Goal: Contribute content: Contribute content

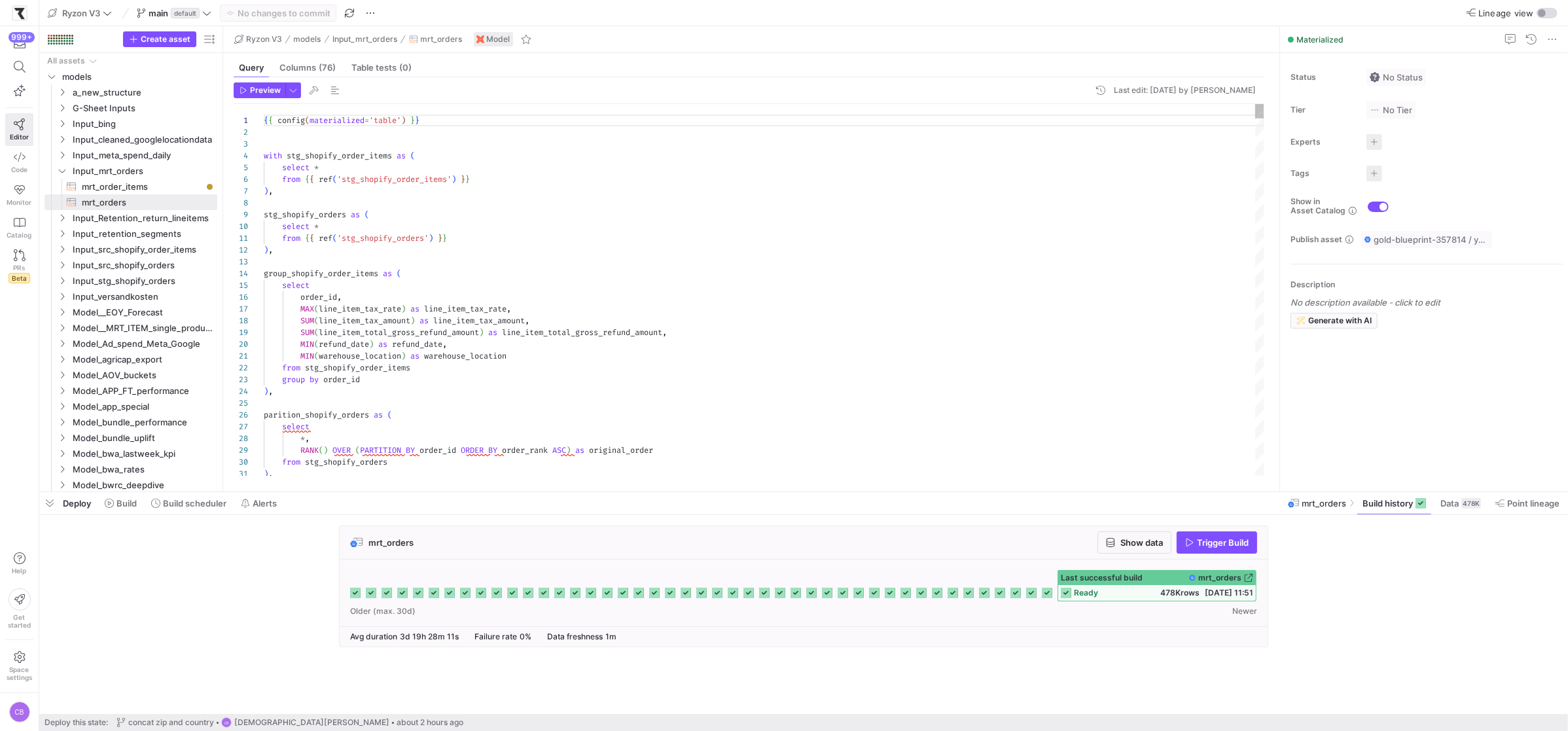
scroll to position [118, 0]
click at [61, 173] on icon "Press SPACE to select this row." at bounding box center [62, 171] width 7 height 3
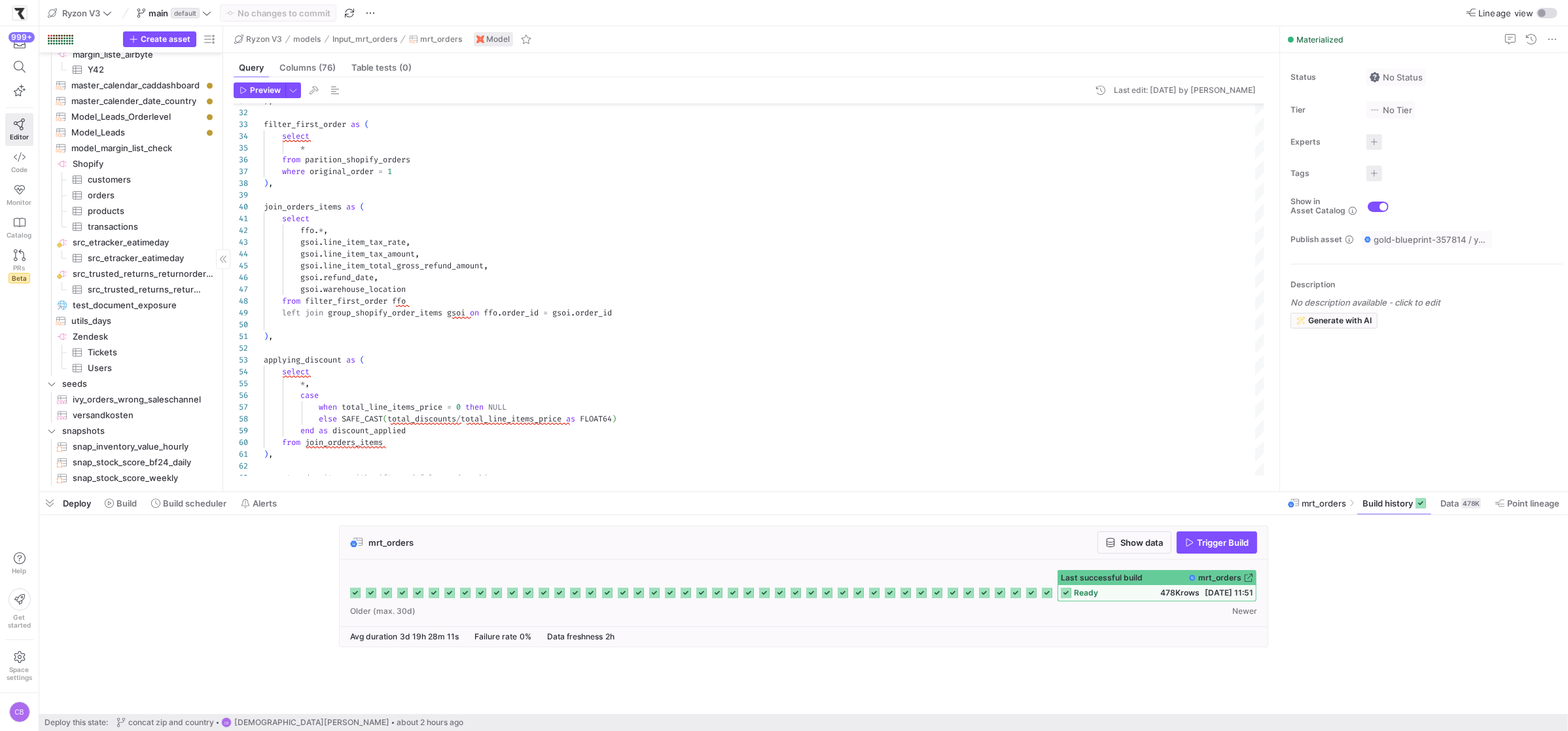
scroll to position [0, 0]
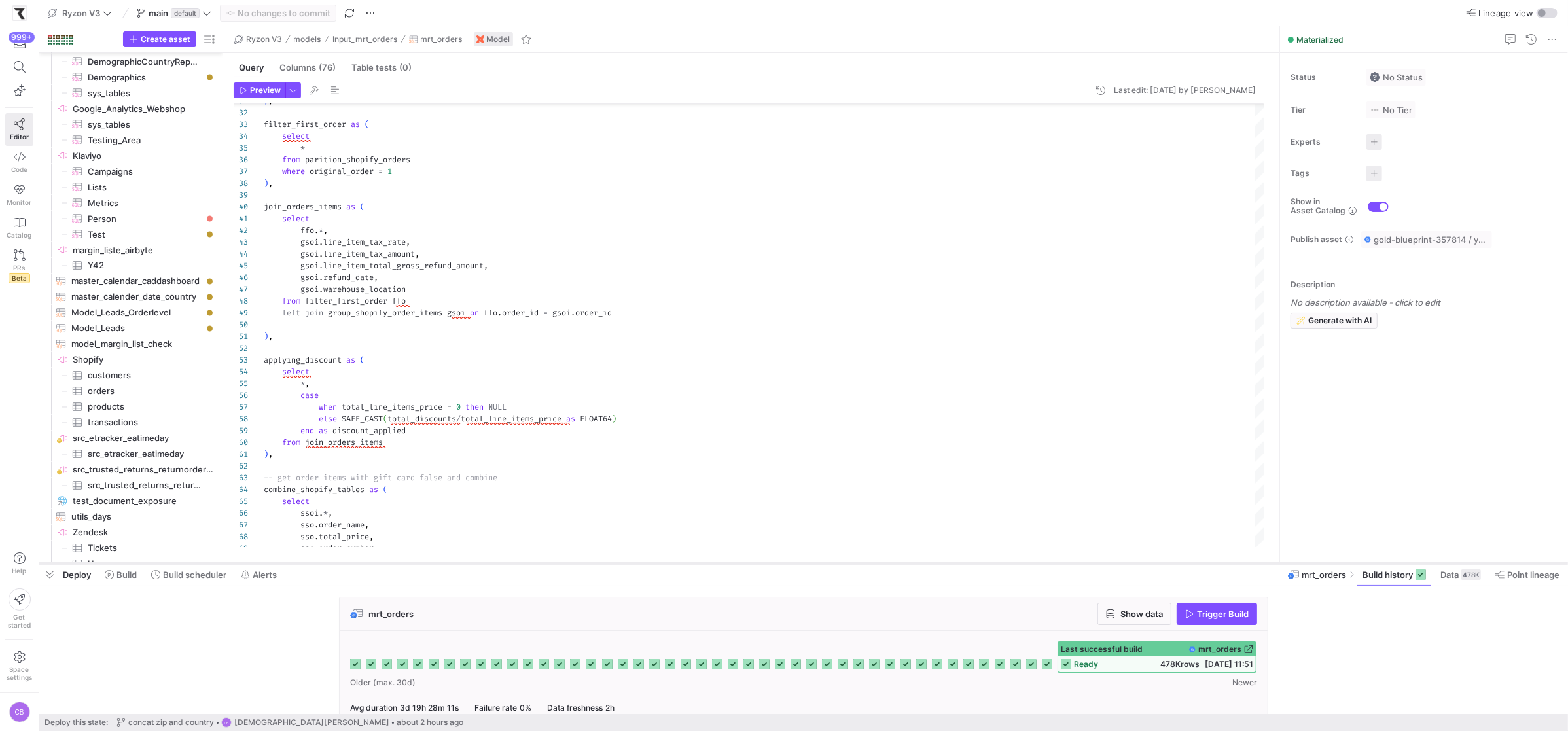
drag, startPoint x: 273, startPoint y: 490, endPoint x: 289, endPoint y: 561, distance: 72.8
click at [289, 561] on div at bounding box center [804, 563] width 1529 height 5
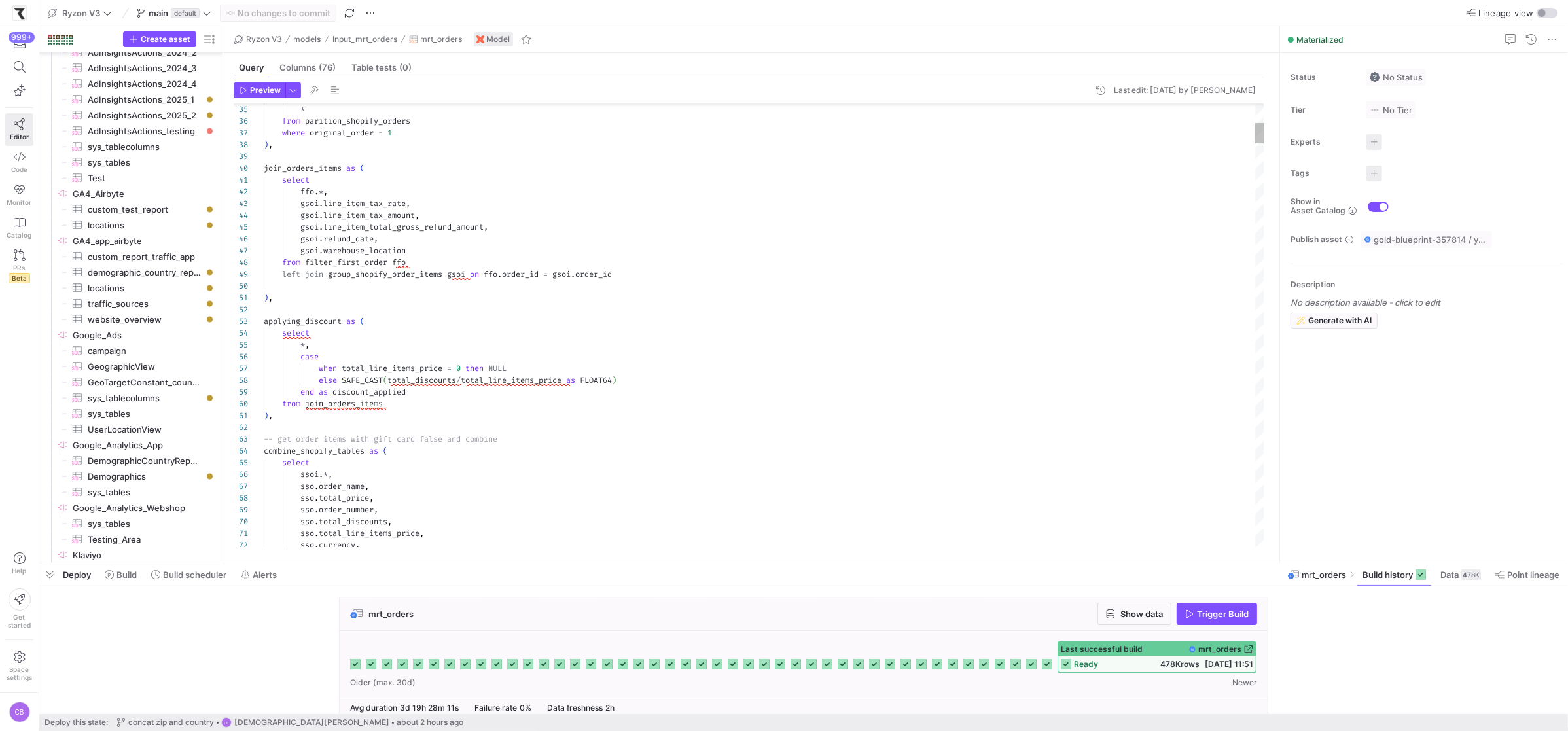
type textarea "), applying_discount as ( select *, case when total_line_items_price = 0 then N…"
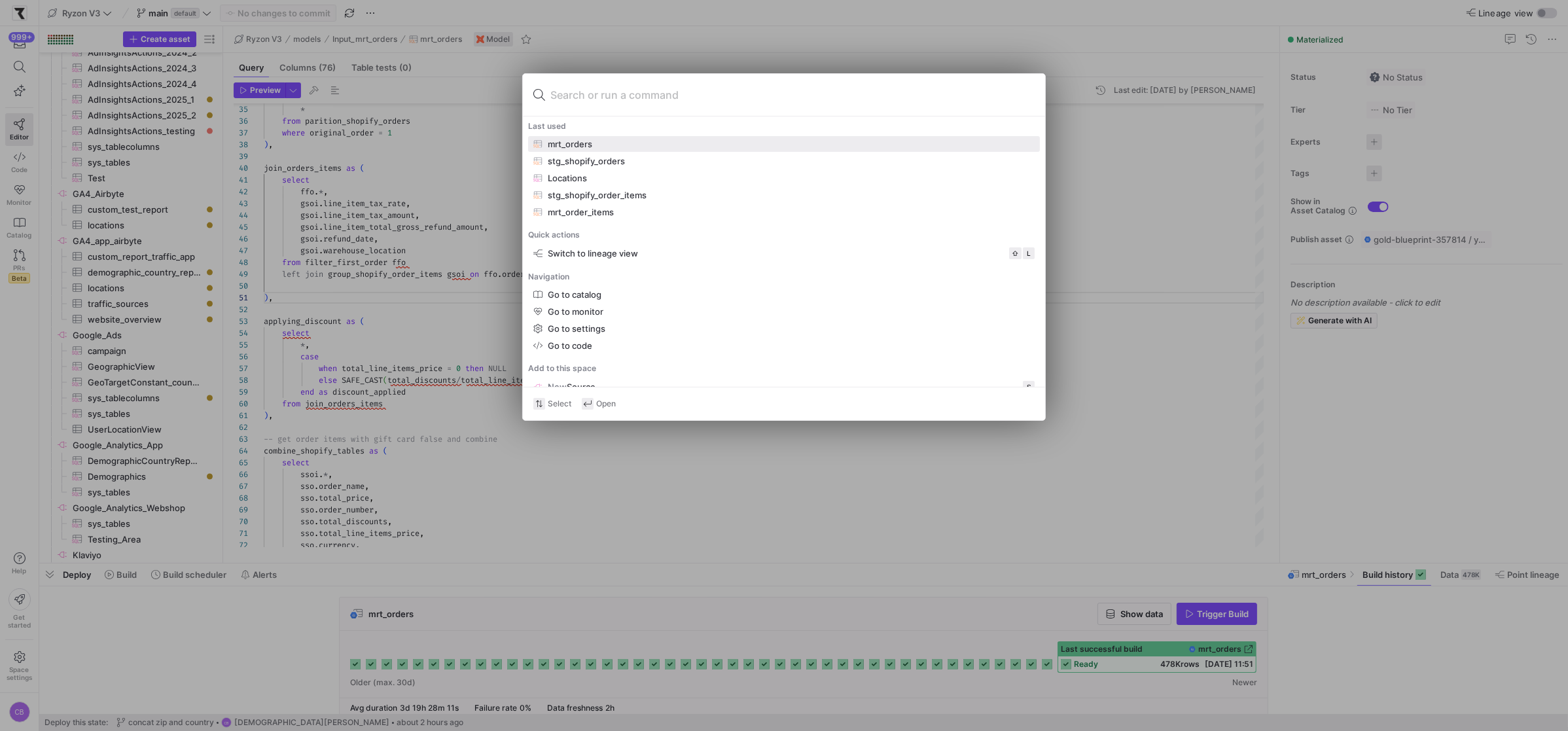
type input "m"
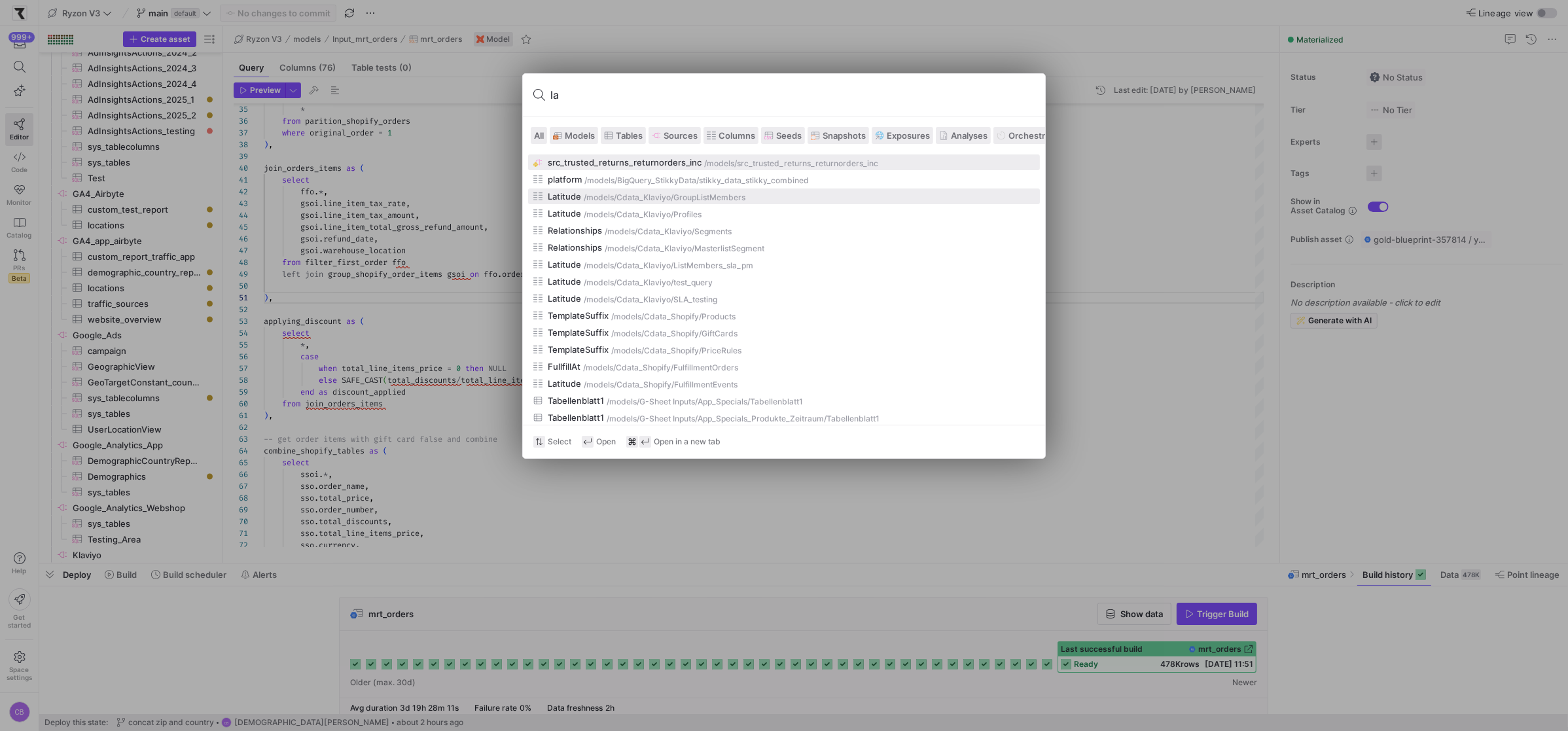
type input "l"
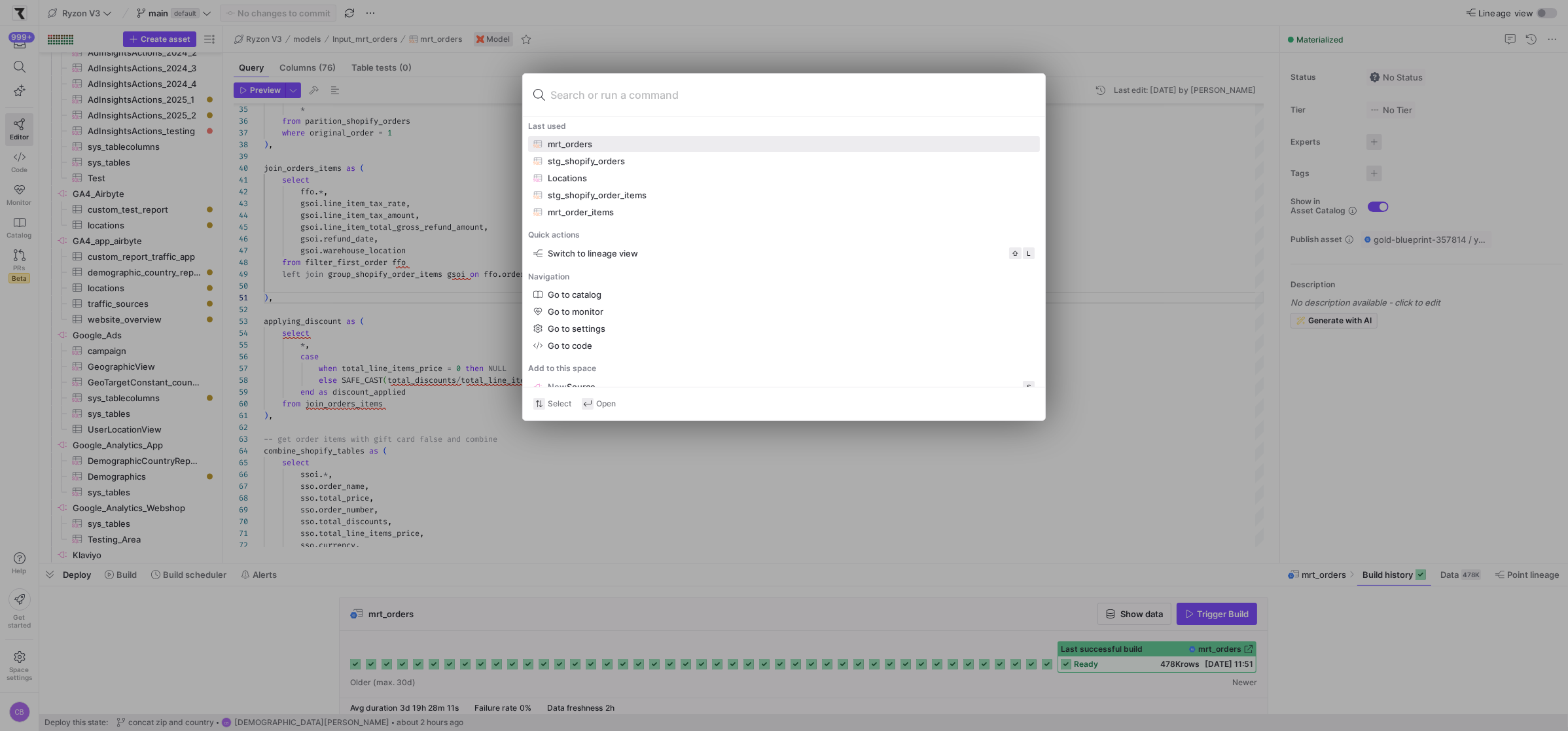
click at [1117, 407] on div at bounding box center [784, 365] width 1568 height 731
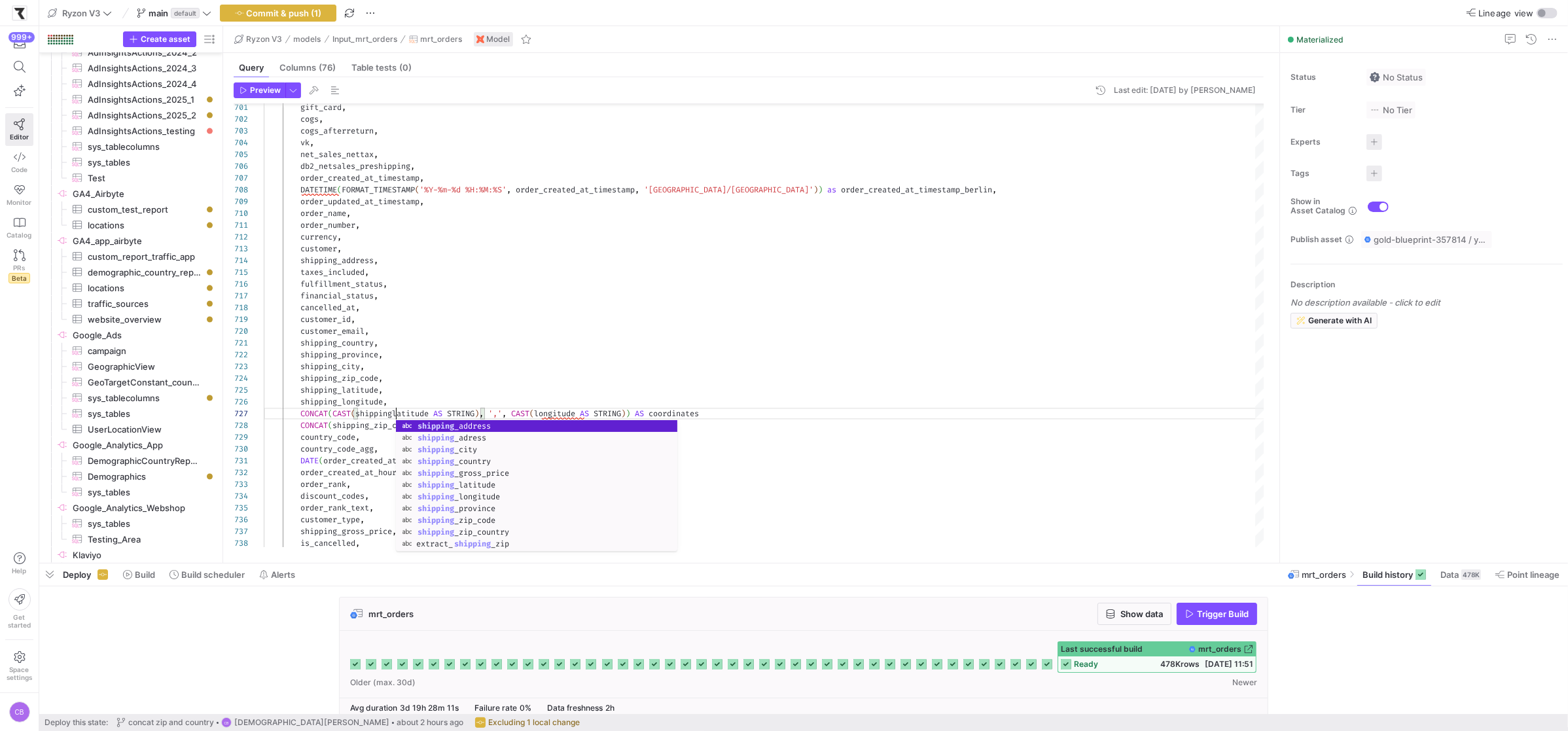
scroll to position [70, 136]
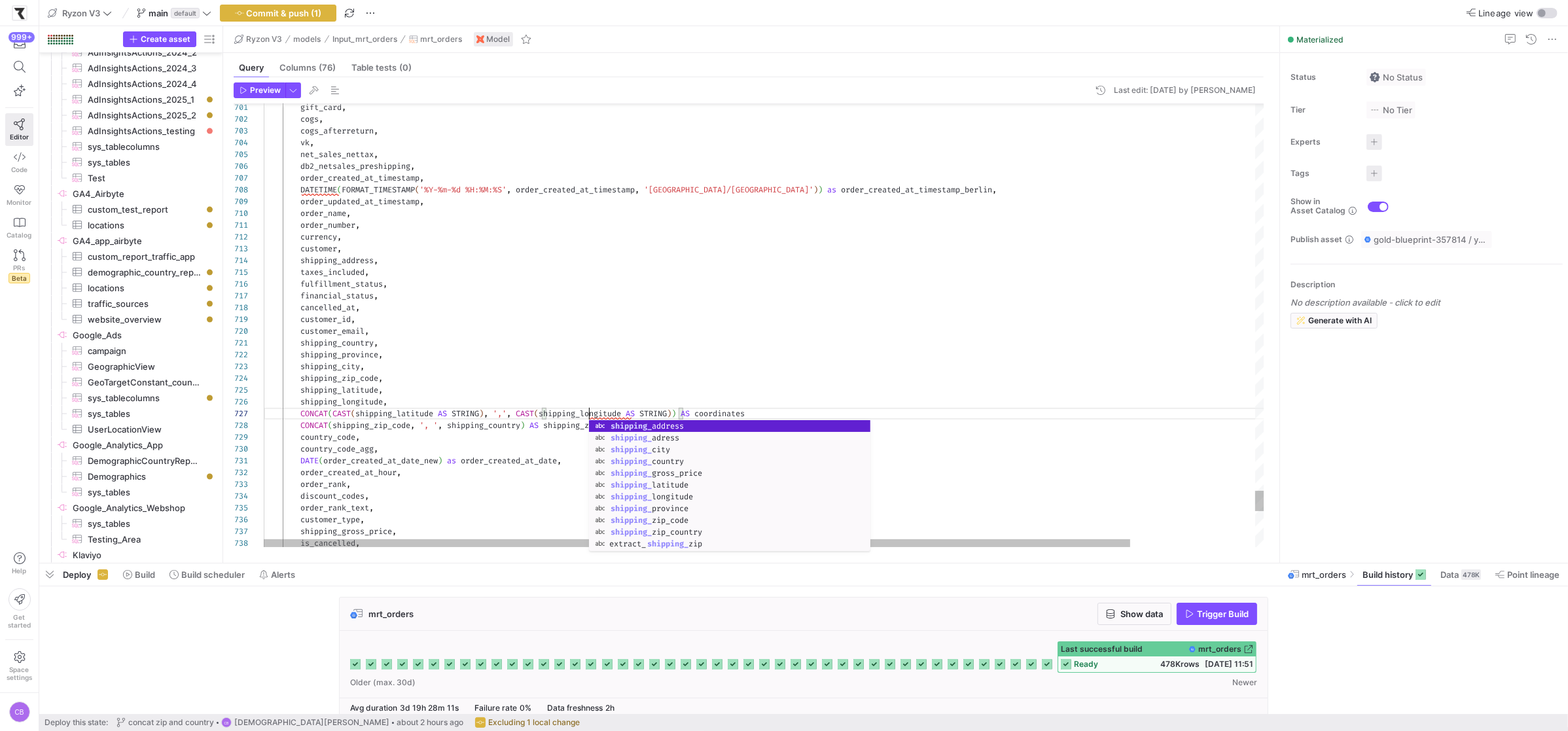
scroll to position [70, 326]
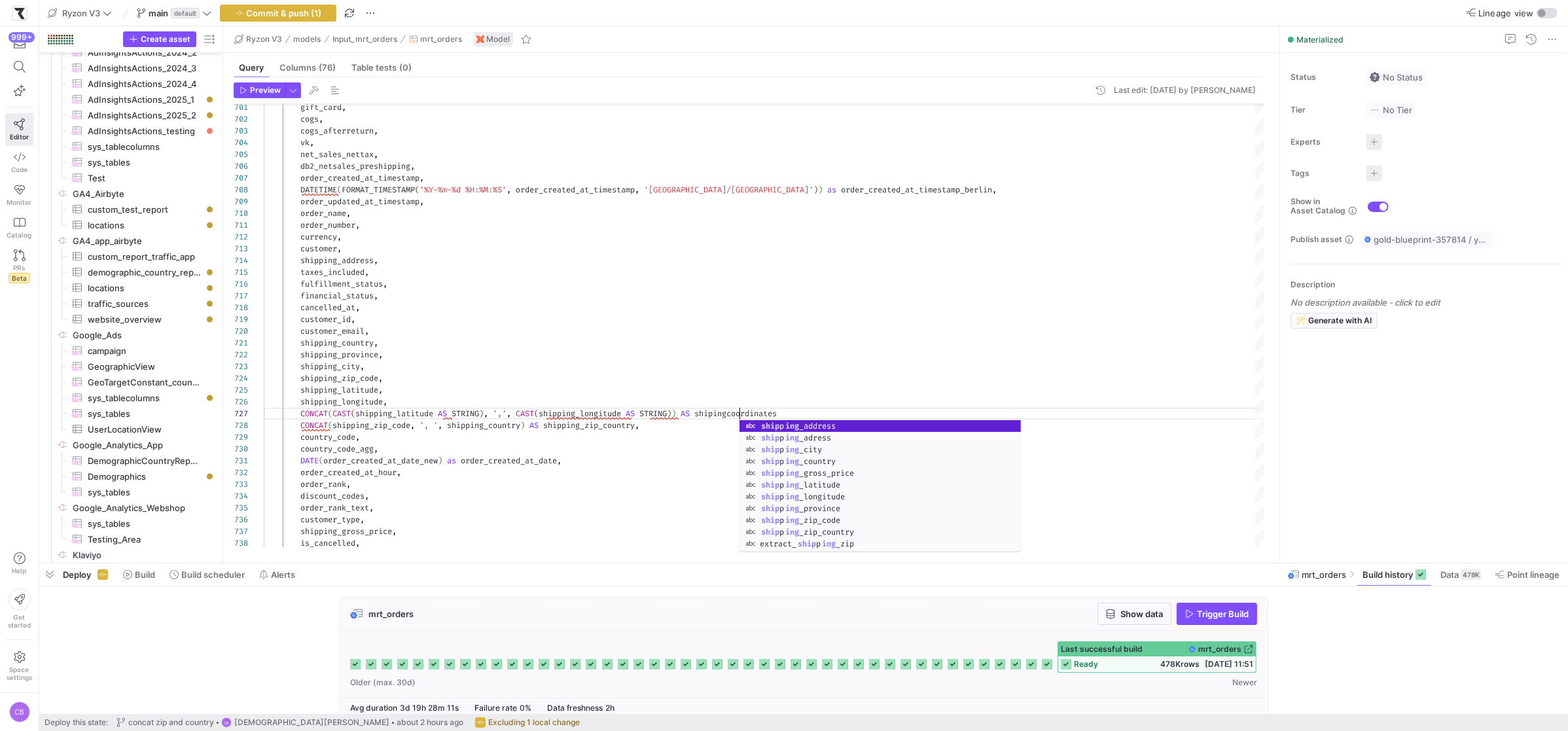
scroll to position [70, 480]
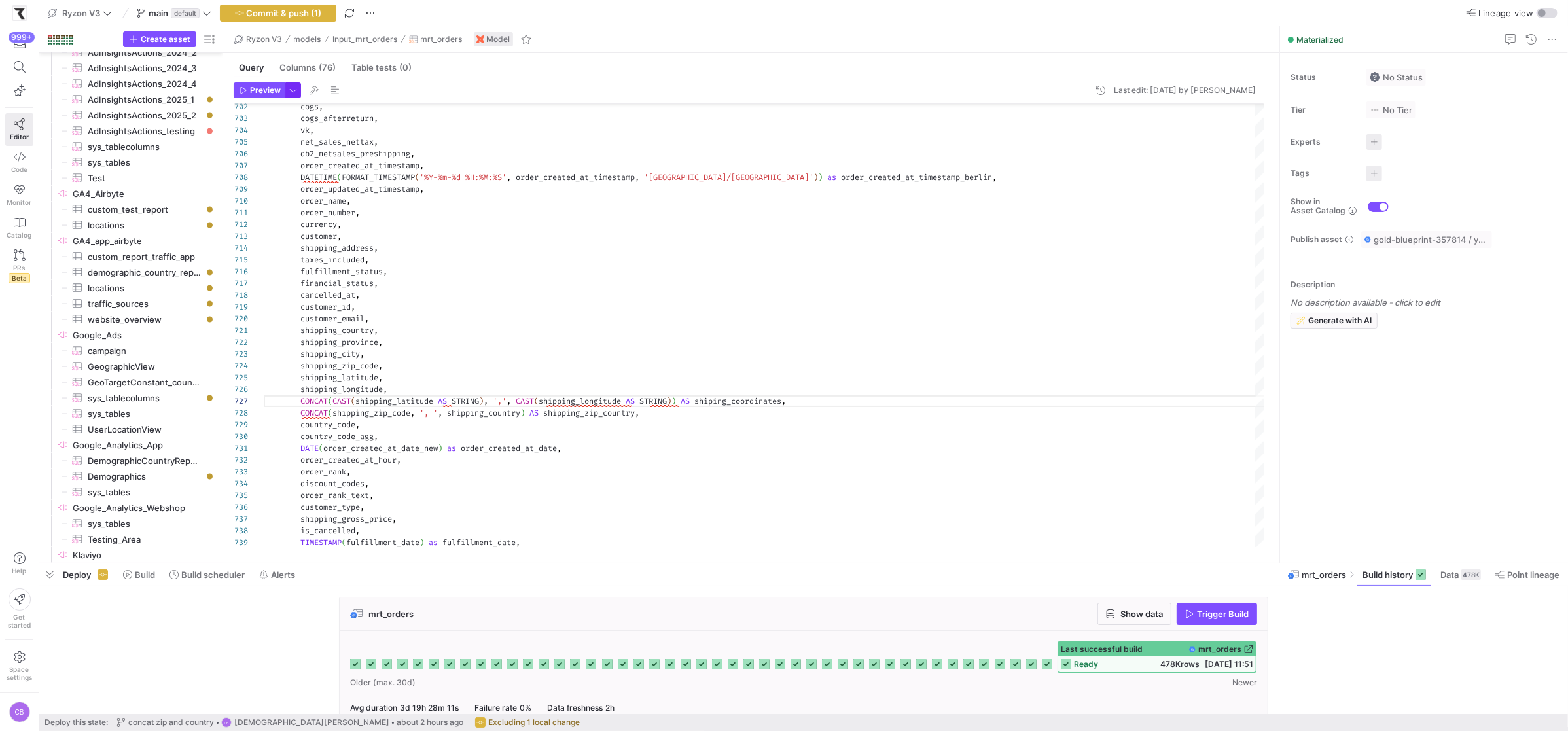
type textarea "shipping_country, shipping_province, shipping_city, shipping_zip_code, shipping…"
click at [297, 89] on span "button" at bounding box center [293, 90] width 15 height 15
click at [252, 170] on p "Full Preview" at bounding box center [209, 170] width 114 height 10
click at [147, 170] on input "Full Preview Slower but complete preview" at bounding box center [142, 176] width 10 height 10
radio input "true"
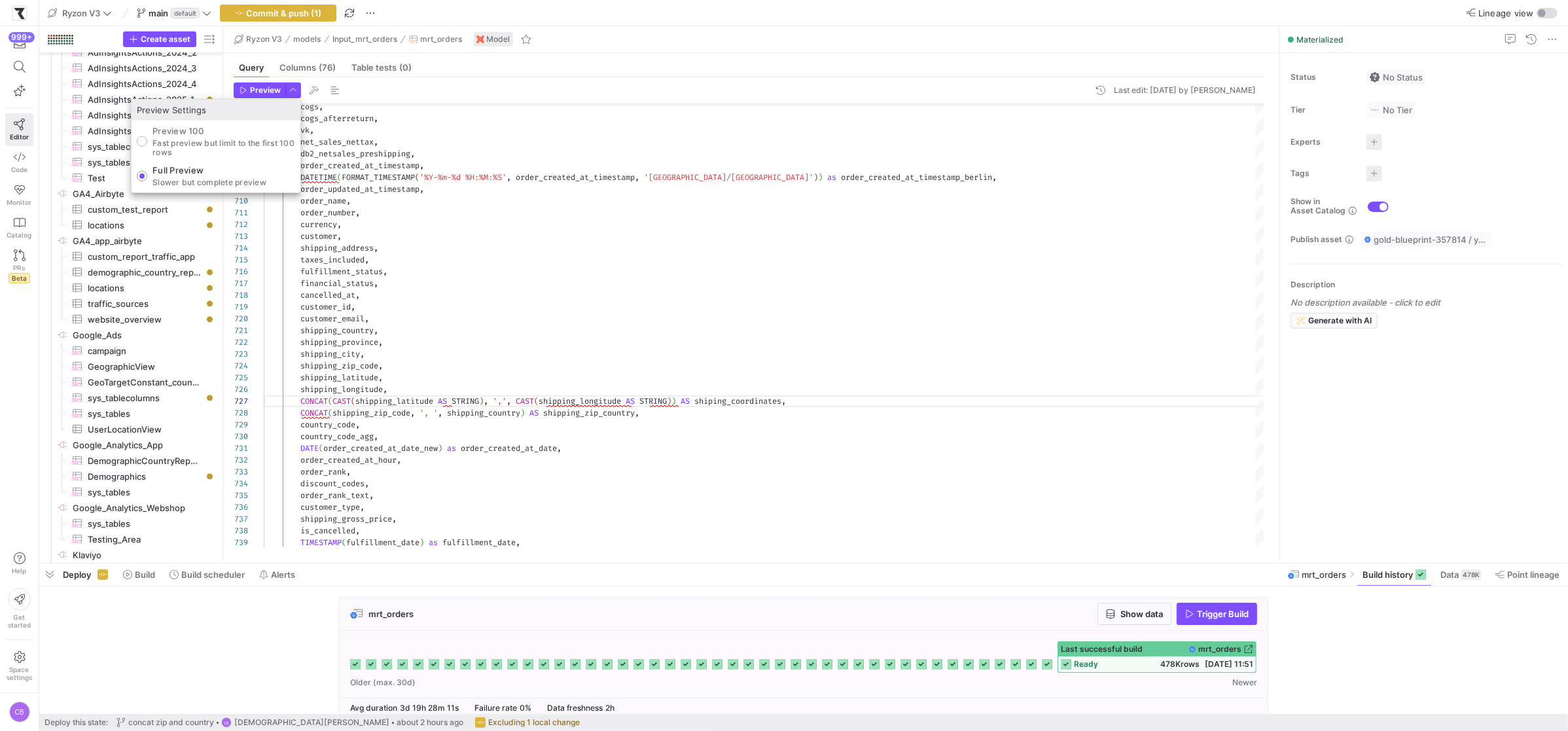
click at [258, 94] on div at bounding box center [784, 365] width 1568 height 731
click at [258, 94] on span "Preview" at bounding box center [265, 90] width 31 height 9
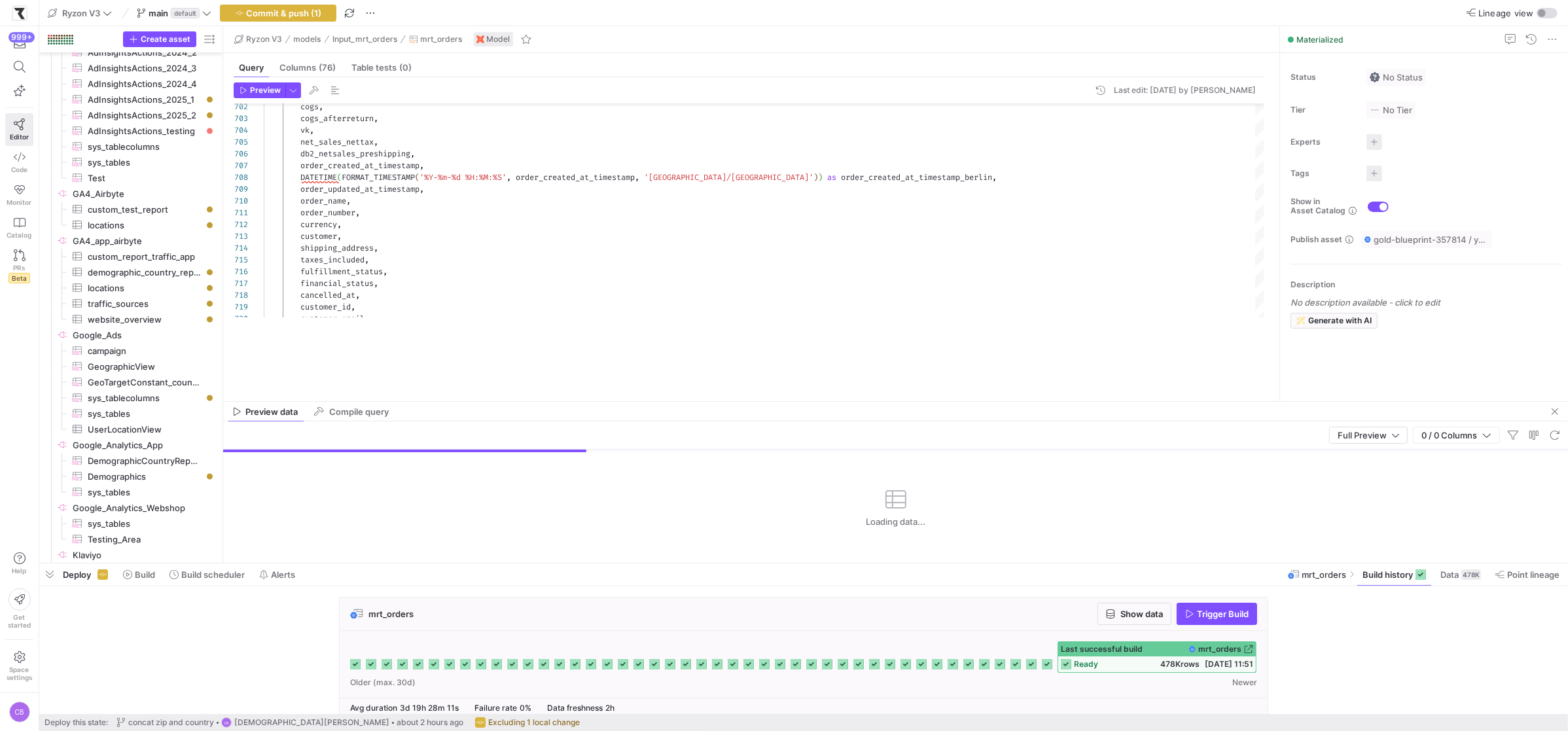
drag, startPoint x: 753, startPoint y: 334, endPoint x: 768, endPoint y: 402, distance: 69.6
click at [768, 402] on as-split "Ryzon V3 models Input_mrt_orders mrt_orders Model Query Columns (76) Table test…" at bounding box center [895, 294] width 1345 height 536
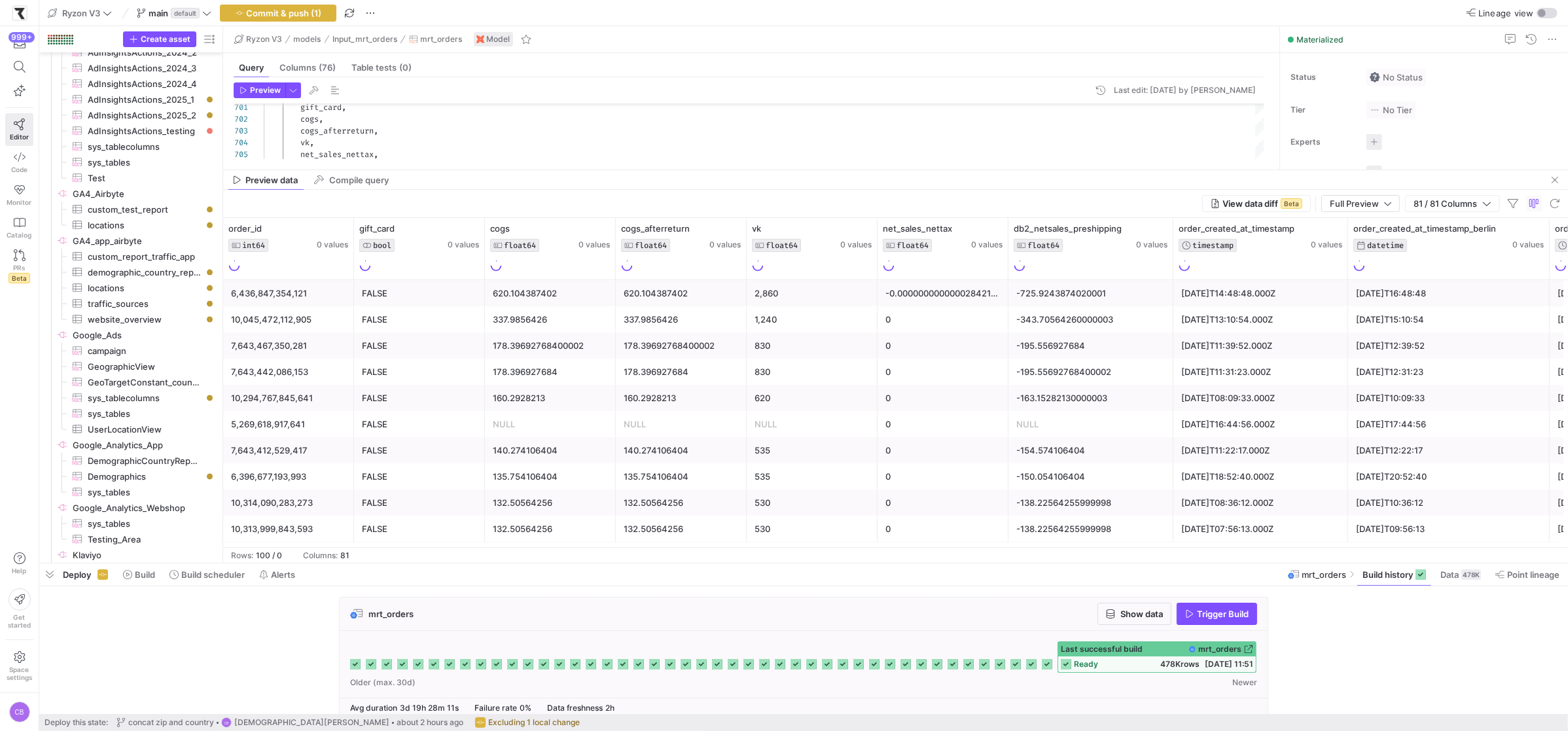
drag, startPoint x: 658, startPoint y: 401, endPoint x: 1008, endPoint y: 246, distance: 382.8
click at [655, 170] on div at bounding box center [895, 170] width 1345 height 1
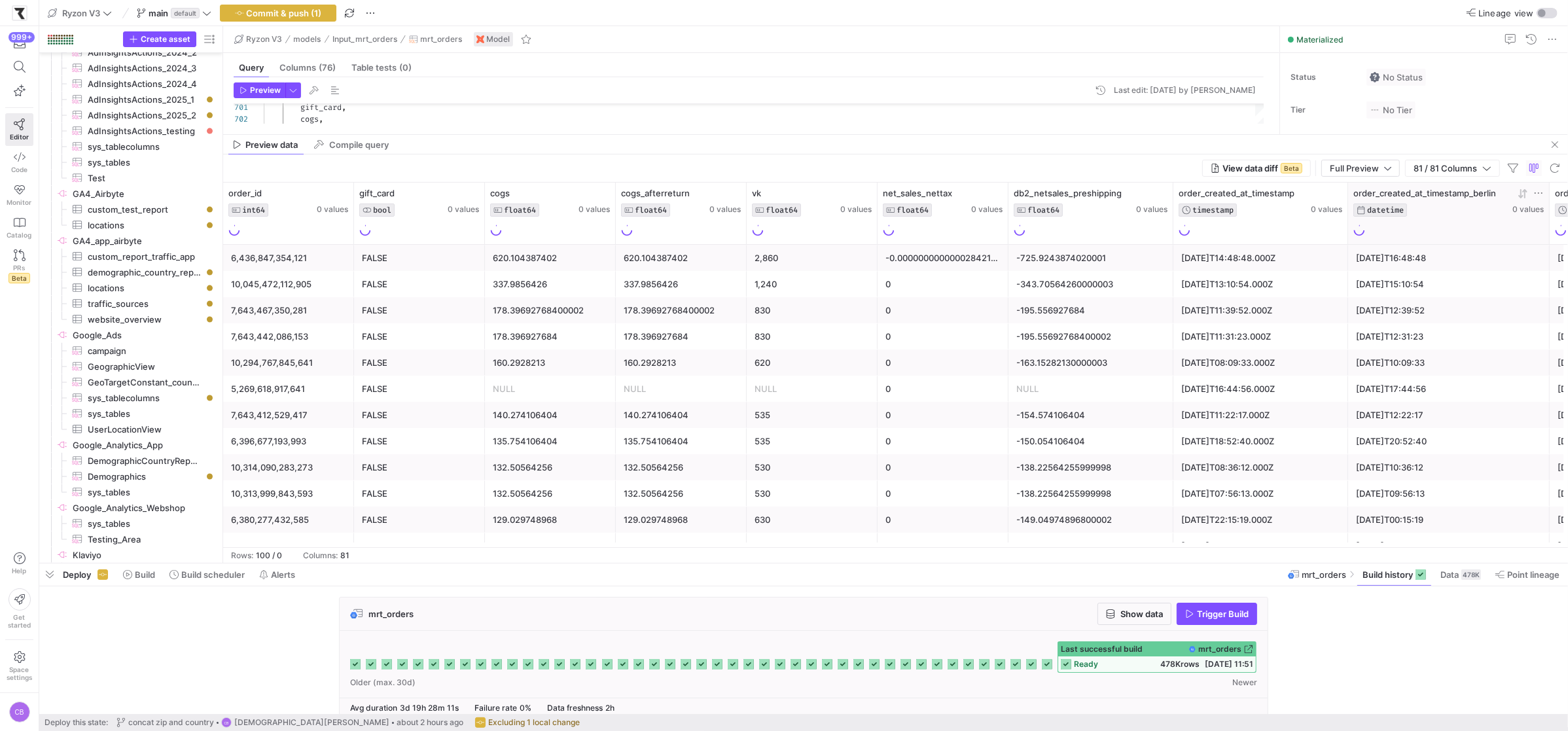
drag, startPoint x: 1494, startPoint y: 168, endPoint x: 1431, endPoint y: 206, distance: 73.6
click at [1494, 168] on span "button" at bounding box center [1453, 168] width 94 height 15
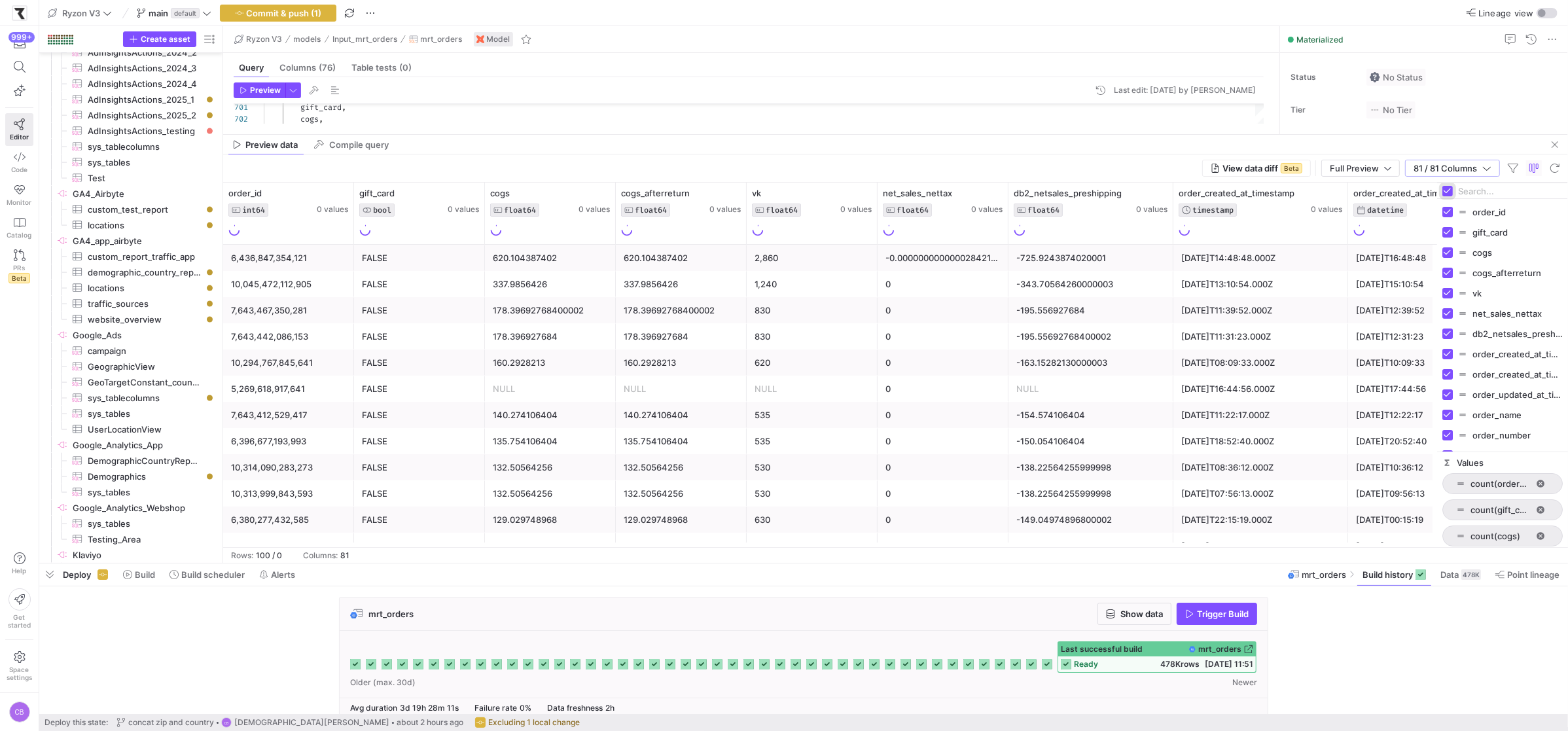
drag, startPoint x: 1447, startPoint y: 191, endPoint x: 1457, endPoint y: 191, distance: 10.0
click at [1448, 191] on input "Toggle Select All Columns" at bounding box center [1447, 191] width 10 height 10
checkbox input "false"
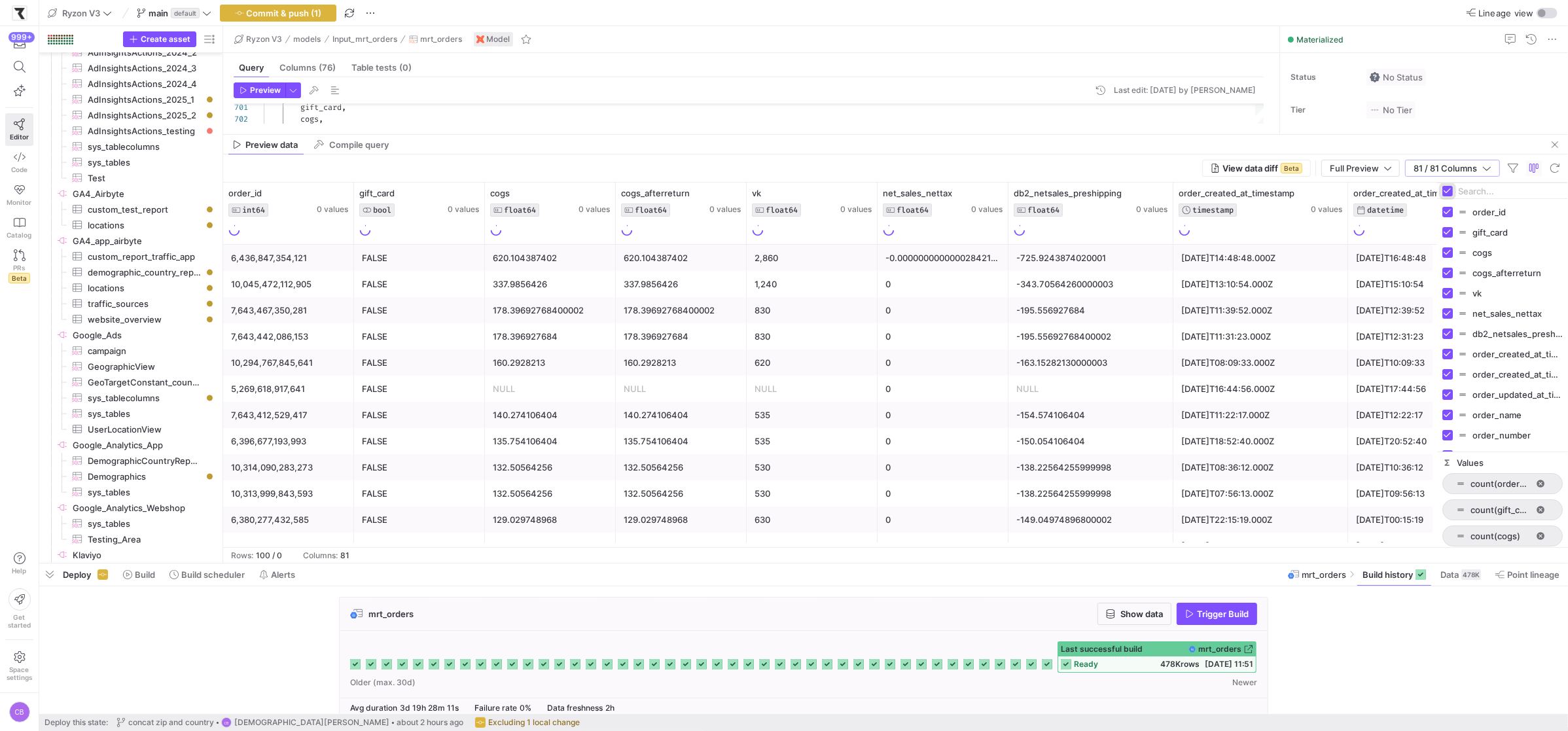
checkbox input "false"
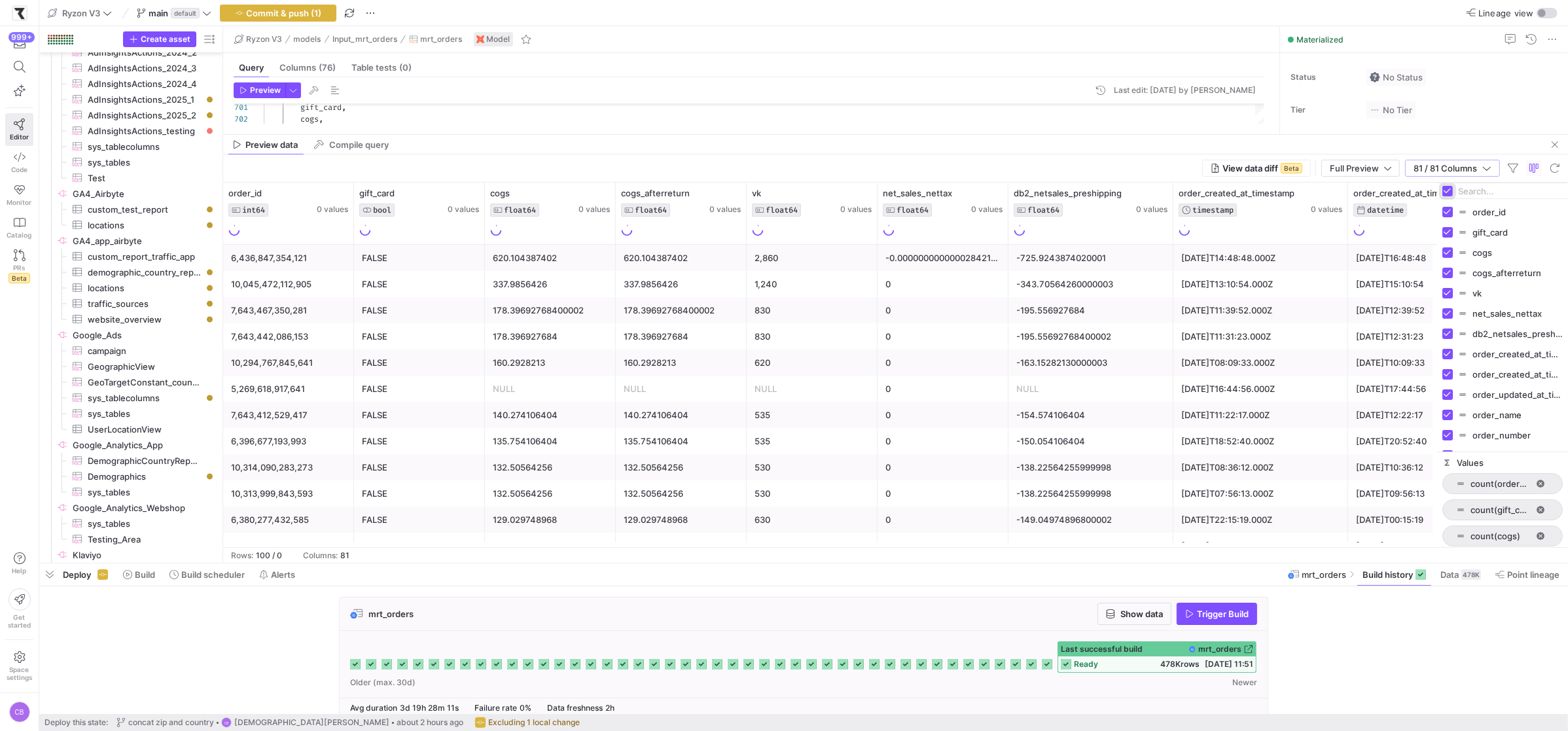
checkbox input "false"
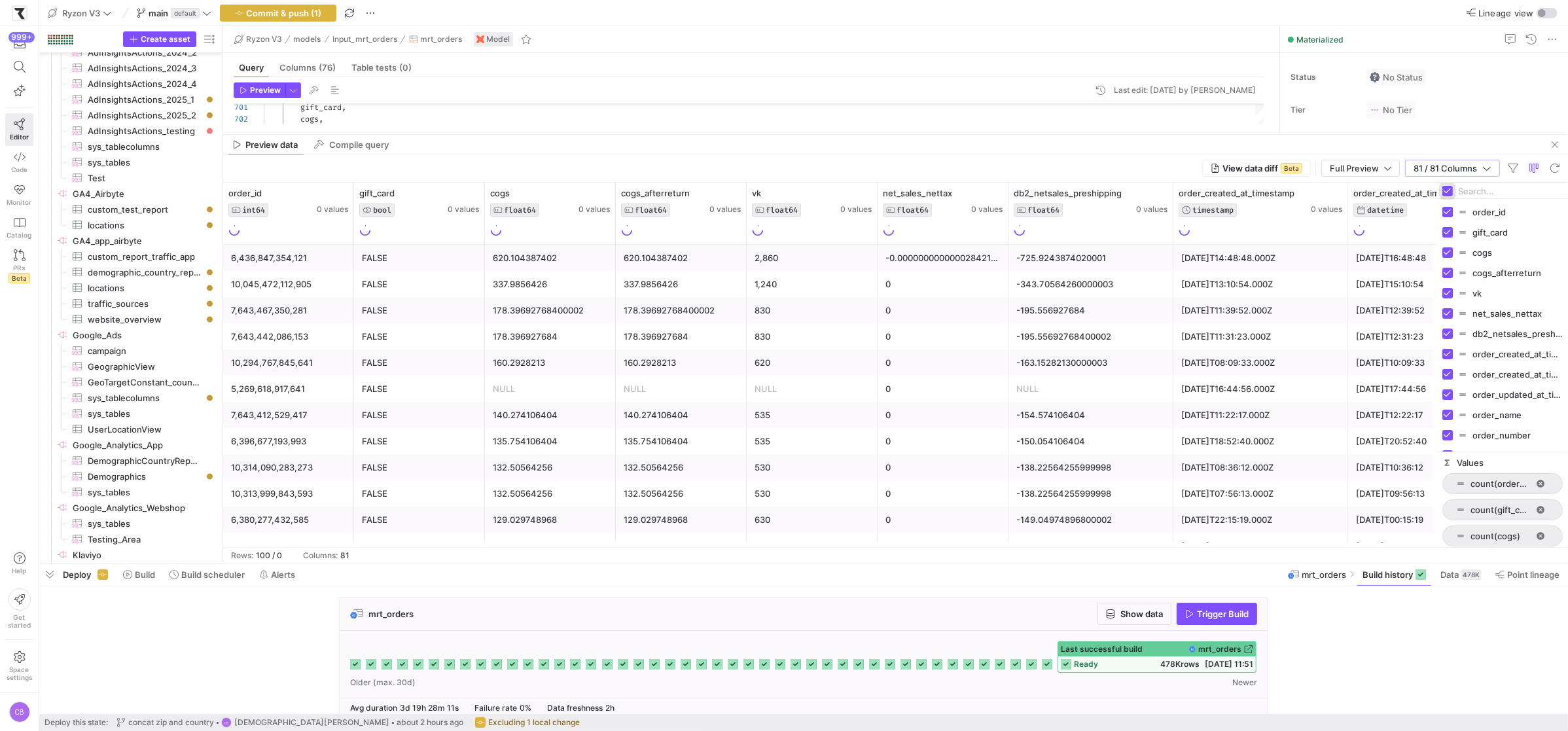
checkbox input "false"
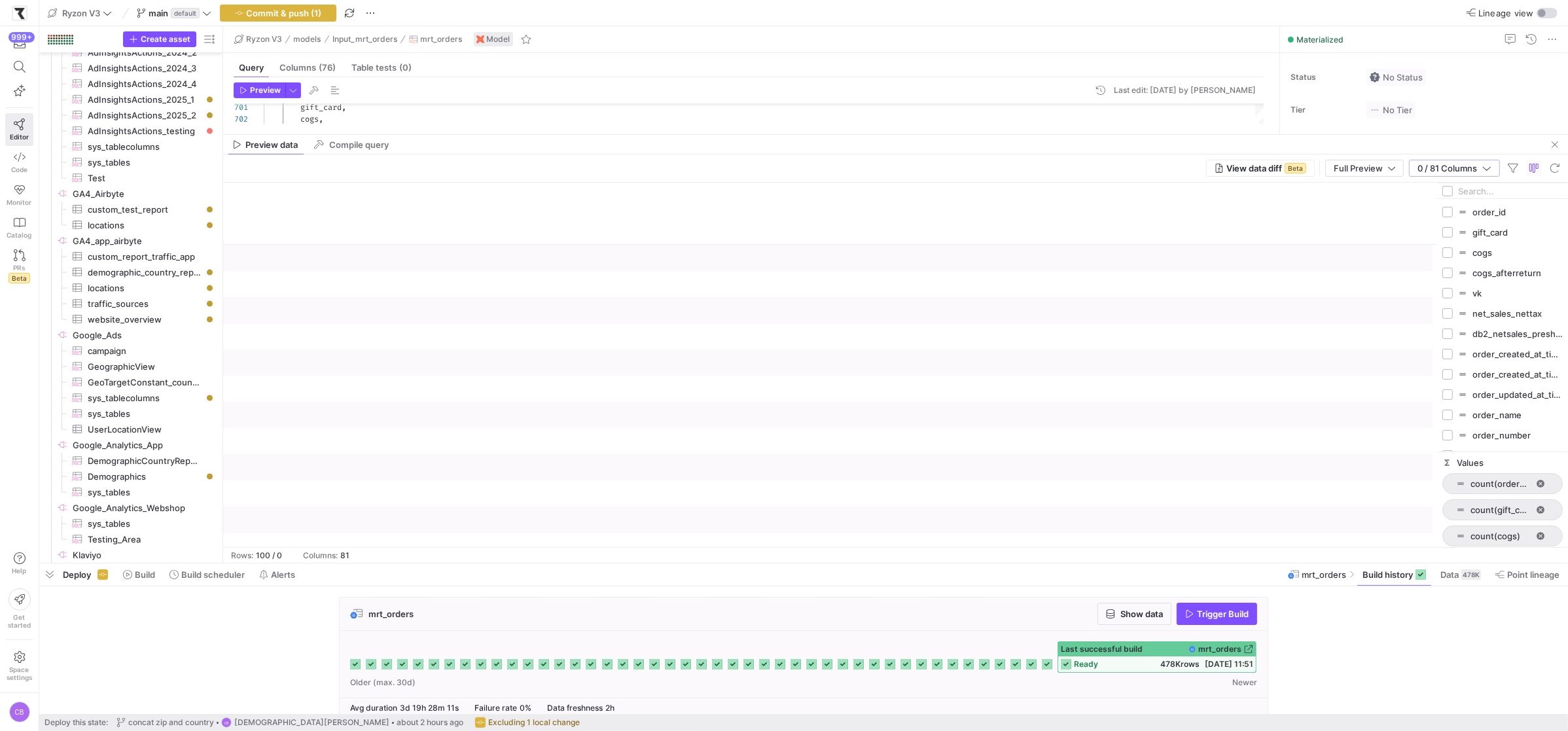
click at [1466, 191] on input "Filter Columns Input" at bounding box center [1511, 191] width 105 height 26
type input "shipping_"
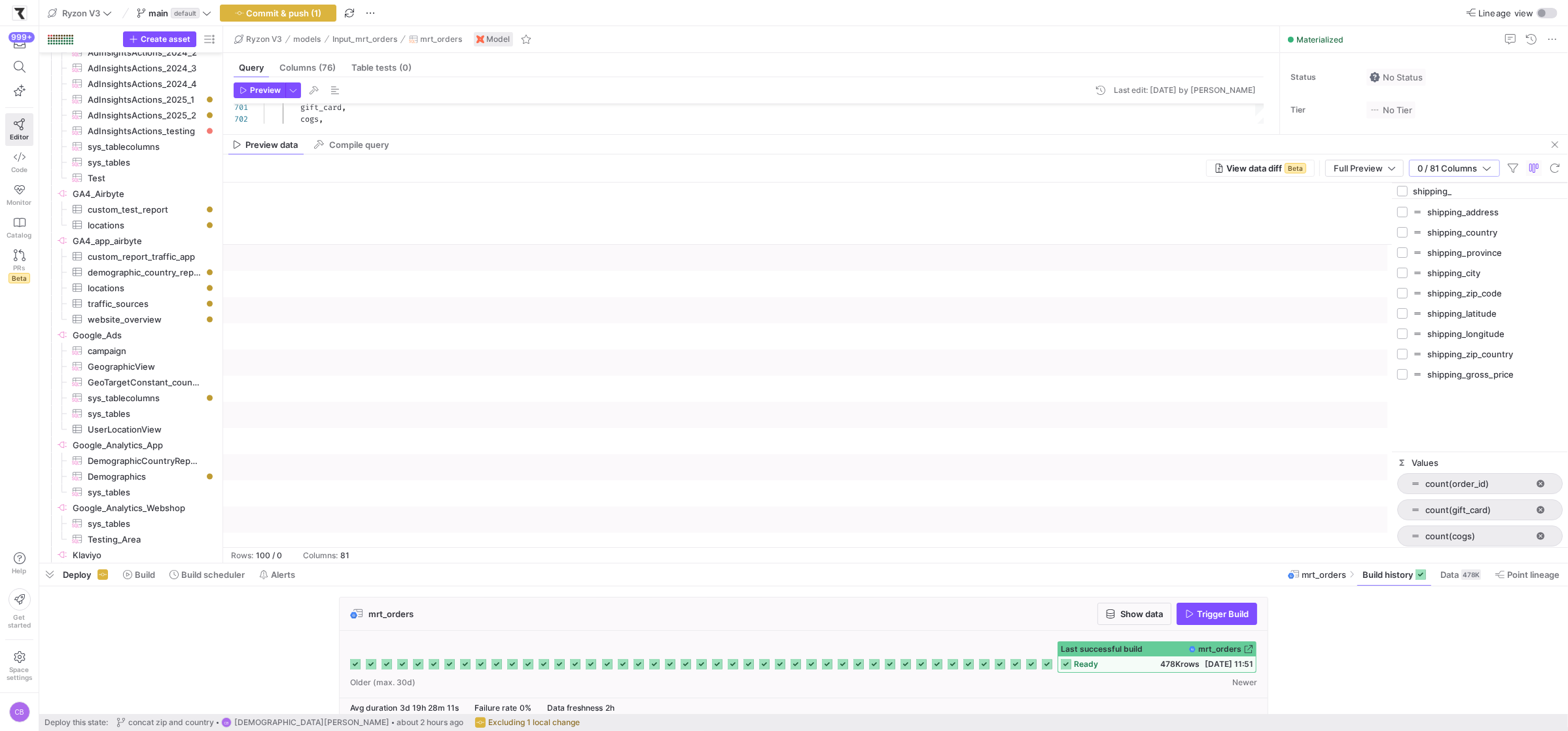
drag, startPoint x: 1436, startPoint y: 407, endPoint x: 1349, endPoint y: 404, distance: 87.1
click at [1391, 404] on div at bounding box center [1392, 364] width 3 height 364
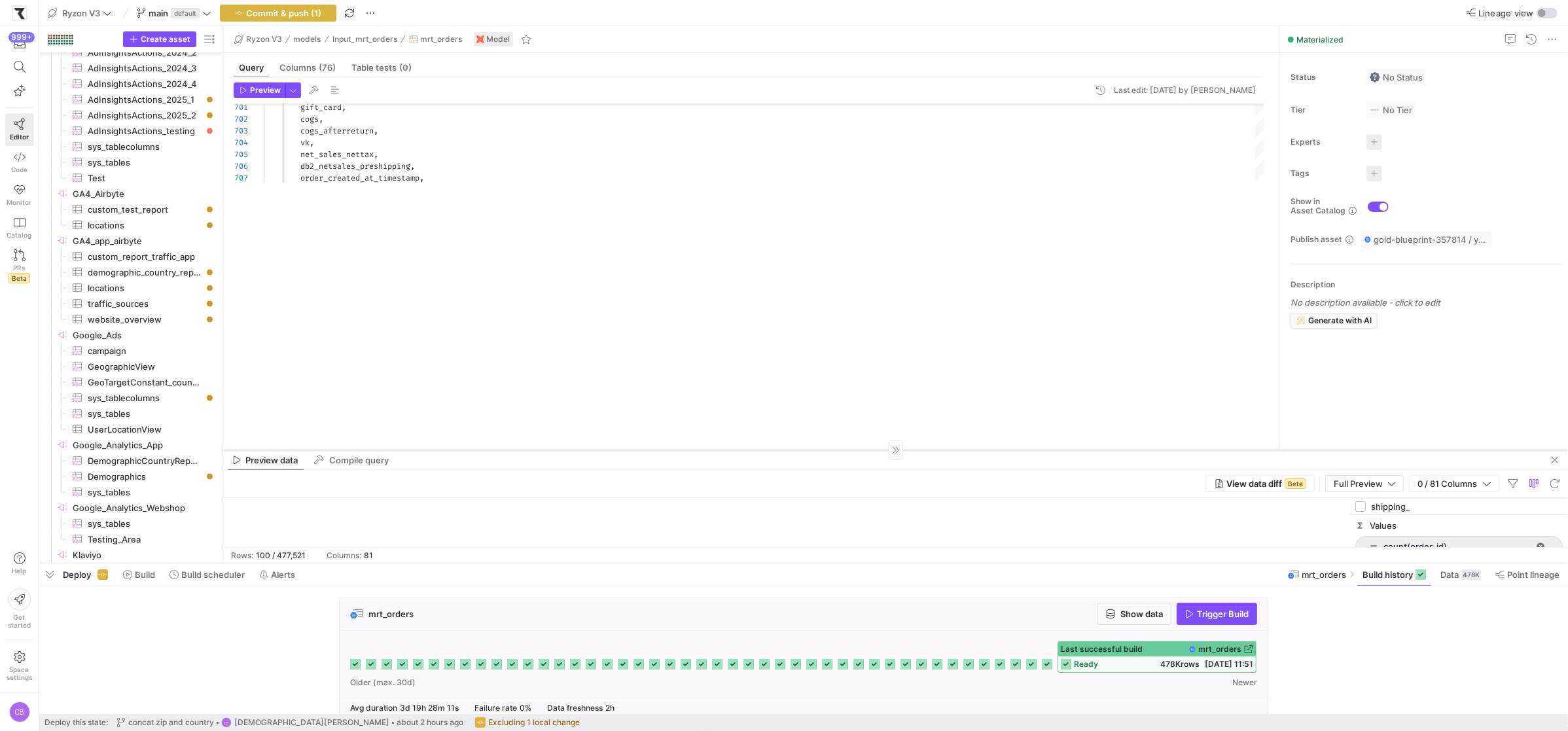
drag, startPoint x: 1035, startPoint y: 134, endPoint x: 1074, endPoint y: 449, distance: 317.4
click at [1074, 449] on div at bounding box center [895, 449] width 1345 height 1
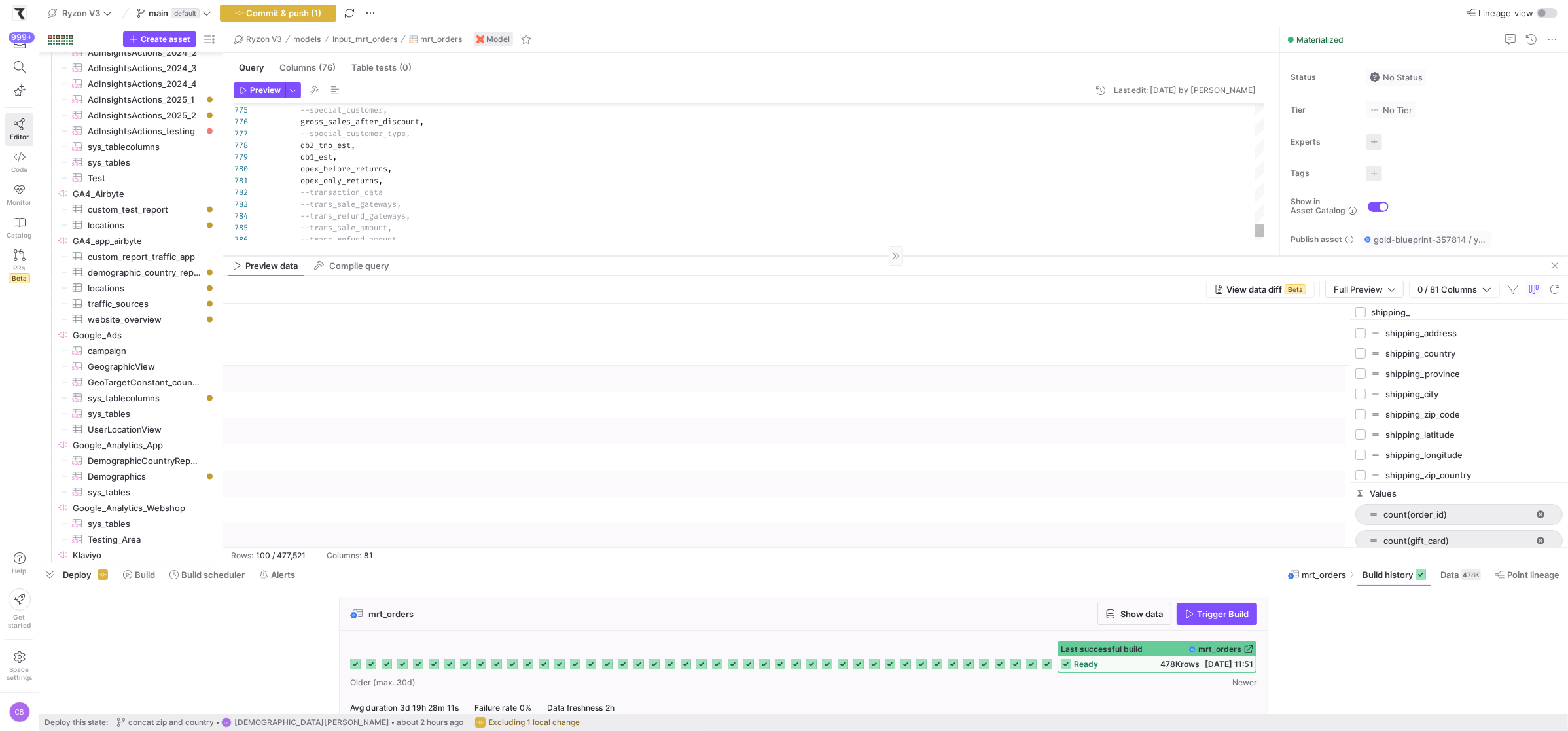
drag, startPoint x: 1383, startPoint y: 449, endPoint x: 1314, endPoint y: 255, distance: 205.9
click at [1314, 255] on div at bounding box center [895, 255] width 1345 height 1
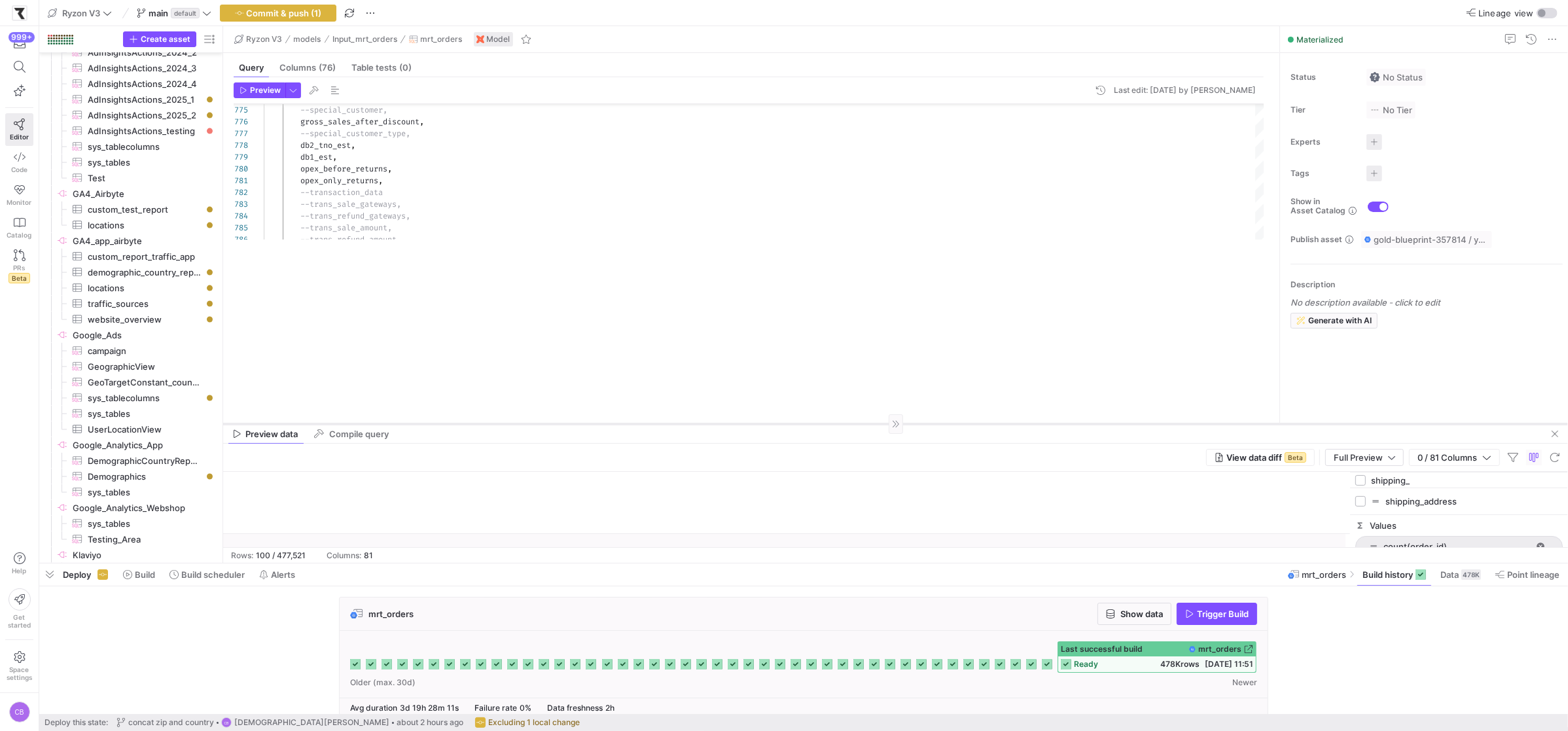
drag, startPoint x: 1190, startPoint y: 255, endPoint x: 1199, endPoint y: 423, distance: 168.2
click at [1199, 424] on div at bounding box center [895, 424] width 1345 height 1
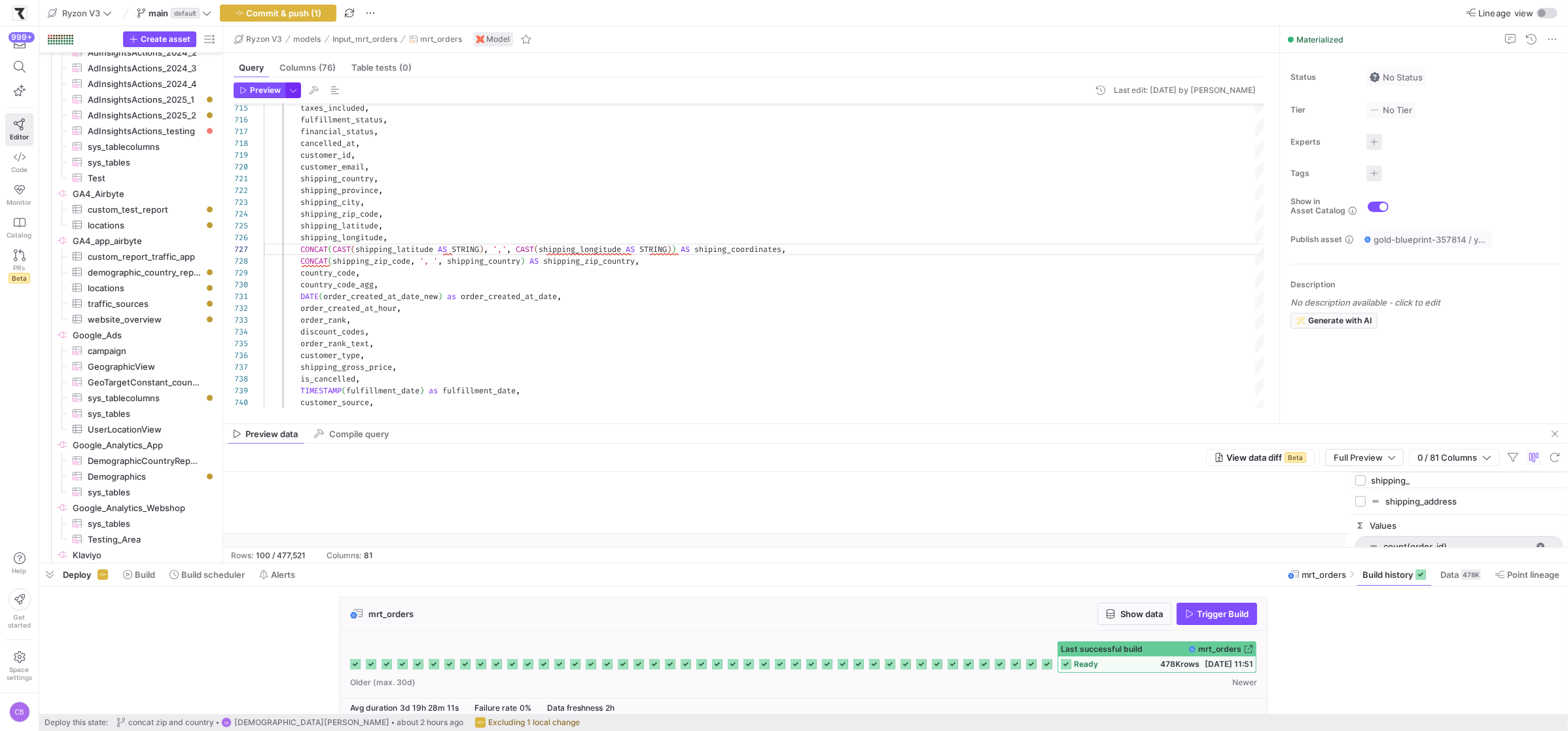
click at [291, 94] on span "button" at bounding box center [293, 90] width 15 height 15
click at [255, 89] on div at bounding box center [784, 365] width 1568 height 731
click at [255, 89] on span "Preview" at bounding box center [265, 90] width 31 height 9
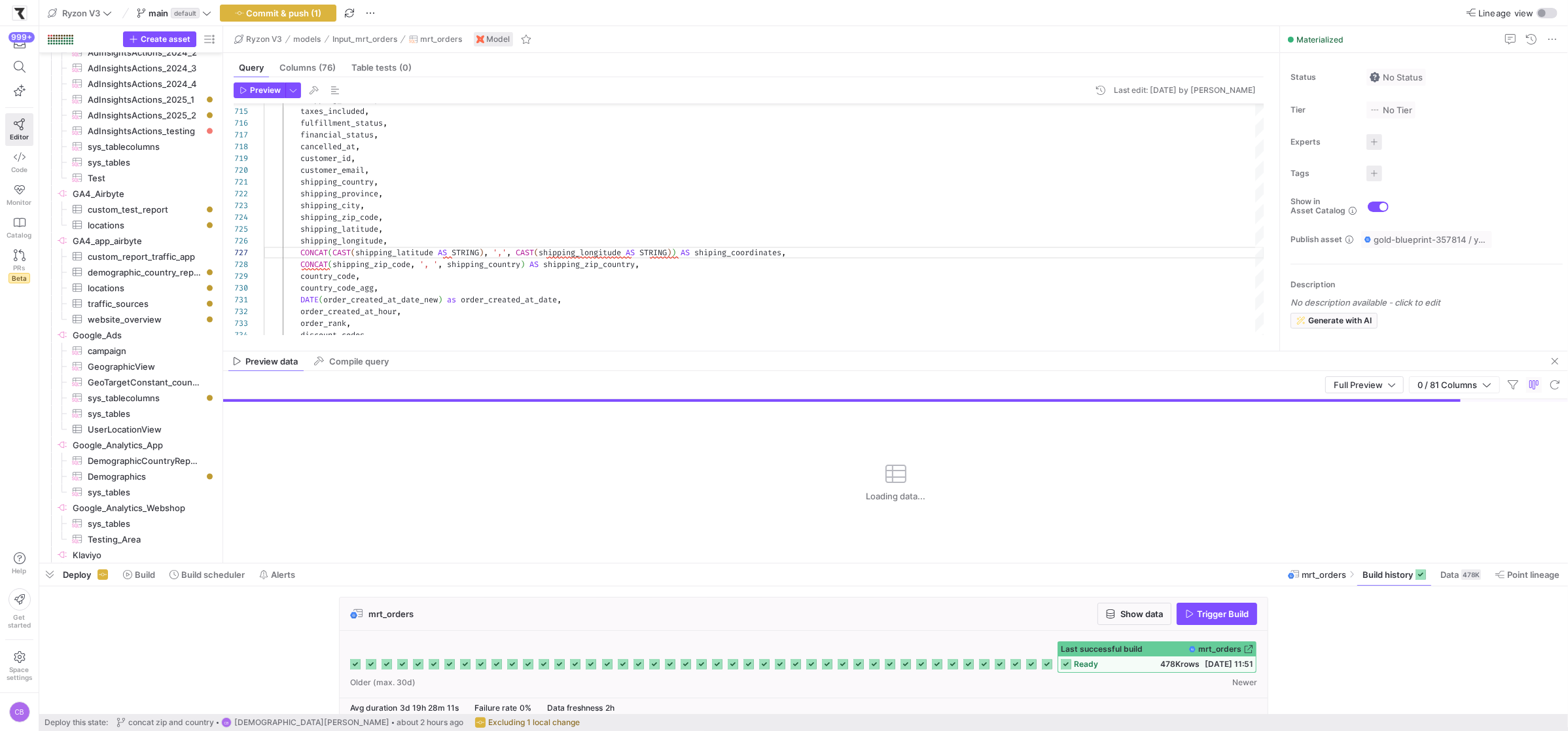
drag, startPoint x: 787, startPoint y: 422, endPoint x: 790, endPoint y: 350, distance: 72.1
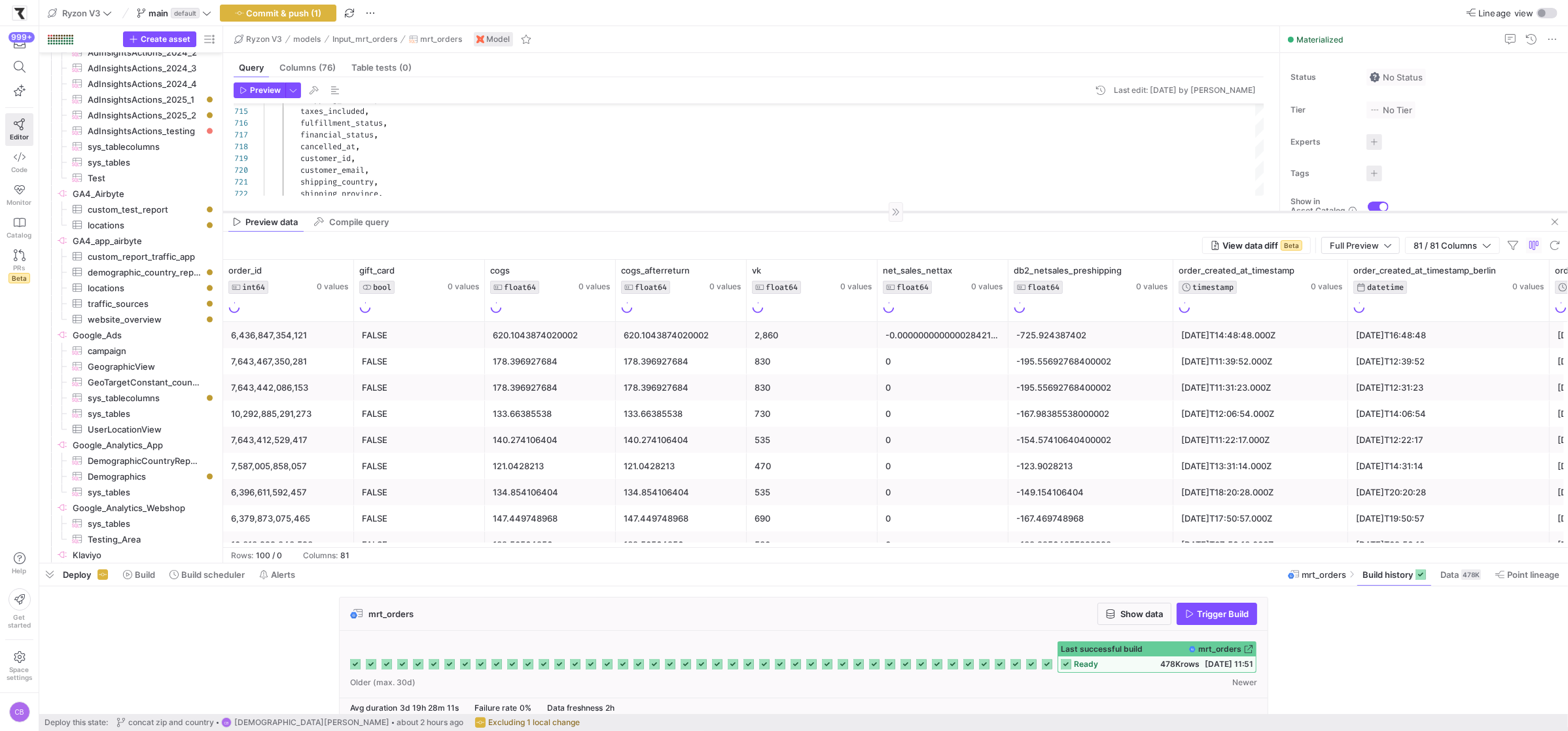
drag, startPoint x: 787, startPoint y: 350, endPoint x: 796, endPoint y: 211, distance: 139.3
click at [796, 211] on div at bounding box center [895, 211] width 1345 height 1
click at [1488, 239] on span "button" at bounding box center [1453, 245] width 94 height 15
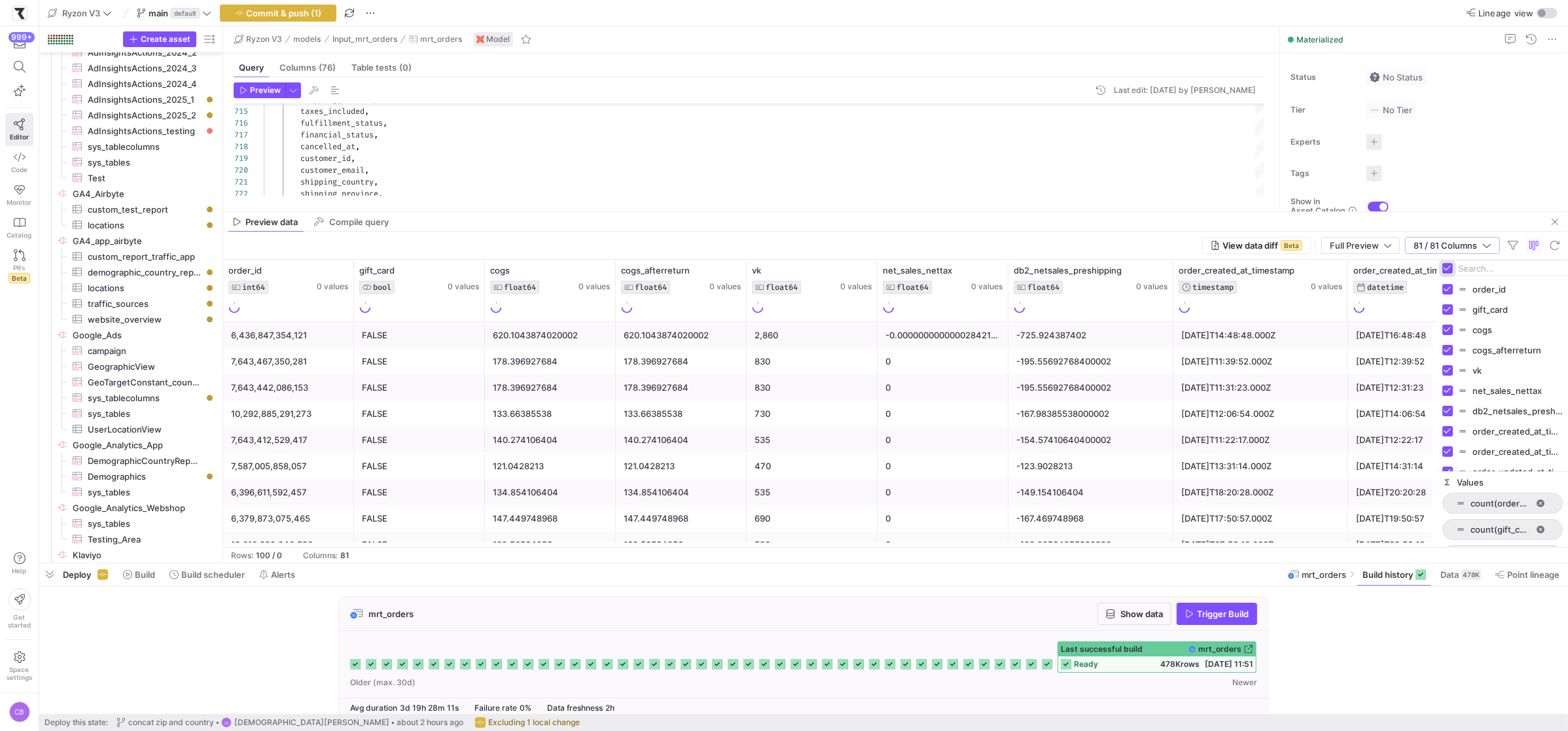
click at [1450, 268] on input "Toggle Select All Columns" at bounding box center [1447, 268] width 10 height 10
checkbox input "false"
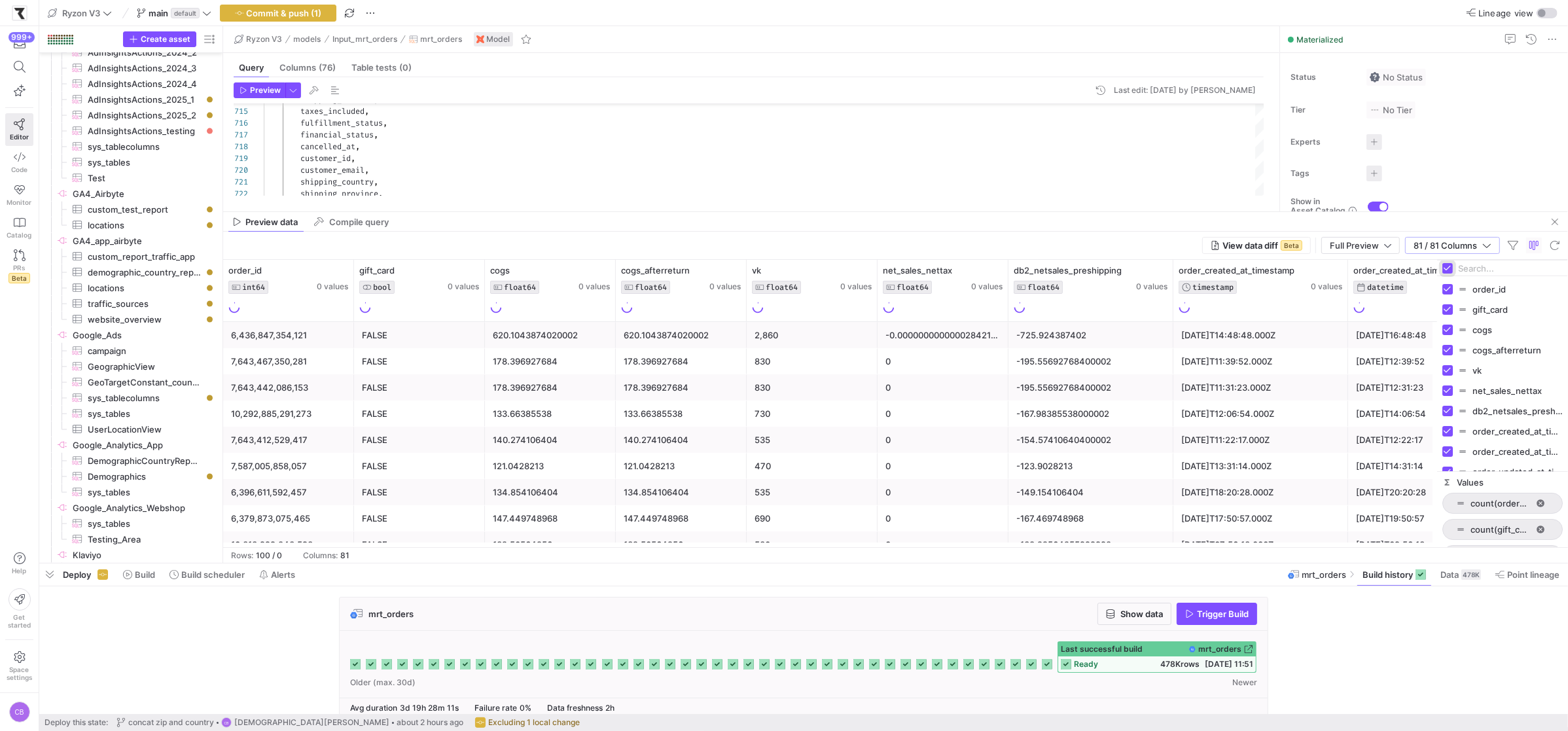
checkbox input "false"
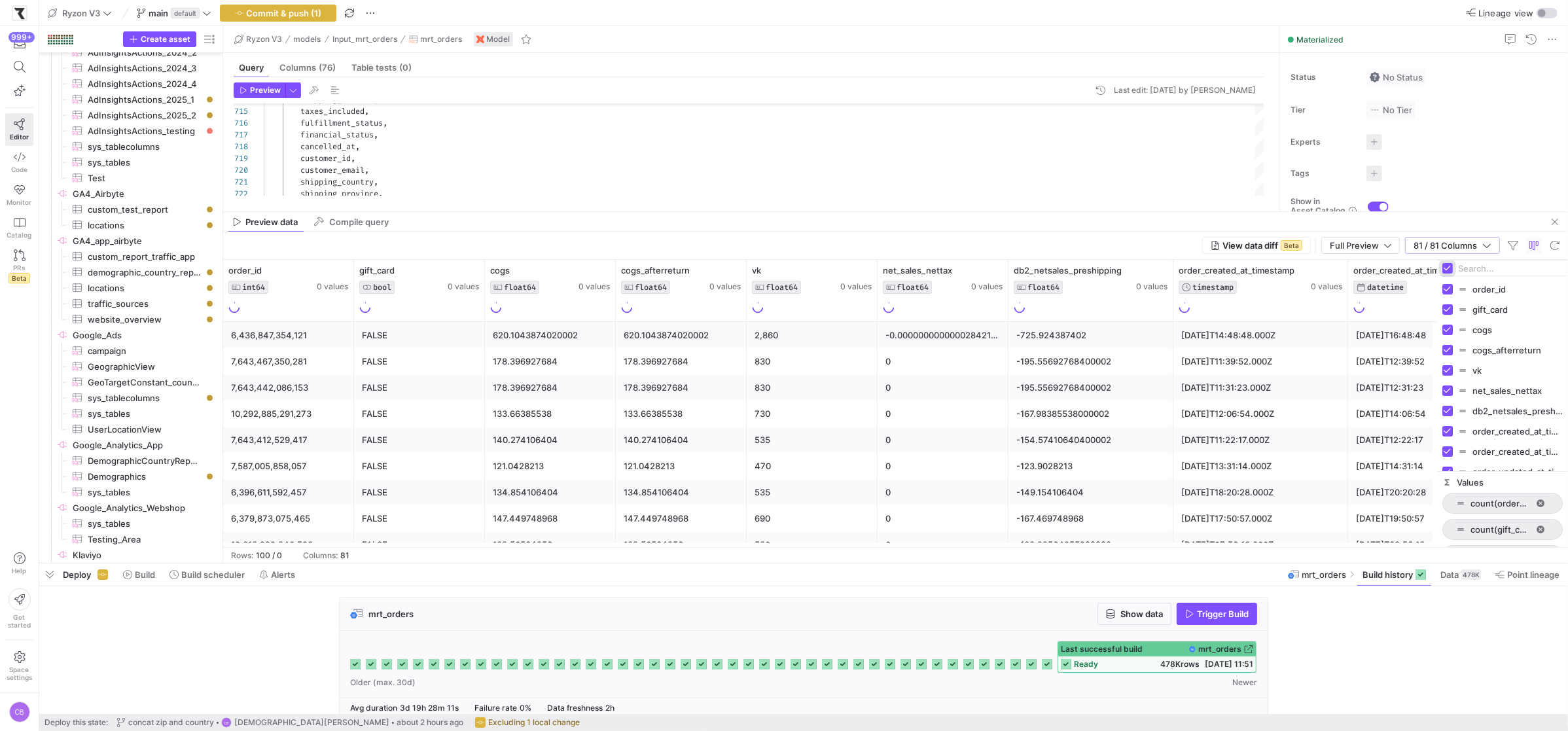
checkbox input "false"
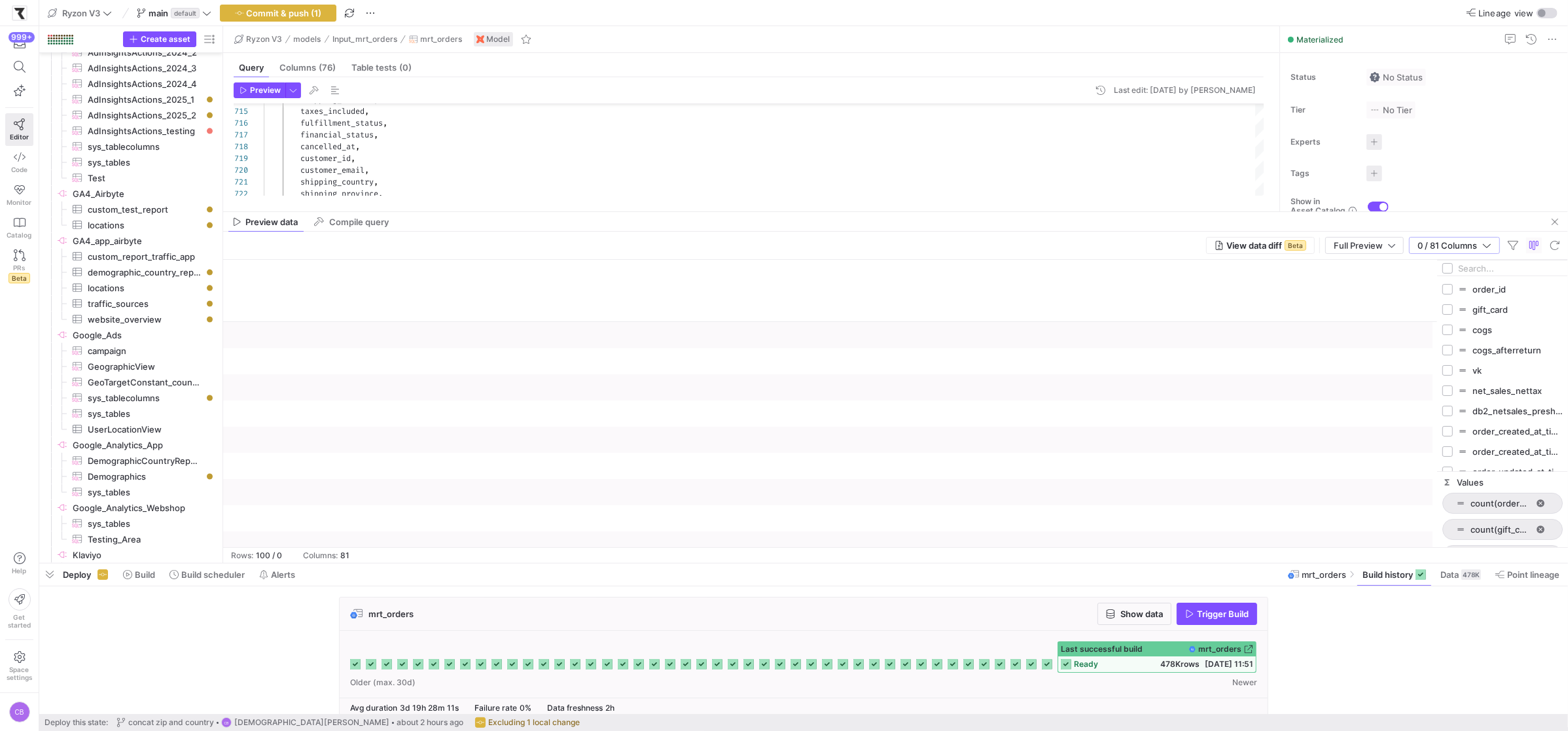
click at [1478, 262] on input "Filter Columns Input" at bounding box center [1511, 268] width 105 height 26
type input "shipping"
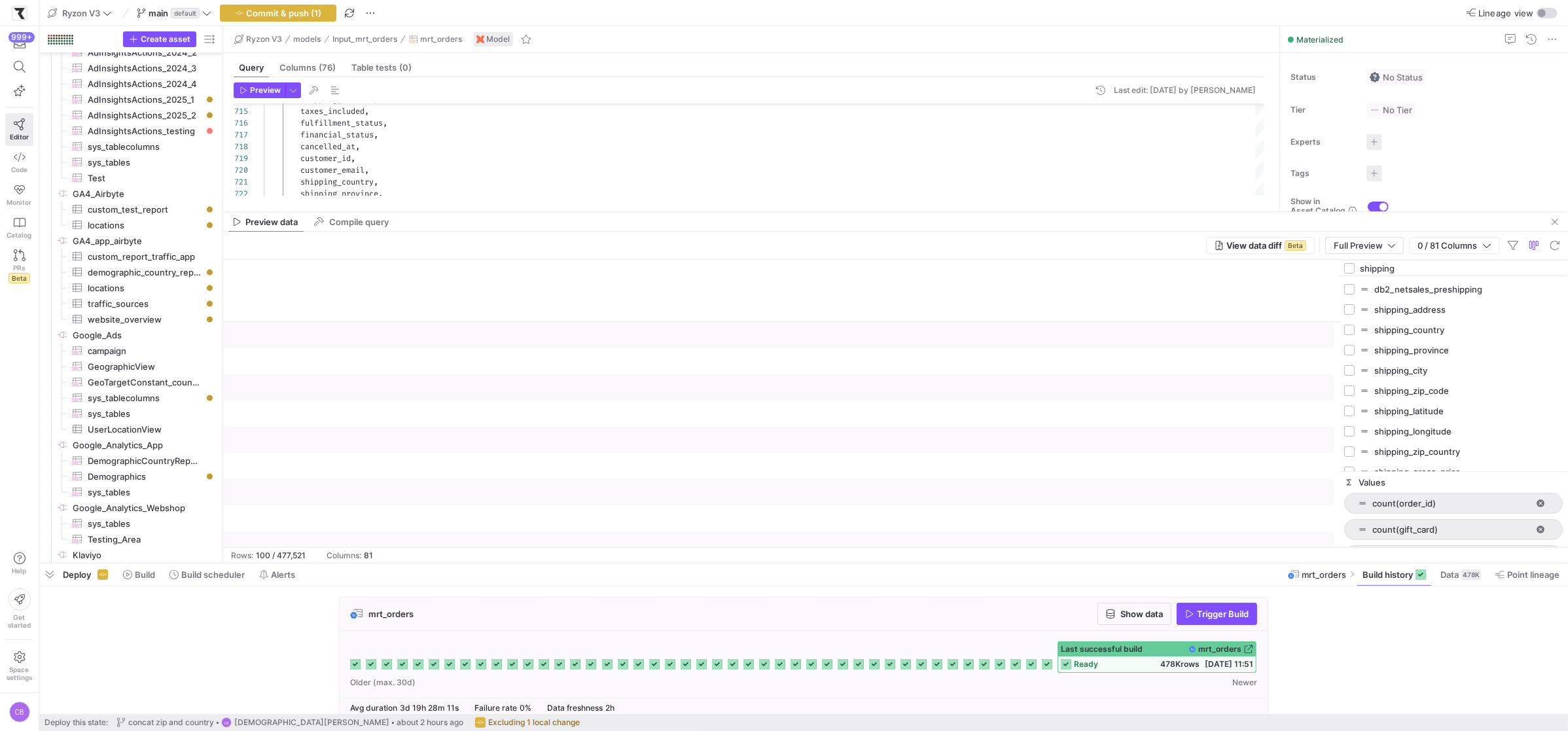
drag, startPoint x: 1435, startPoint y: 302, endPoint x: 1335, endPoint y: 302, distance: 100.0
click at [1337, 302] on div at bounding box center [1339, 403] width 3 height 287
click at [1352, 438] on input "Press SPACE to toggle visibility (hidden)" at bounding box center [1347, 438] width 10 height 10
checkbox input "true"
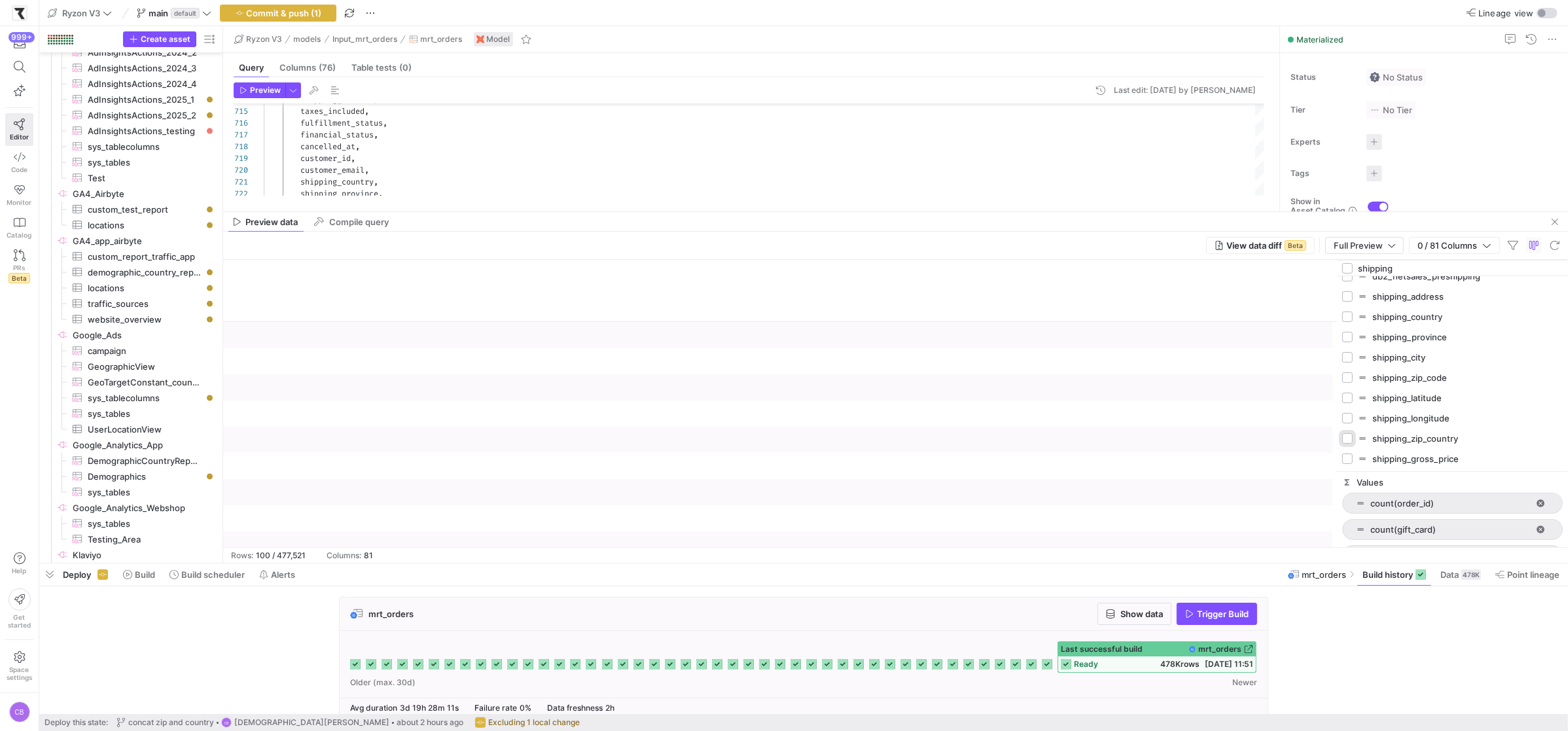
checkbox input "false"
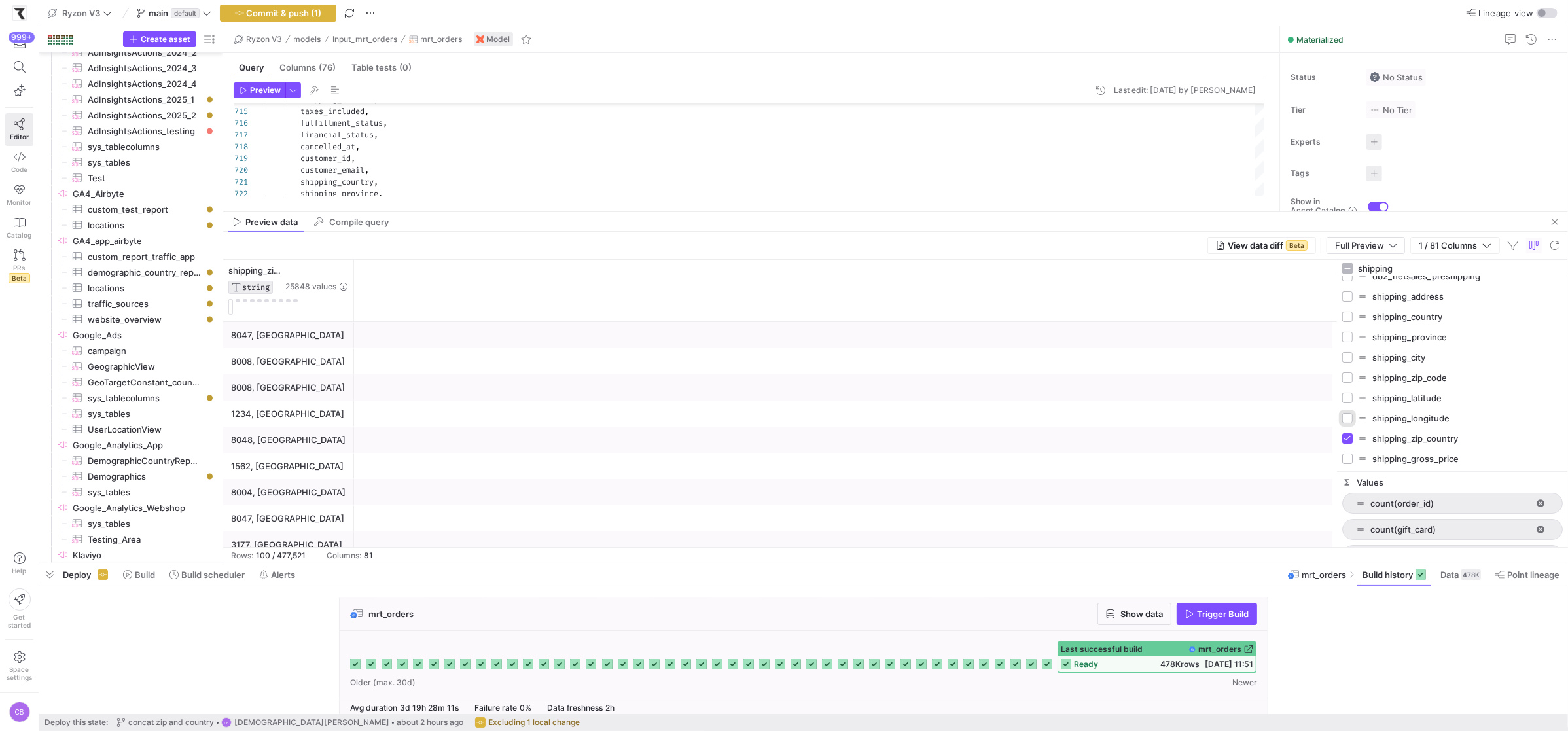
click at [1349, 416] on input "Press SPACE to toggle visibility (hidden)" at bounding box center [1347, 418] width 10 height 10
checkbox input "true"
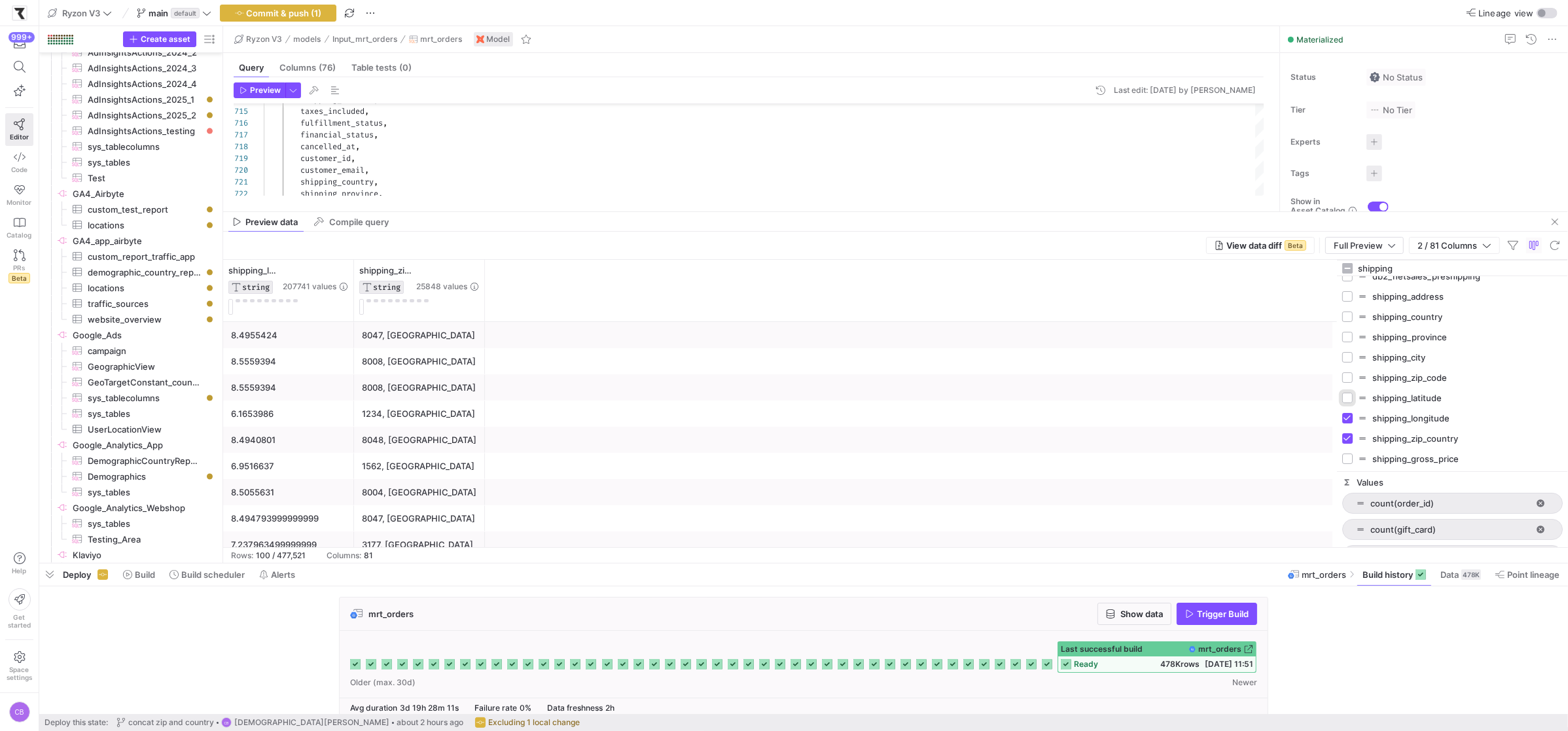
click at [1348, 396] on input "Press SPACE to toggle visibility (hidden)" at bounding box center [1347, 398] width 10 height 10
checkbox input "true"
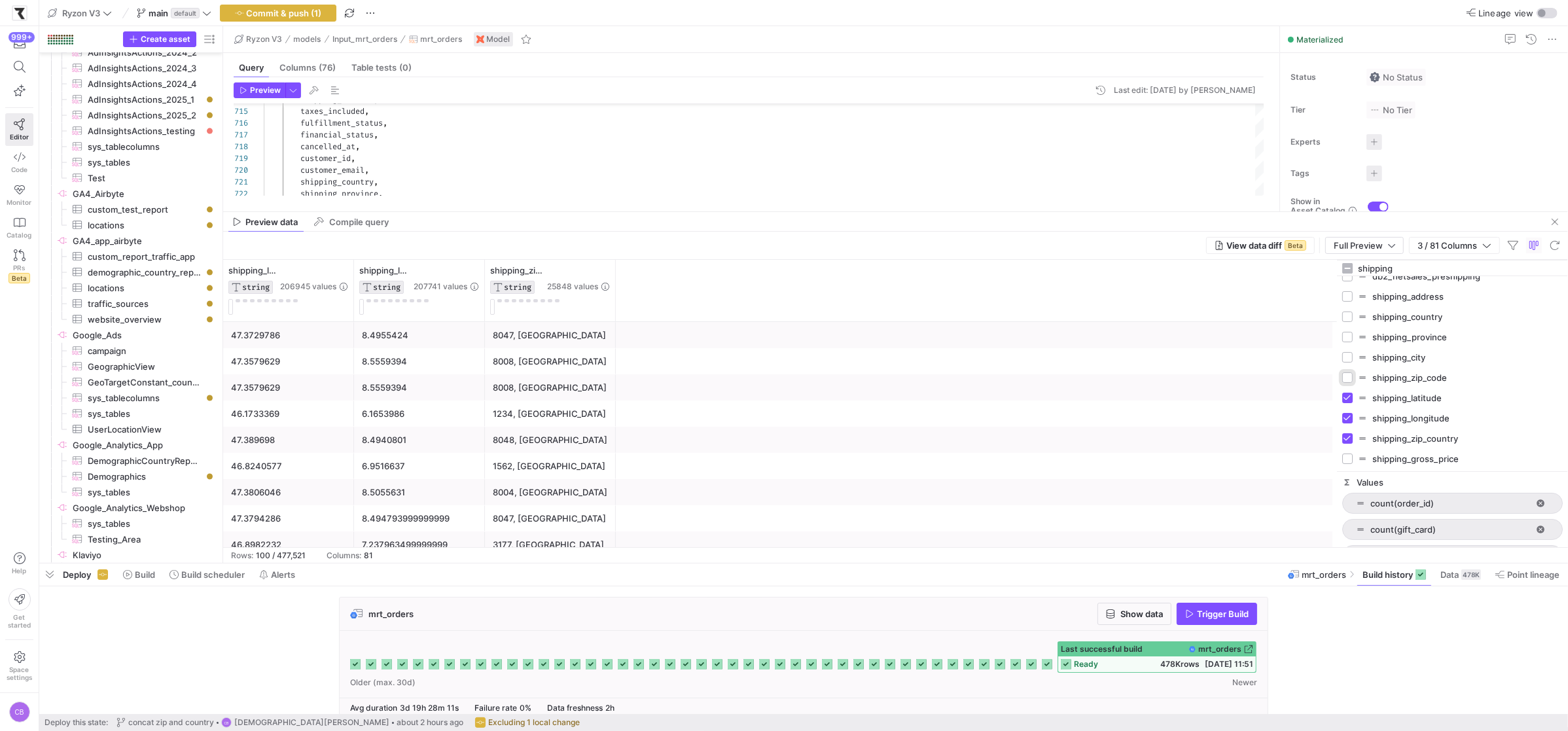
click at [1349, 377] on input "Press SPACE to toggle visibility (hidden)" at bounding box center [1347, 377] width 10 height 10
checkbox input "true"
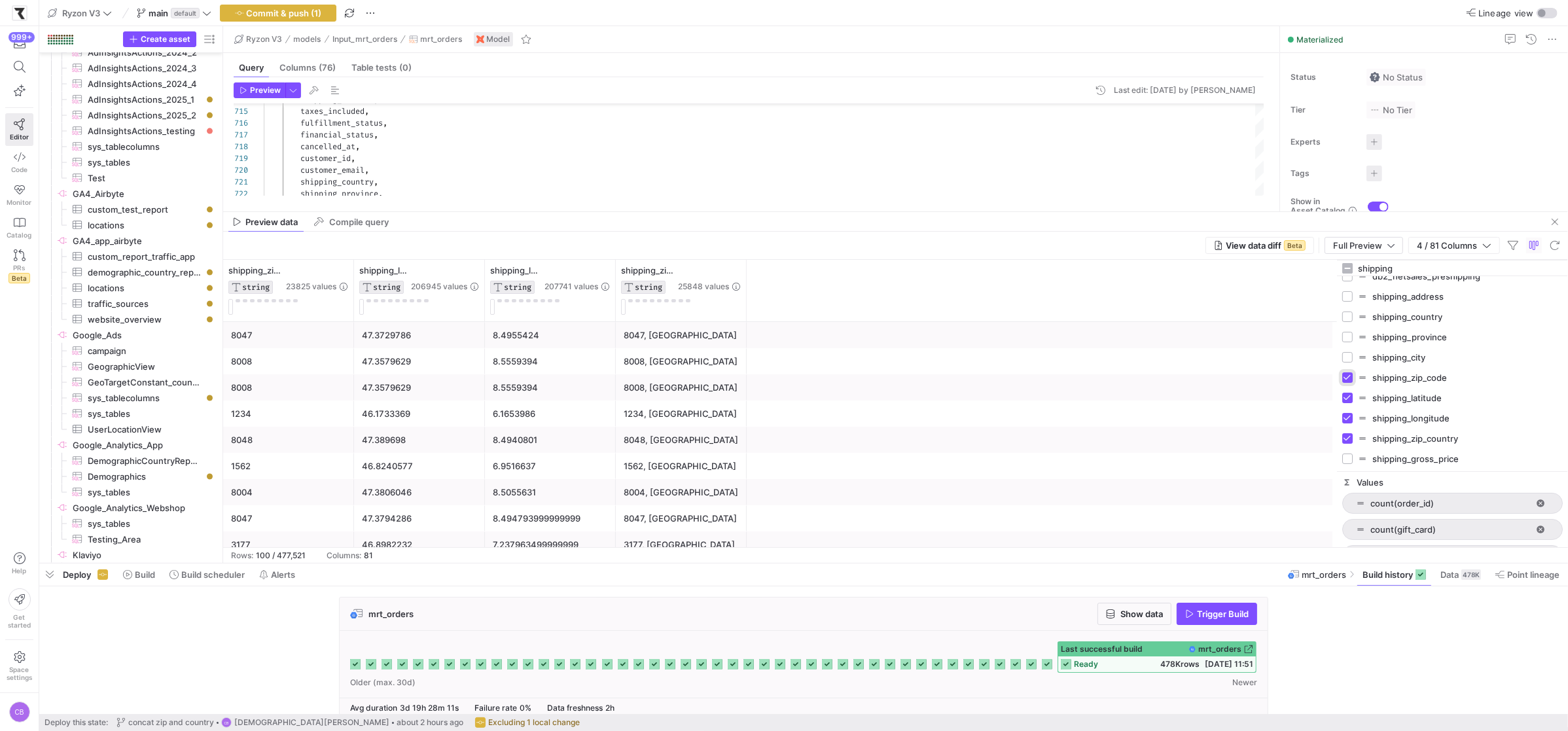
scroll to position [0, 0]
click at [1351, 367] on input "Press SPACE to toggle visibility (hidden)" at bounding box center [1347, 370] width 10 height 10
checkbox input "true"
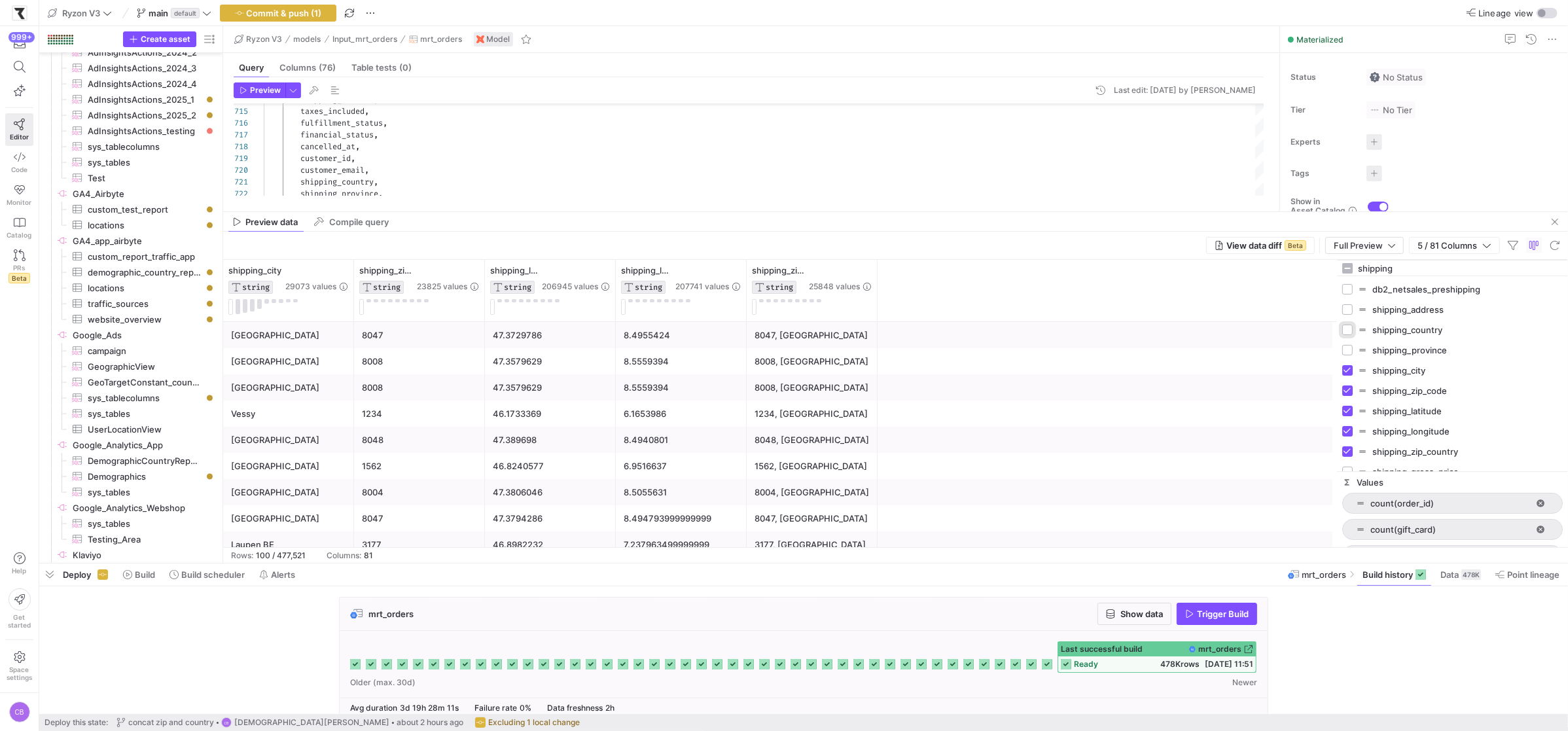
click at [1348, 332] on input "Press SPACE to toggle visibility (hidden)" at bounding box center [1347, 330] width 10 height 10
checkbox input "true"
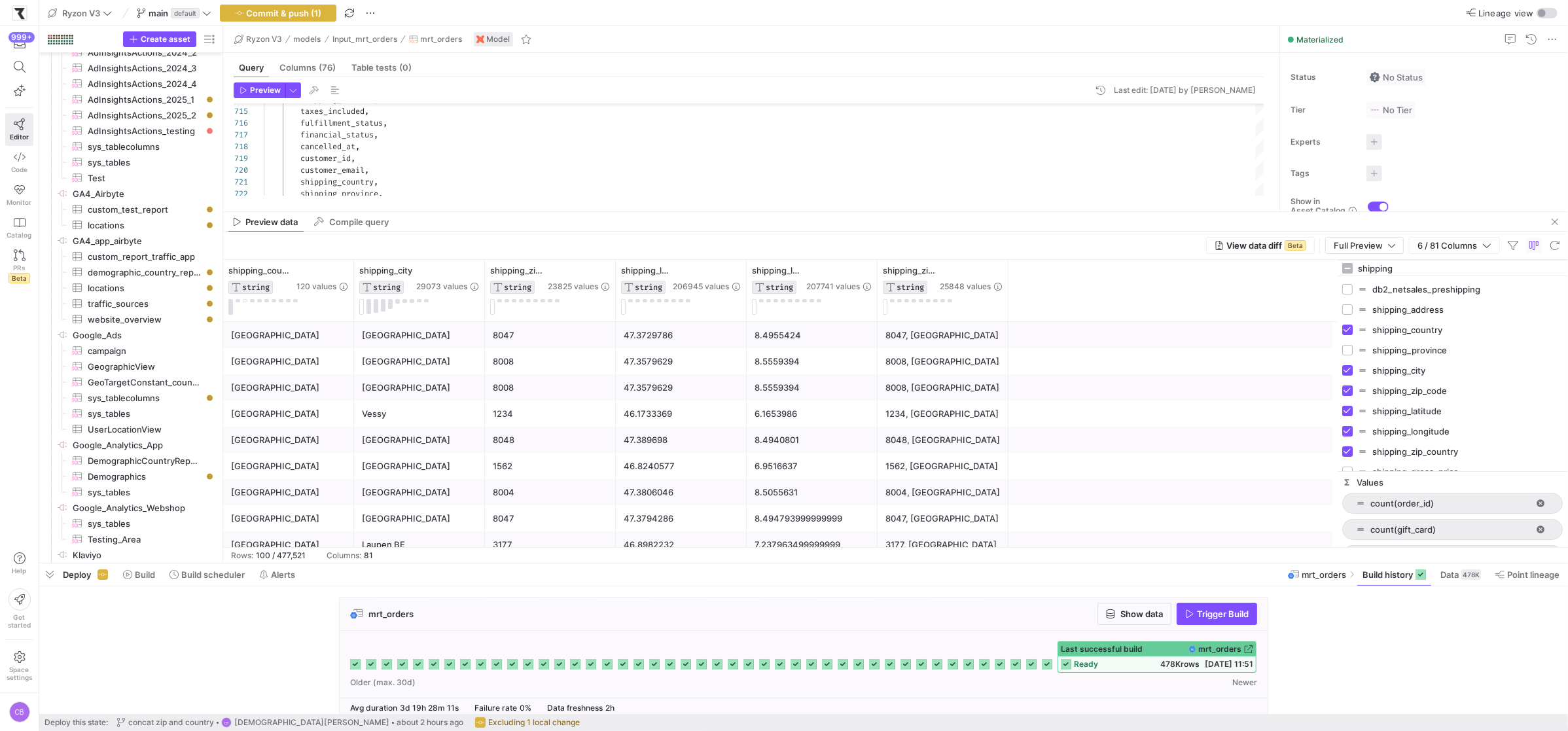
drag, startPoint x: 1386, startPoint y: 271, endPoint x: 1310, endPoint y: 274, distance: 76.1
click at [1310, 274] on div "shipping_zip_country STRING 25848 values shipping_longitude STRING 207741 value…" at bounding box center [895, 403] width 1345 height 287
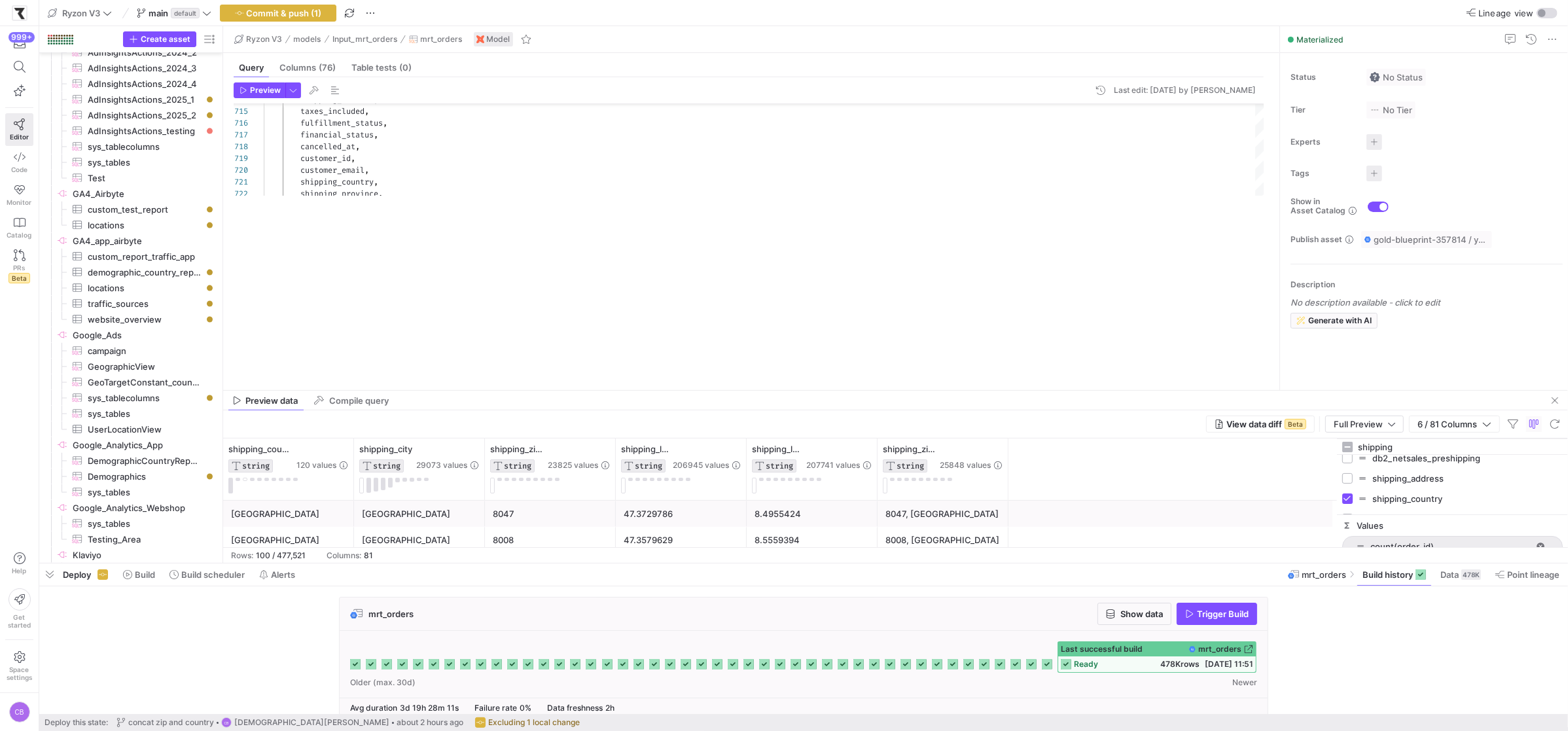
drag, startPoint x: 1092, startPoint y: 213, endPoint x: 1091, endPoint y: 369, distance: 156.0
click at [1140, 391] on as-split "Ryzon V3 models Input_mrt_orders mrt_orders Model Query Columns (76) Table test…" at bounding box center [895, 294] width 1345 height 536
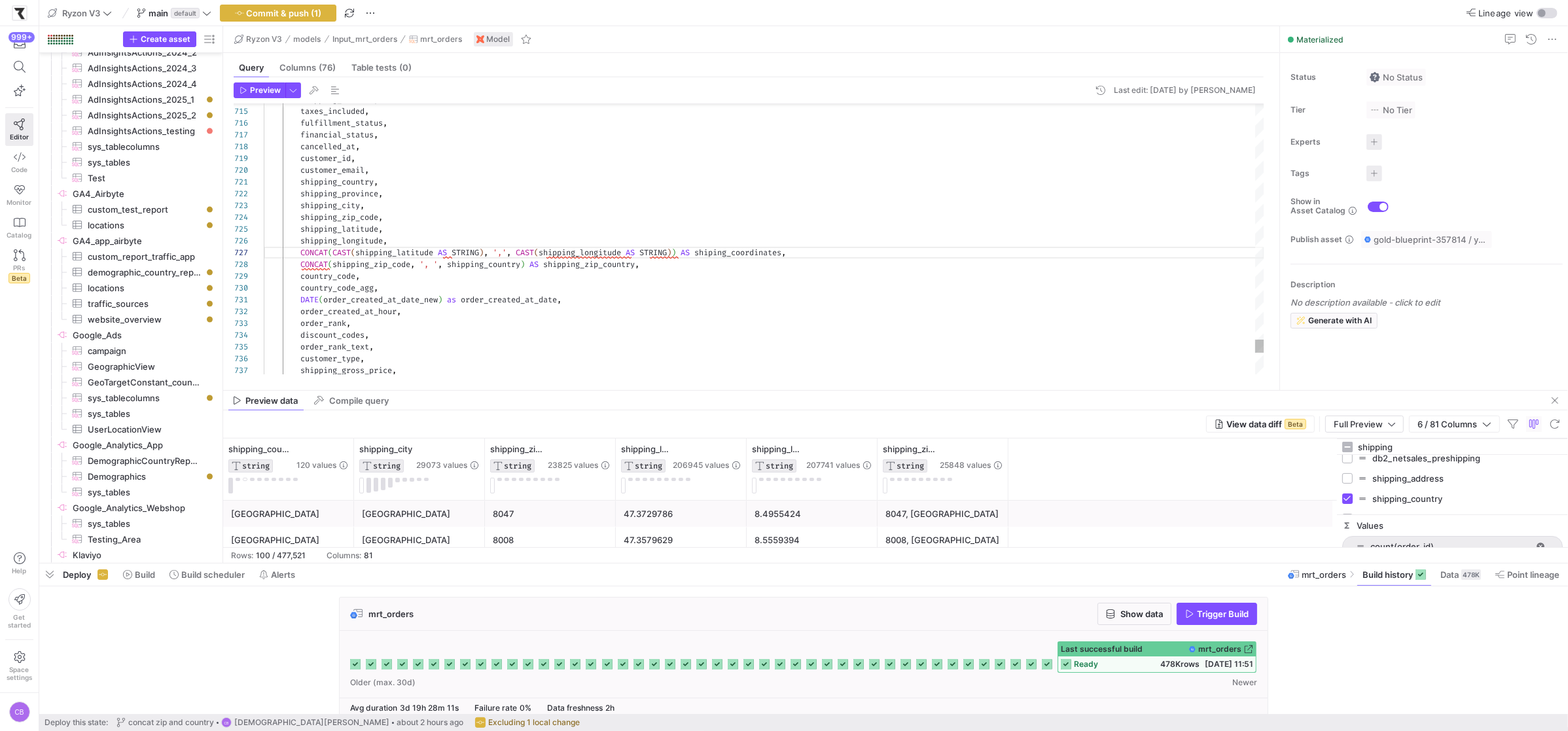
type textarea "shipping_country, shipping_province, shipping_city, shipping_zip_code, shipping…"
click at [1398, 447] on input "shipping" at bounding box center [1460, 447] width 205 height 26
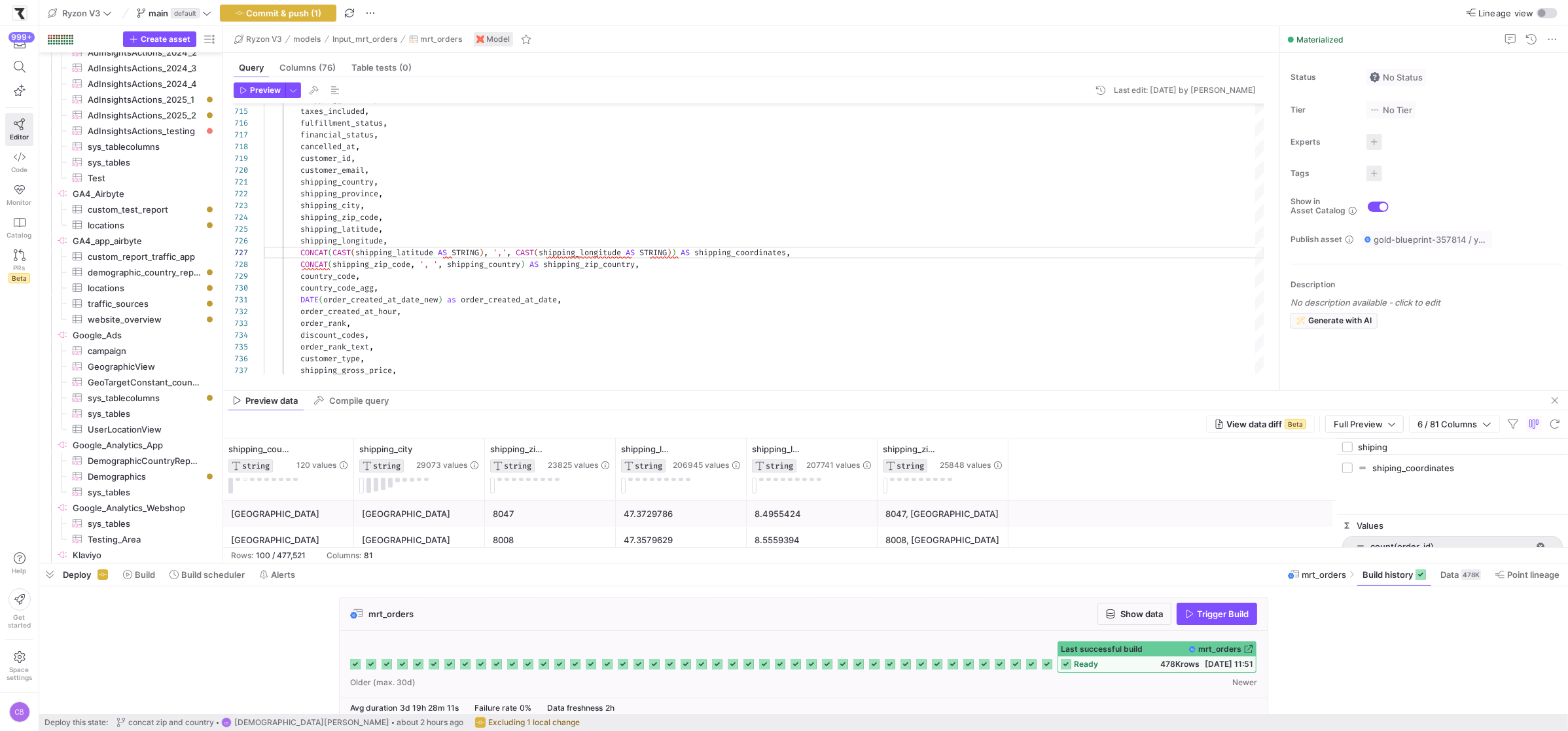
type input "shiping"
click at [1349, 471] on input "Press SPACE to toggle visibility (hidden)" at bounding box center [1347, 468] width 10 height 10
checkbox input "true"
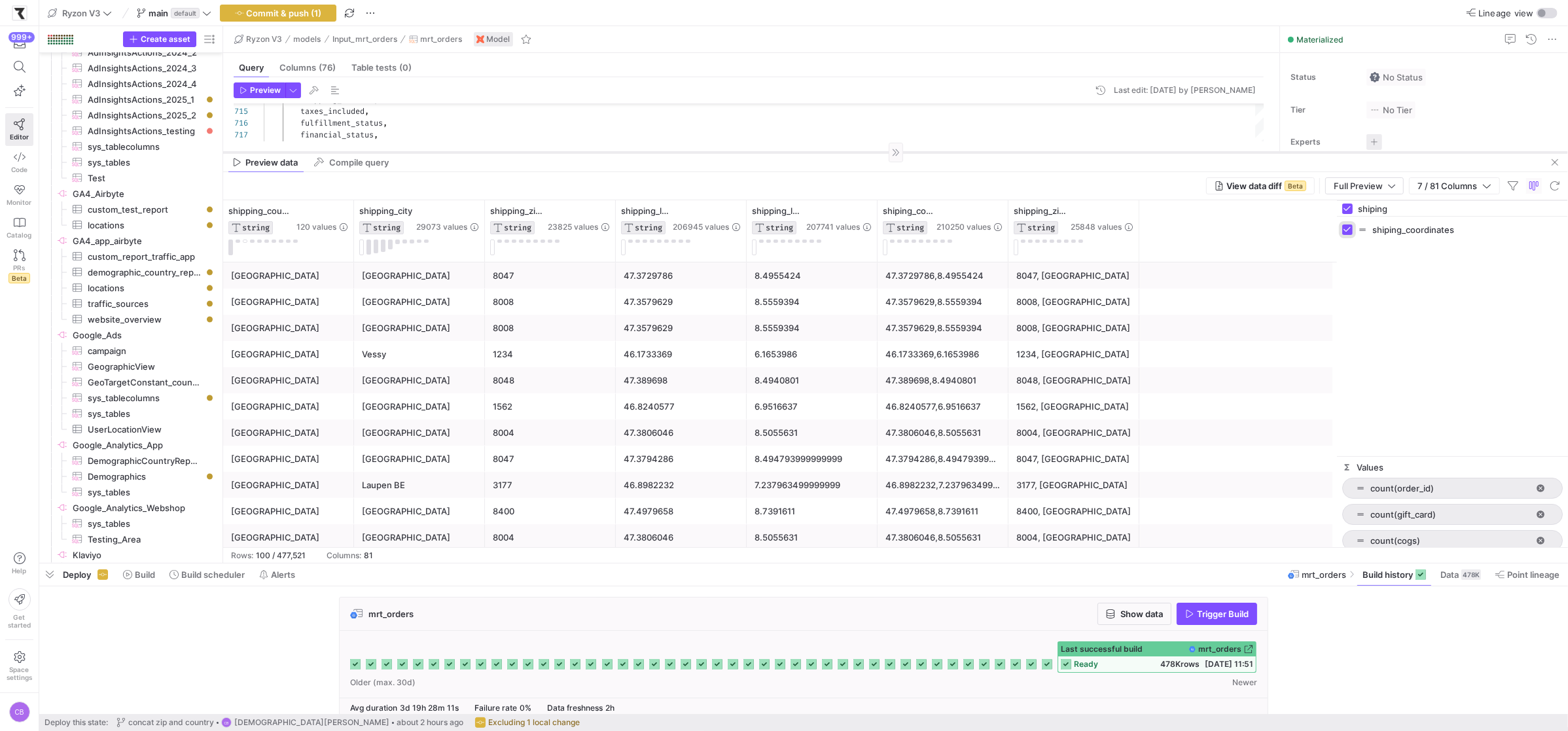
drag, startPoint x: 1173, startPoint y: 390, endPoint x: 1170, endPoint y: 152, distance: 238.0
click at [1170, 152] on div at bounding box center [895, 152] width 1345 height 1
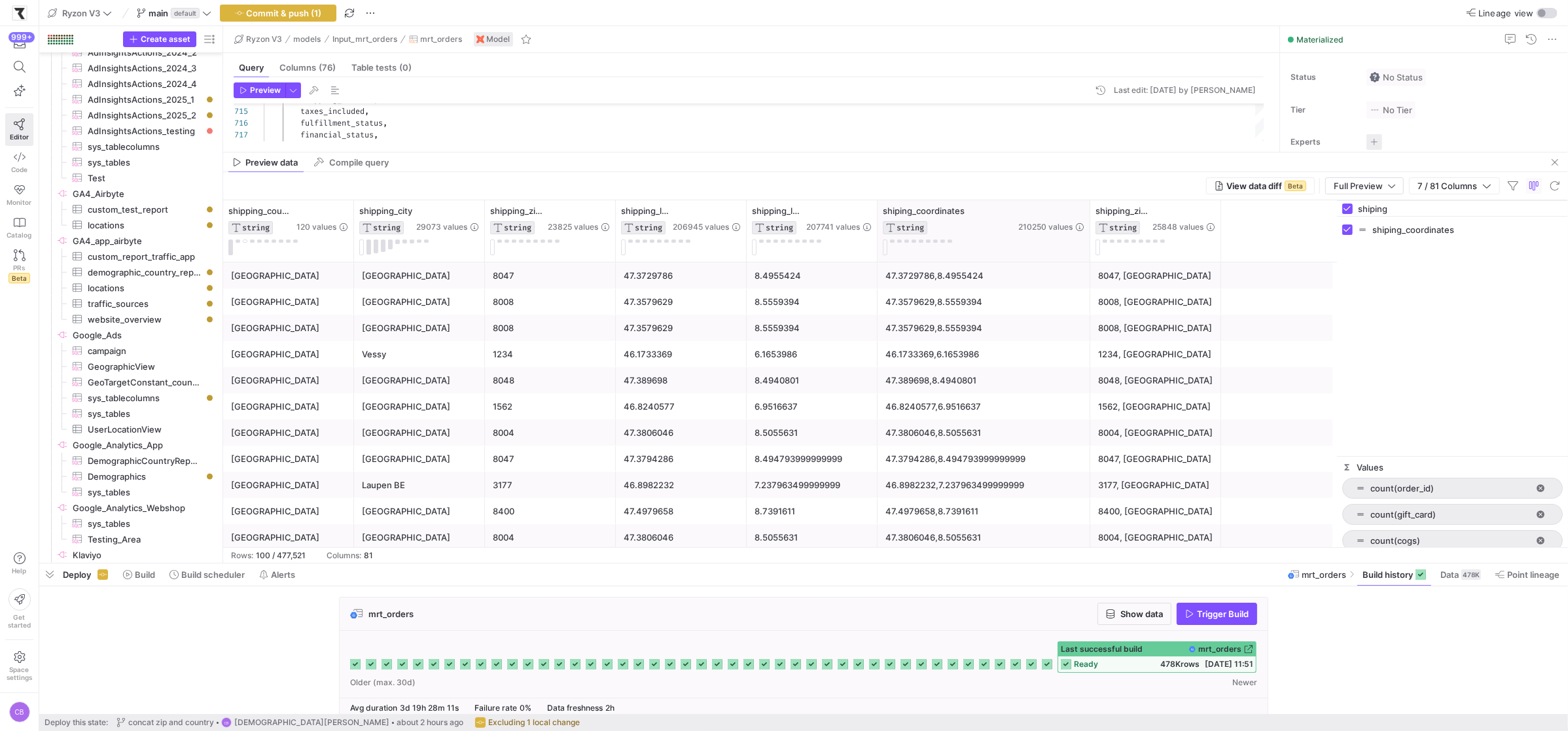
drag, startPoint x: 1006, startPoint y: 251, endPoint x: 1088, endPoint y: 253, distance: 82.0
click at [1088, 253] on div at bounding box center [1090, 230] width 5 height 61
click at [998, 434] on div "47.3806046,8.5055631" at bounding box center [984, 433] width 197 height 26
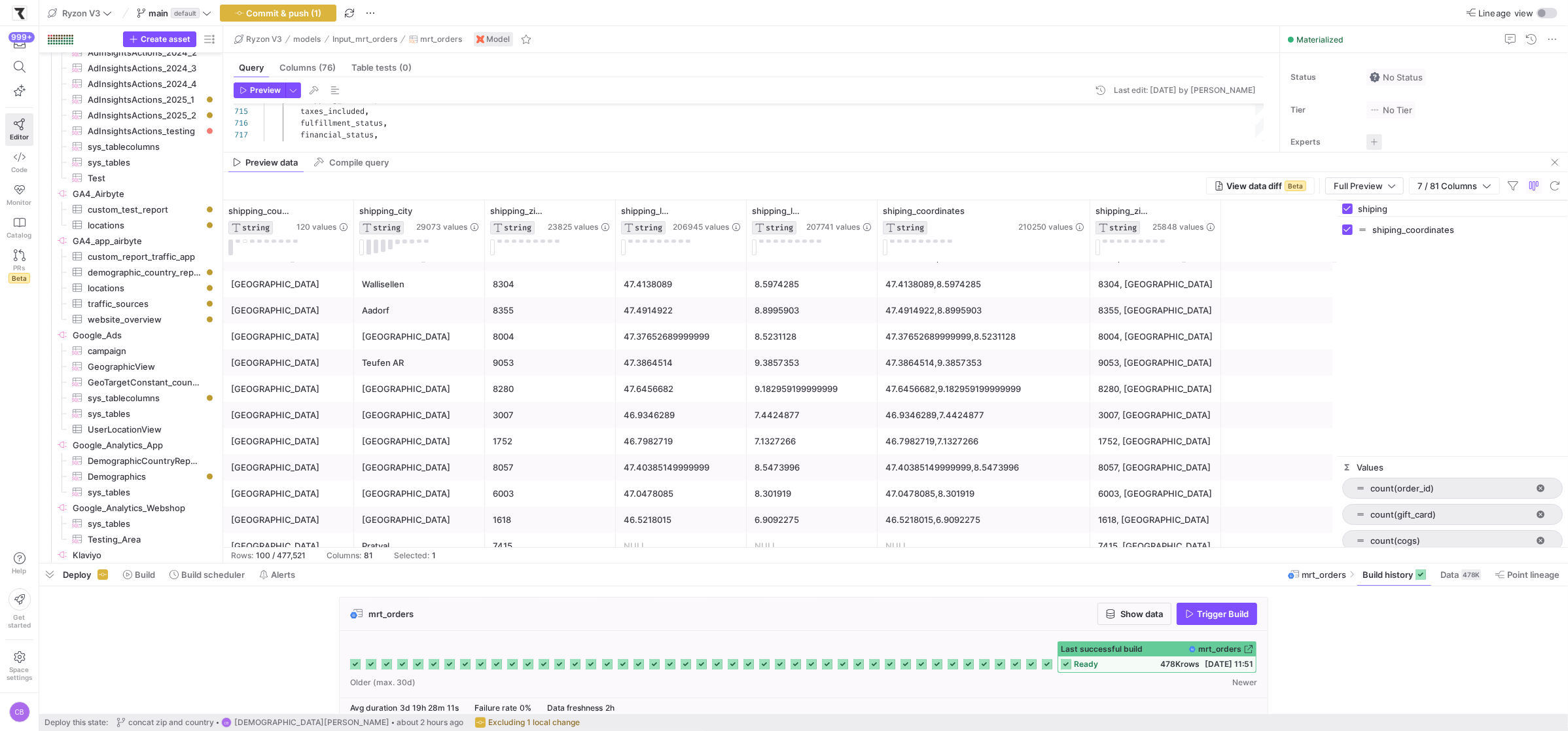
scroll to position [251, 0]
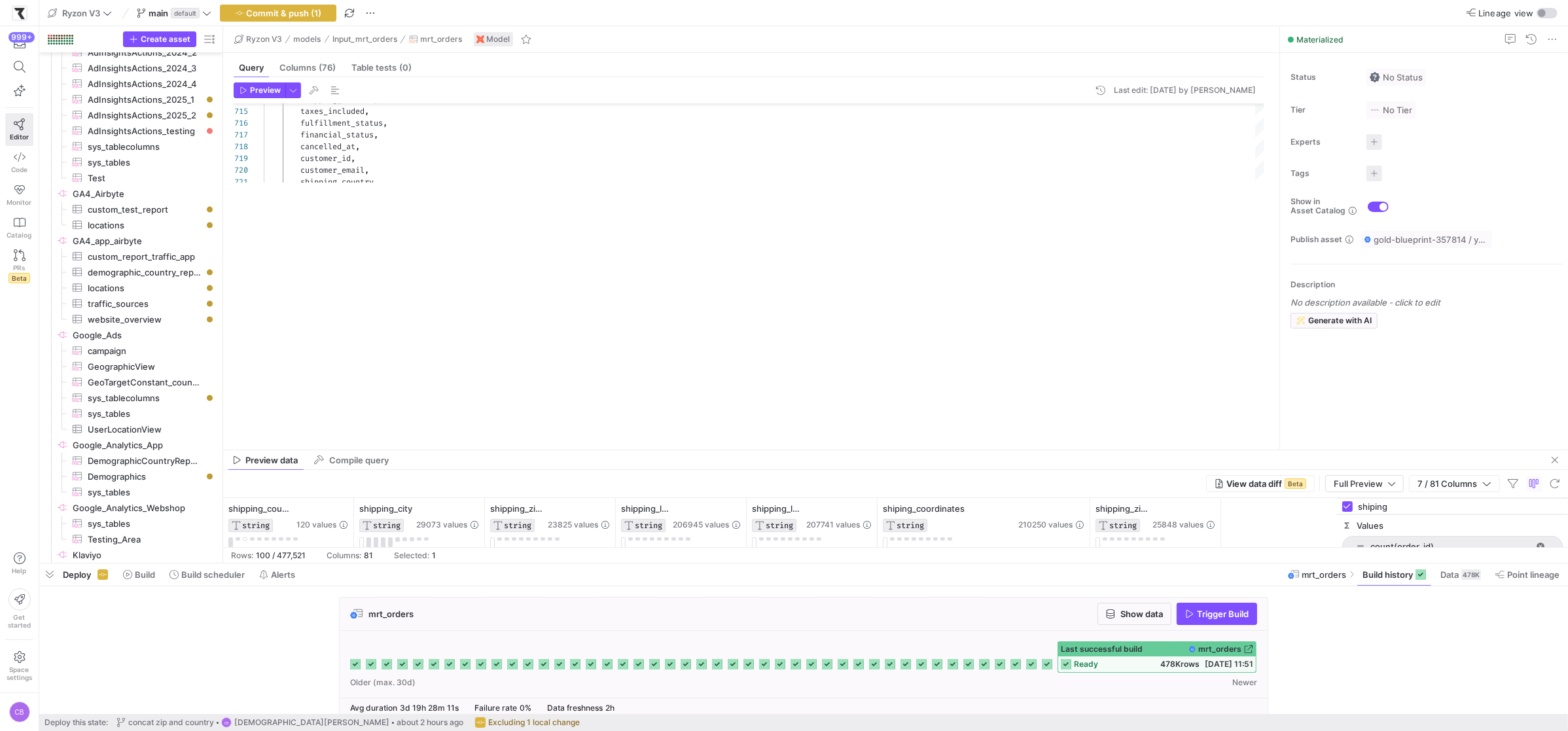
drag, startPoint x: 413, startPoint y: 152, endPoint x: 482, endPoint y: 441, distance: 297.1
click at [488, 450] on div at bounding box center [895, 449] width 1345 height 1
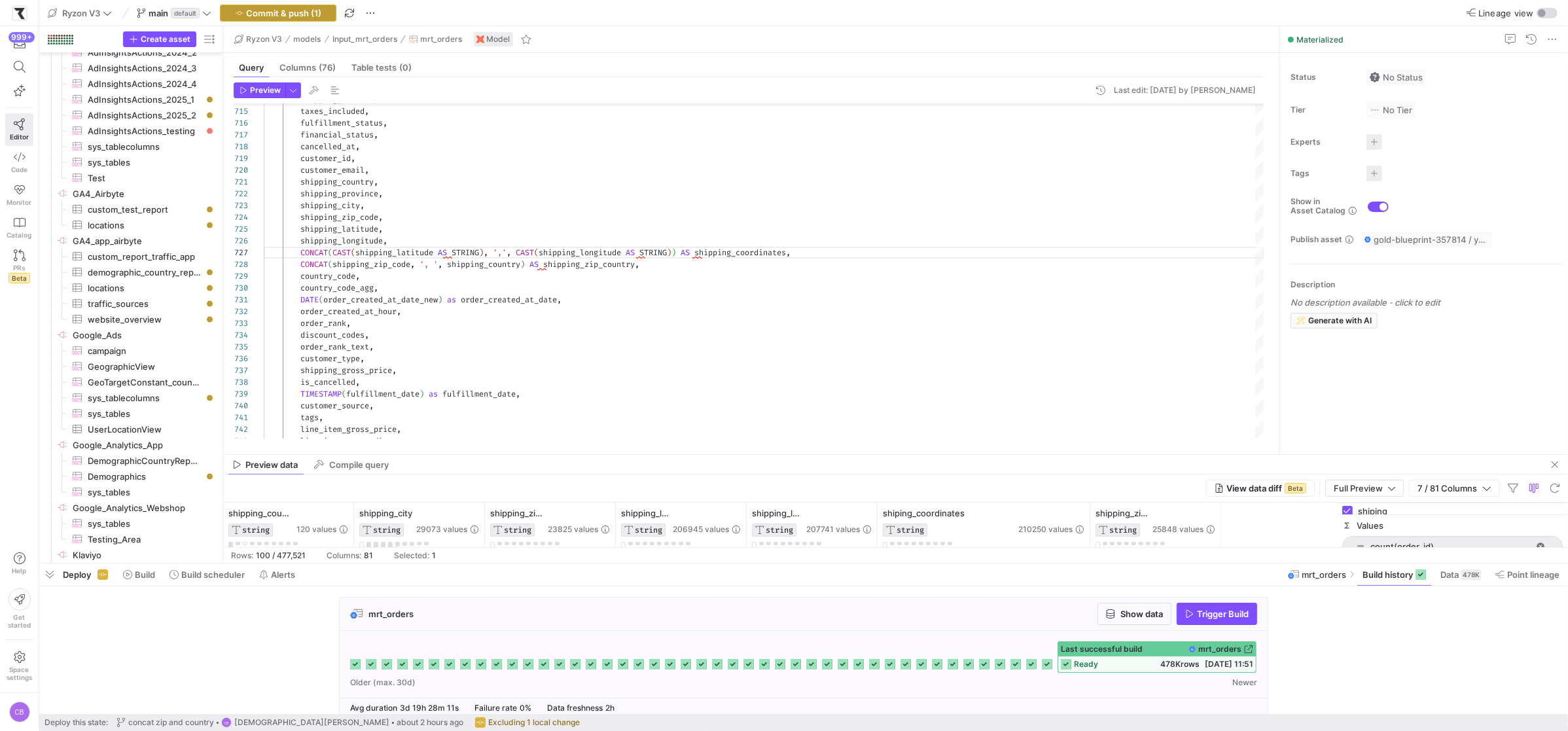
click at [304, 9] on span "Commit & push (1)" at bounding box center [283, 13] width 75 height 10
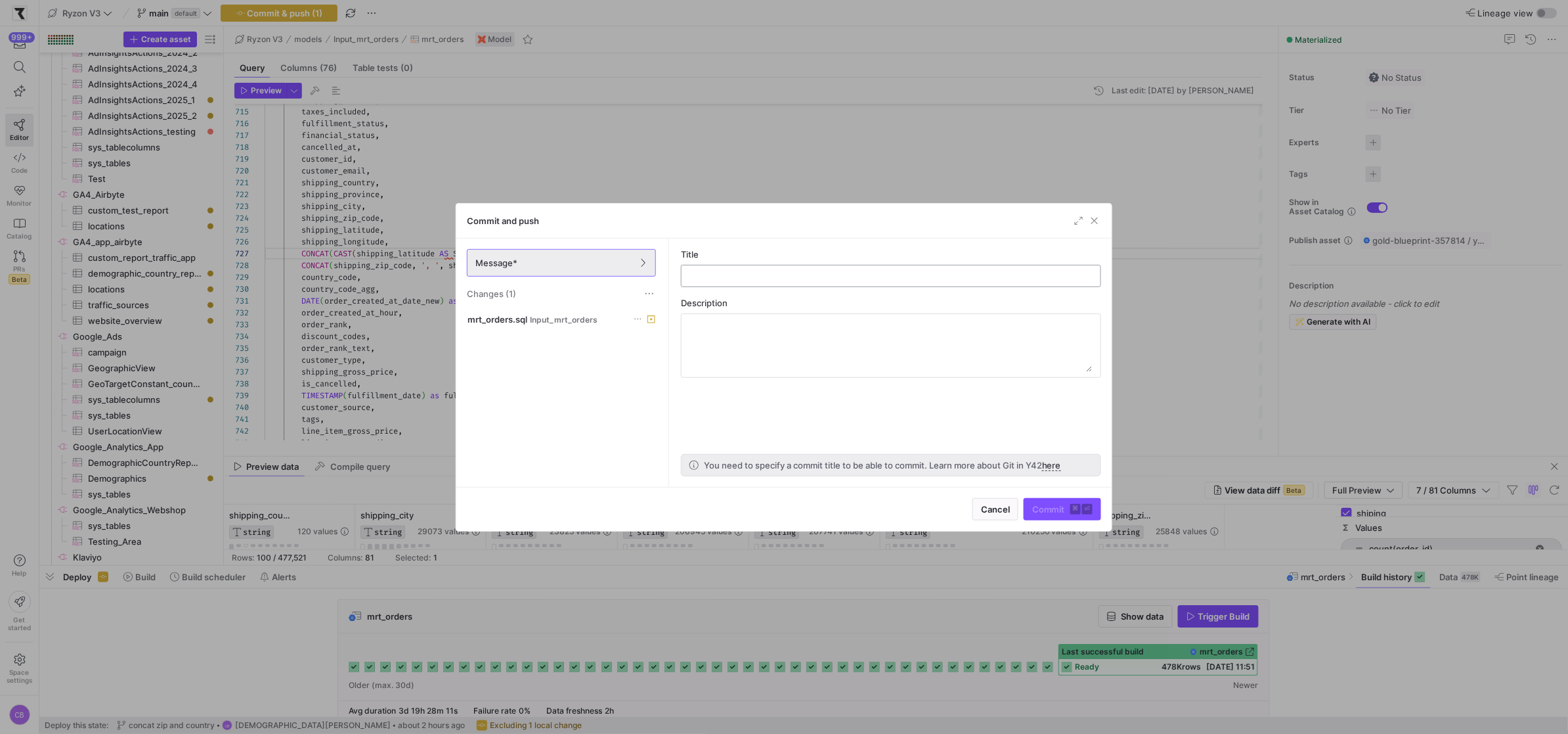
click at [704, 279] on input "text" at bounding box center [891, 276] width 398 height 10
type input "shipping coordinates added"
click at [1060, 515] on span "submit" at bounding box center [1062, 509] width 76 height 21
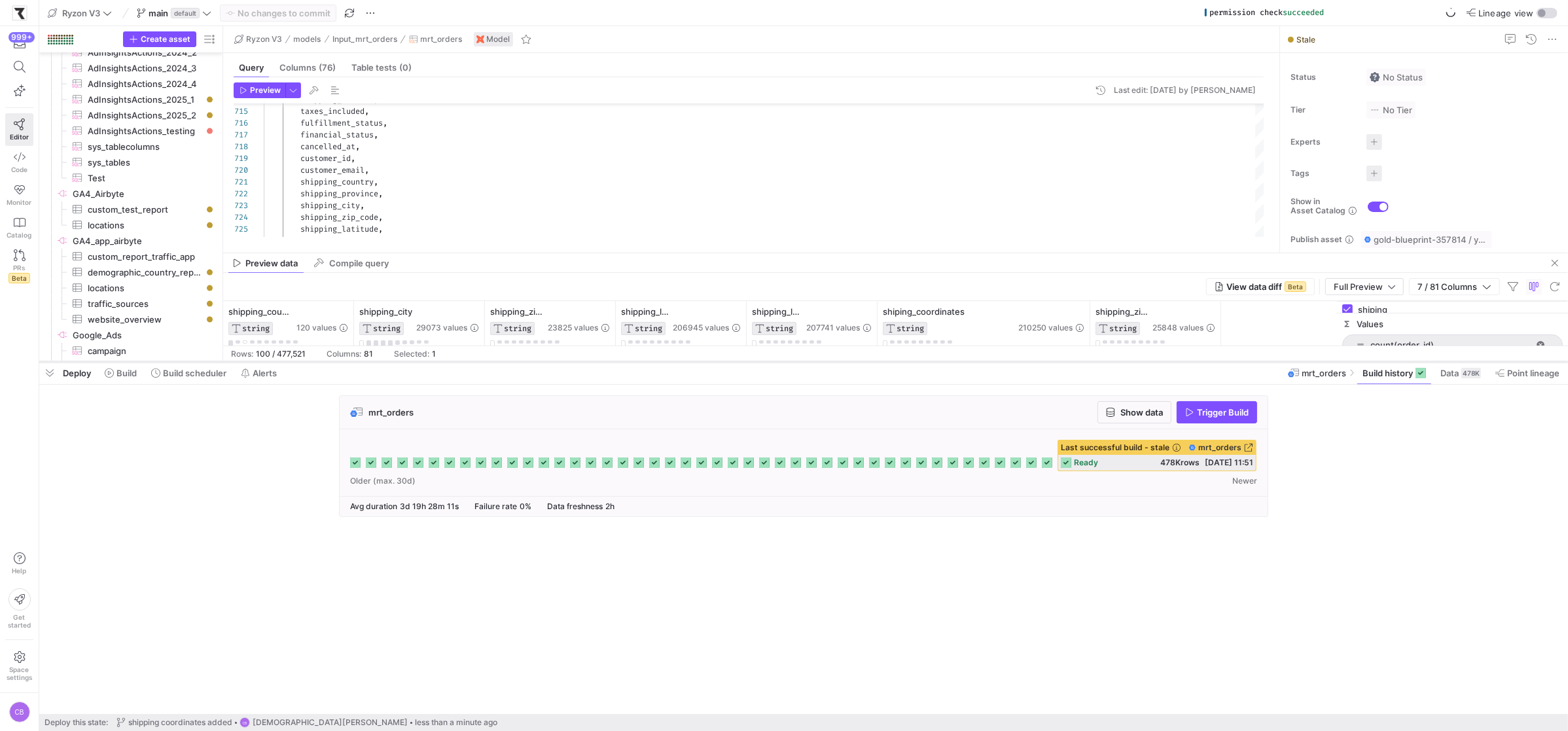
drag, startPoint x: 812, startPoint y: 562, endPoint x: 784, endPoint y: 352, distance: 211.9
click at [784, 359] on div at bounding box center [804, 362] width 1529 height 5
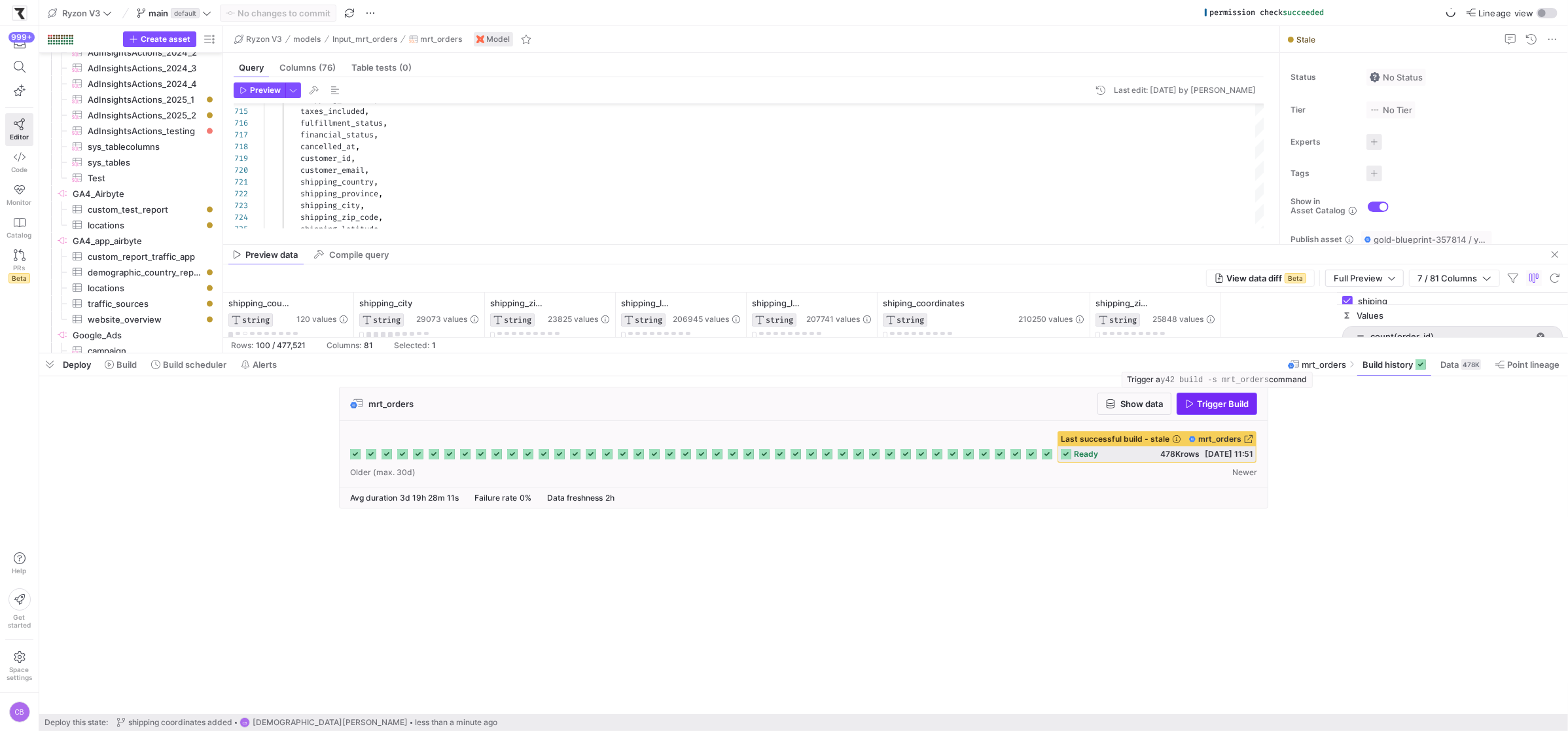
click at [1216, 410] on span "button" at bounding box center [1217, 404] width 79 height 21
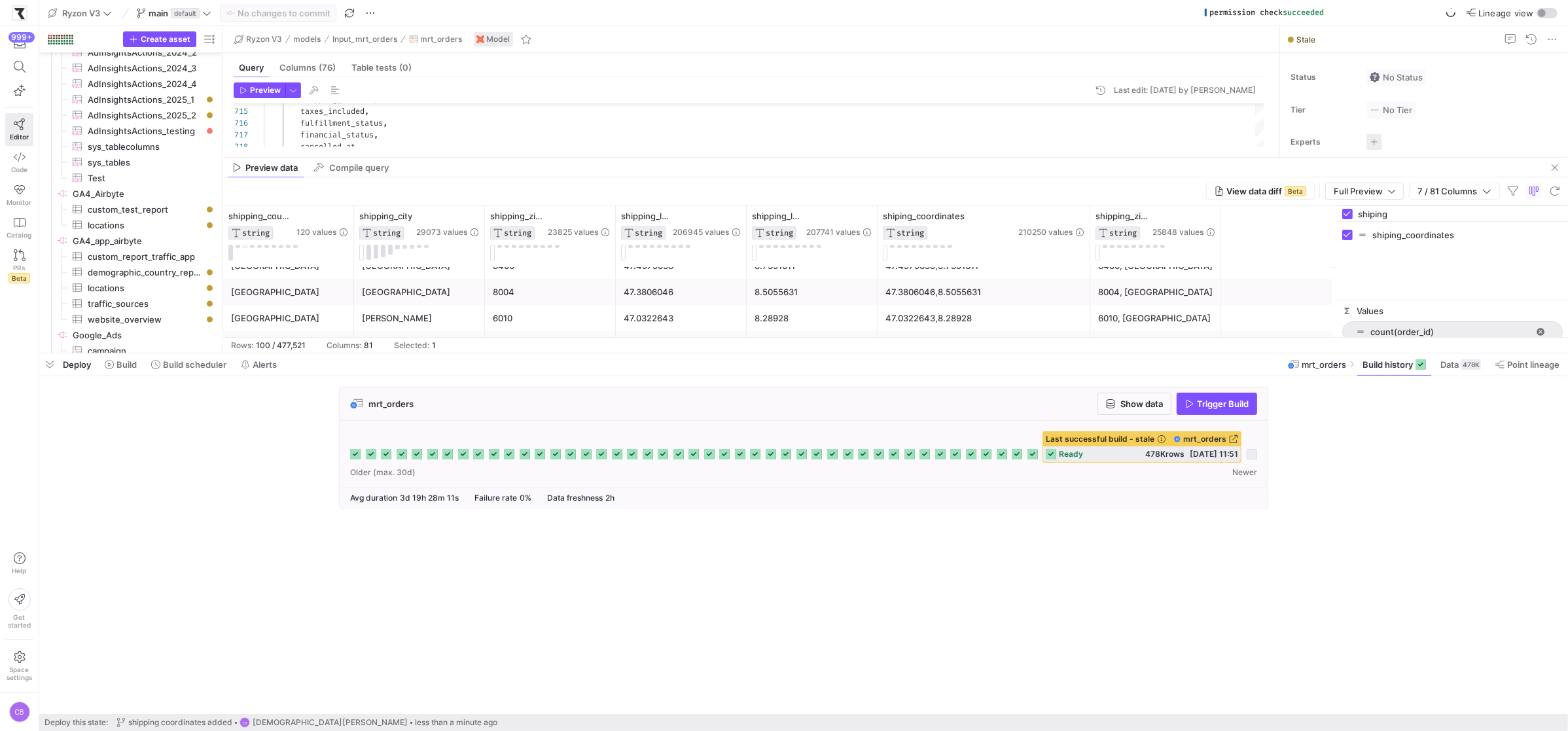
drag, startPoint x: 547, startPoint y: 244, endPoint x: 546, endPoint y: 173, distance: 71.0
click at [546, 157] on div at bounding box center [895, 157] width 1345 height 1
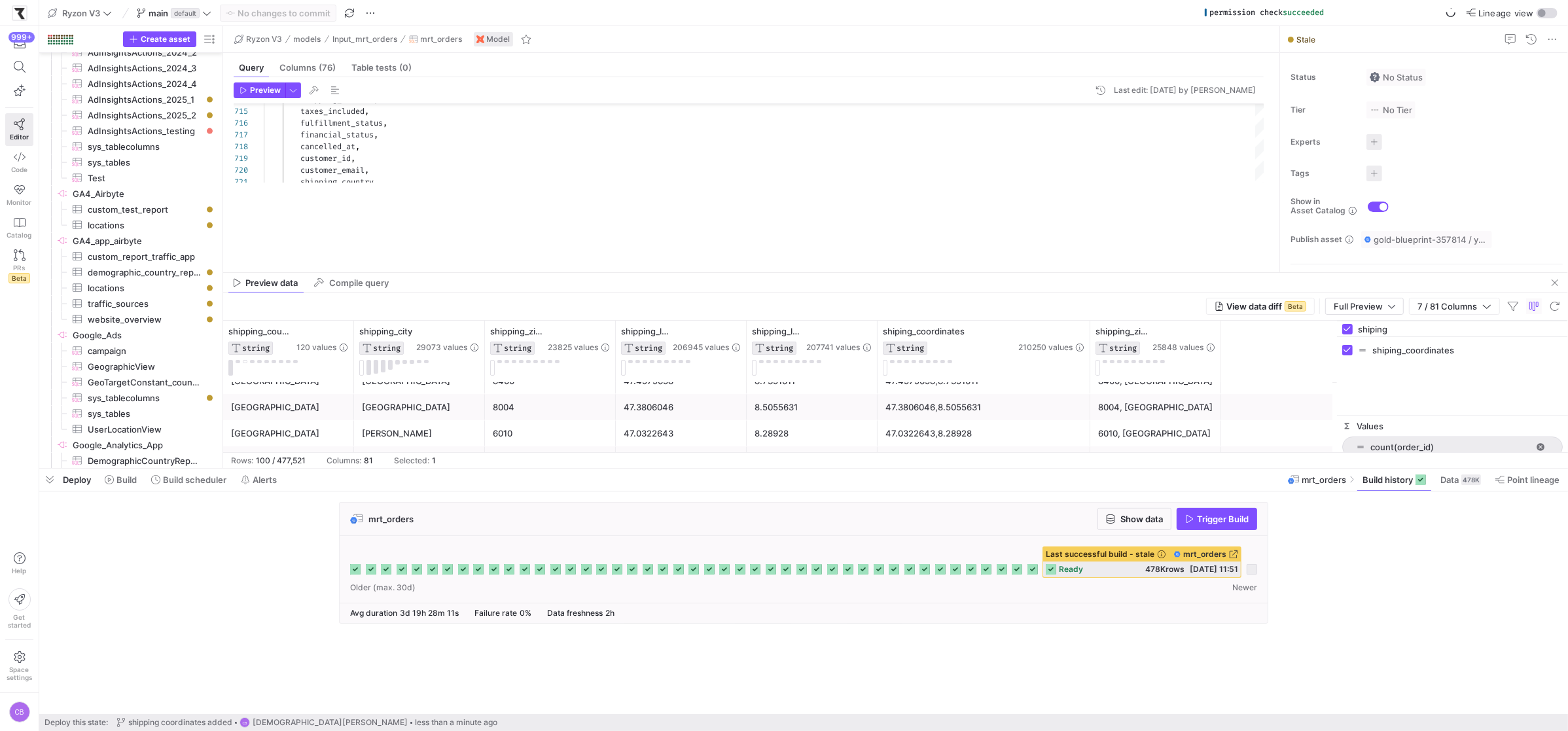
drag, startPoint x: 575, startPoint y: 351, endPoint x: 573, endPoint y: 434, distance: 83.0
click at [589, 471] on div at bounding box center [804, 468] width 1529 height 5
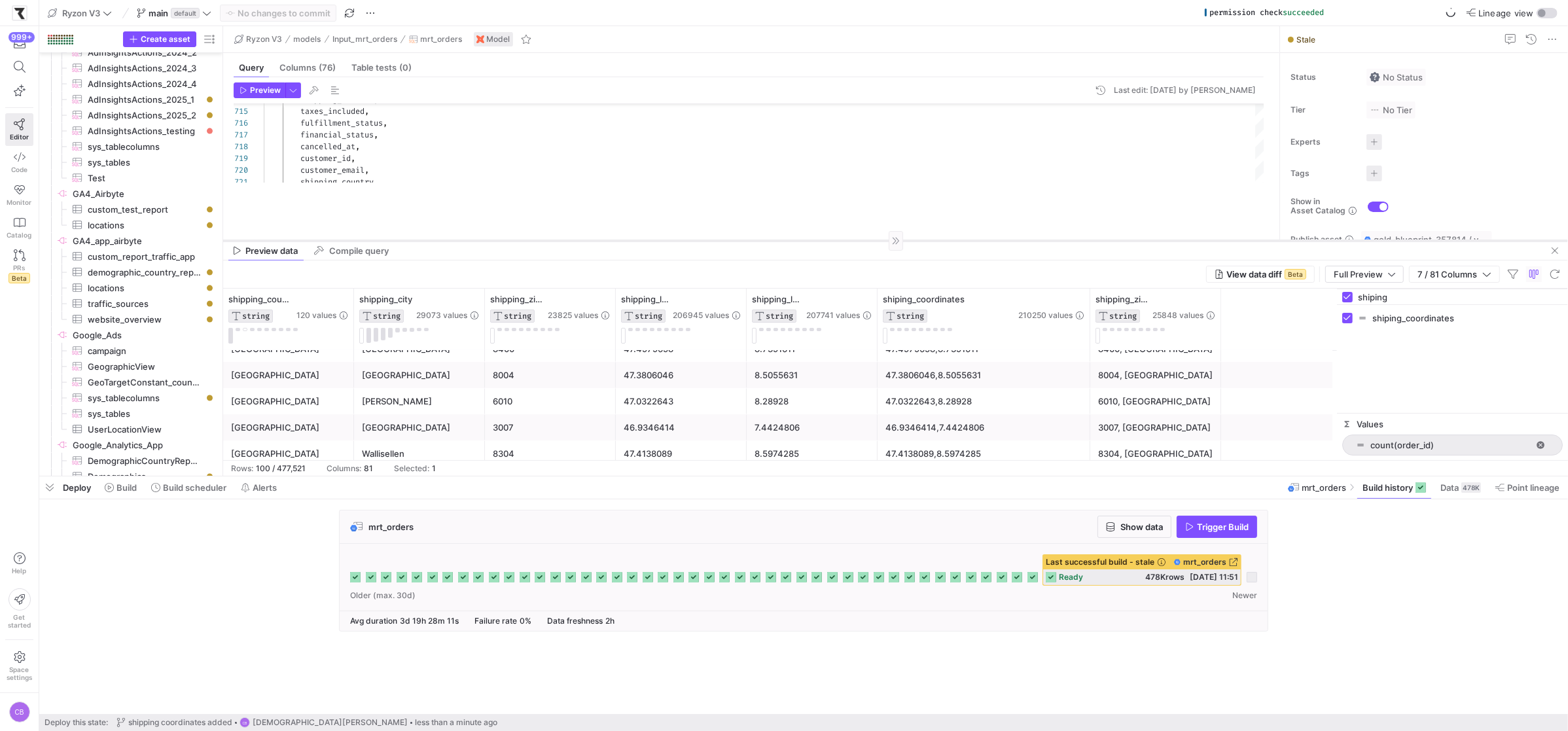
drag, startPoint x: 560, startPoint y: 279, endPoint x: 551, endPoint y: 239, distance: 41.0
click at [551, 240] on div at bounding box center [895, 240] width 1345 height 1
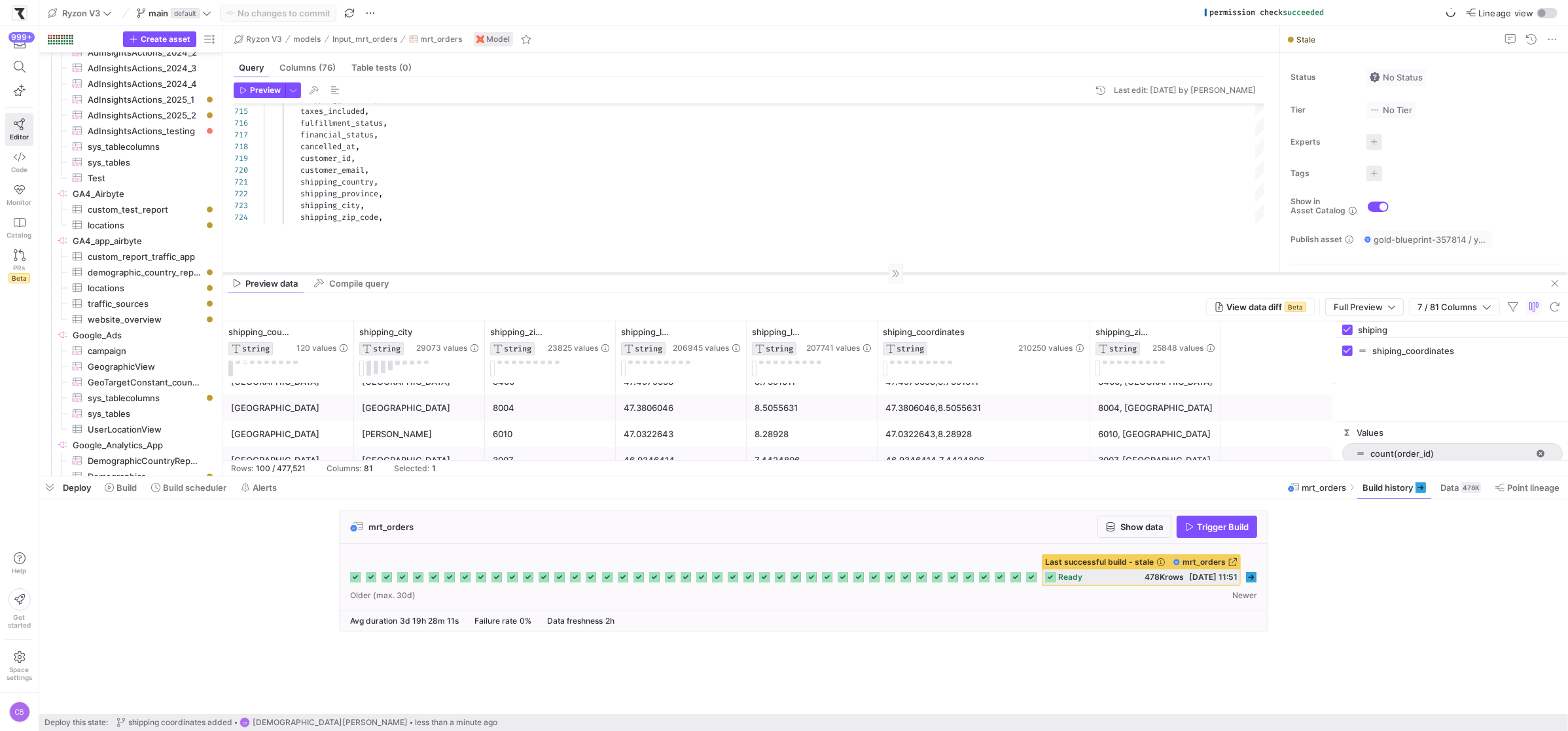
drag, startPoint x: 885, startPoint y: 239, endPoint x: 885, endPoint y: 274, distance: 35.0
click at [885, 274] on div at bounding box center [895, 273] width 1345 height 1
click at [1385, 546] on div "mrt_orders Show data Trigger Build Last successful build - stale mrt_orders" at bounding box center [801, 574] width 1524 height 129
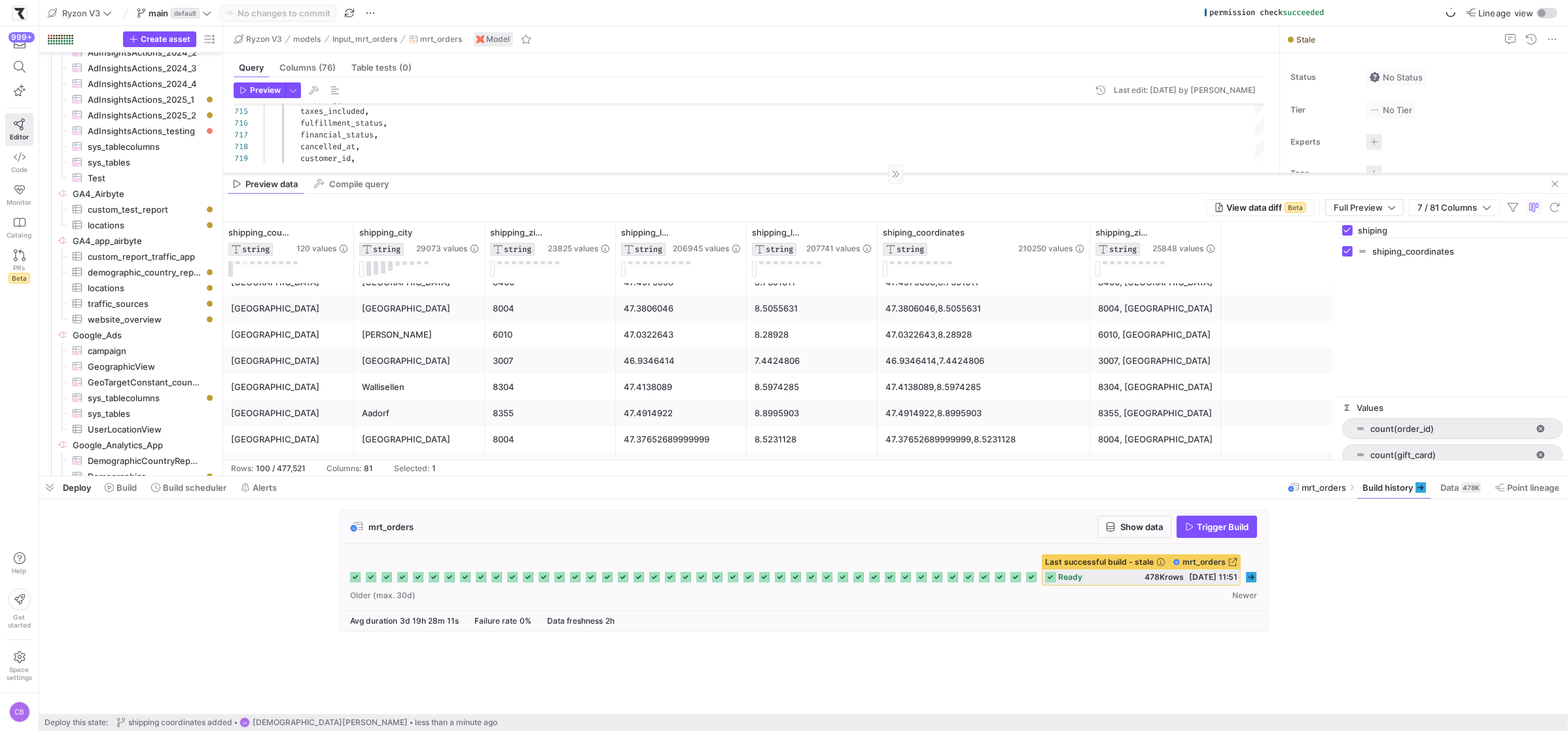
drag, startPoint x: 946, startPoint y: 275, endPoint x: 949, endPoint y: 167, distance: 108.0
click at [949, 173] on div at bounding box center [895, 173] width 1345 height 1
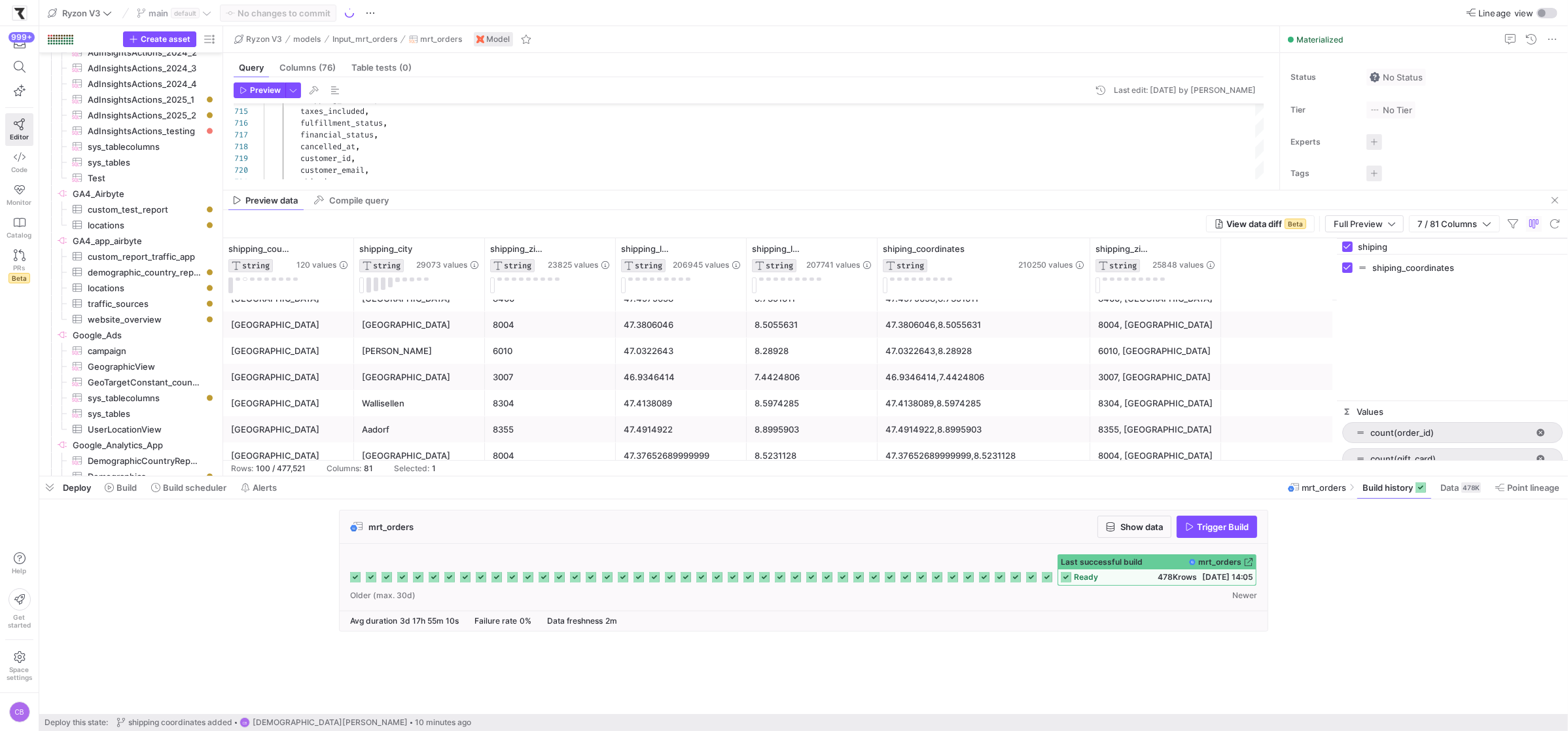
drag, startPoint x: 1103, startPoint y: 165, endPoint x: 1151, endPoint y: 260, distance: 106.4
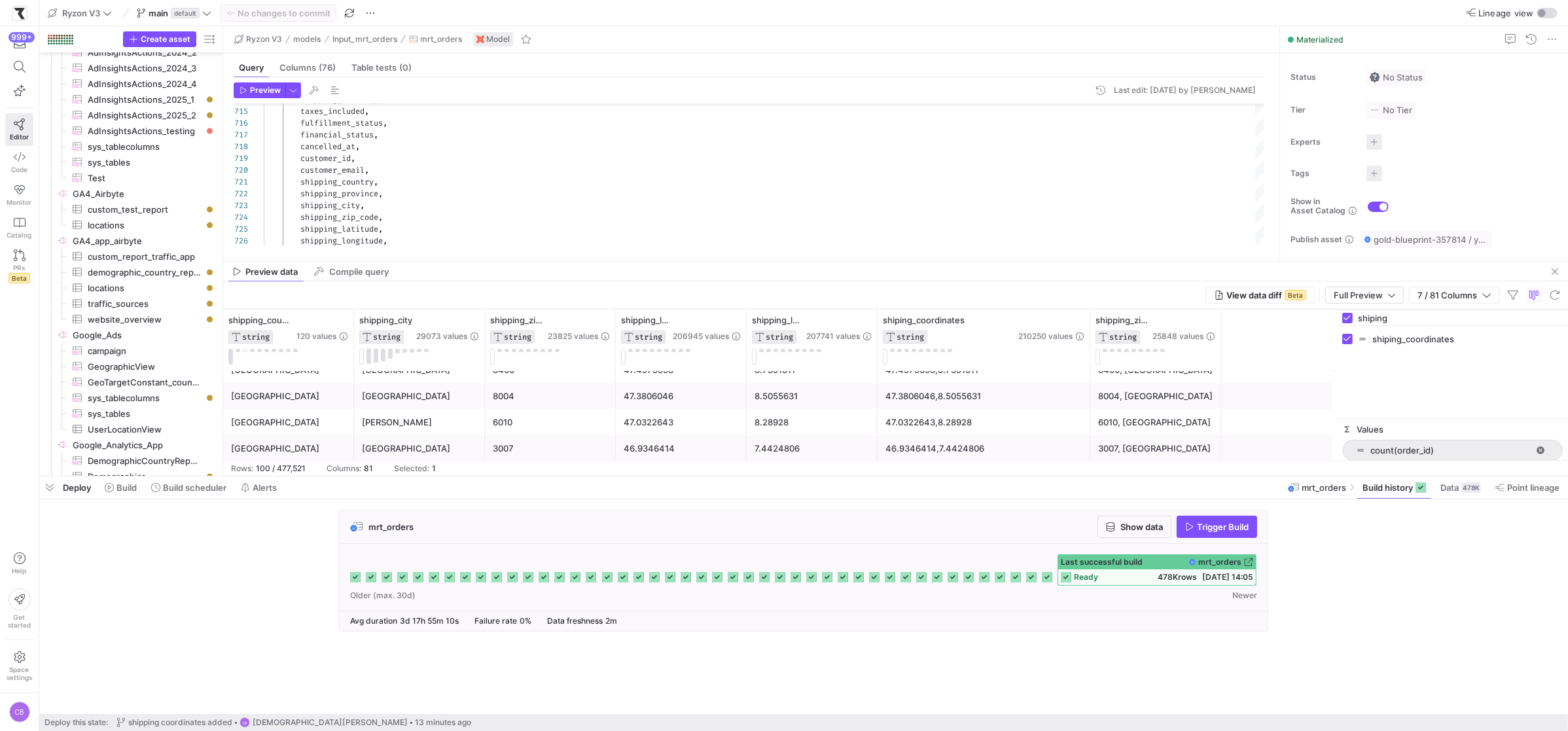
click at [1409, 314] on input "shiping" at bounding box center [1460, 318] width 205 height 26
type input "shiping_adr"
checkbox input "false"
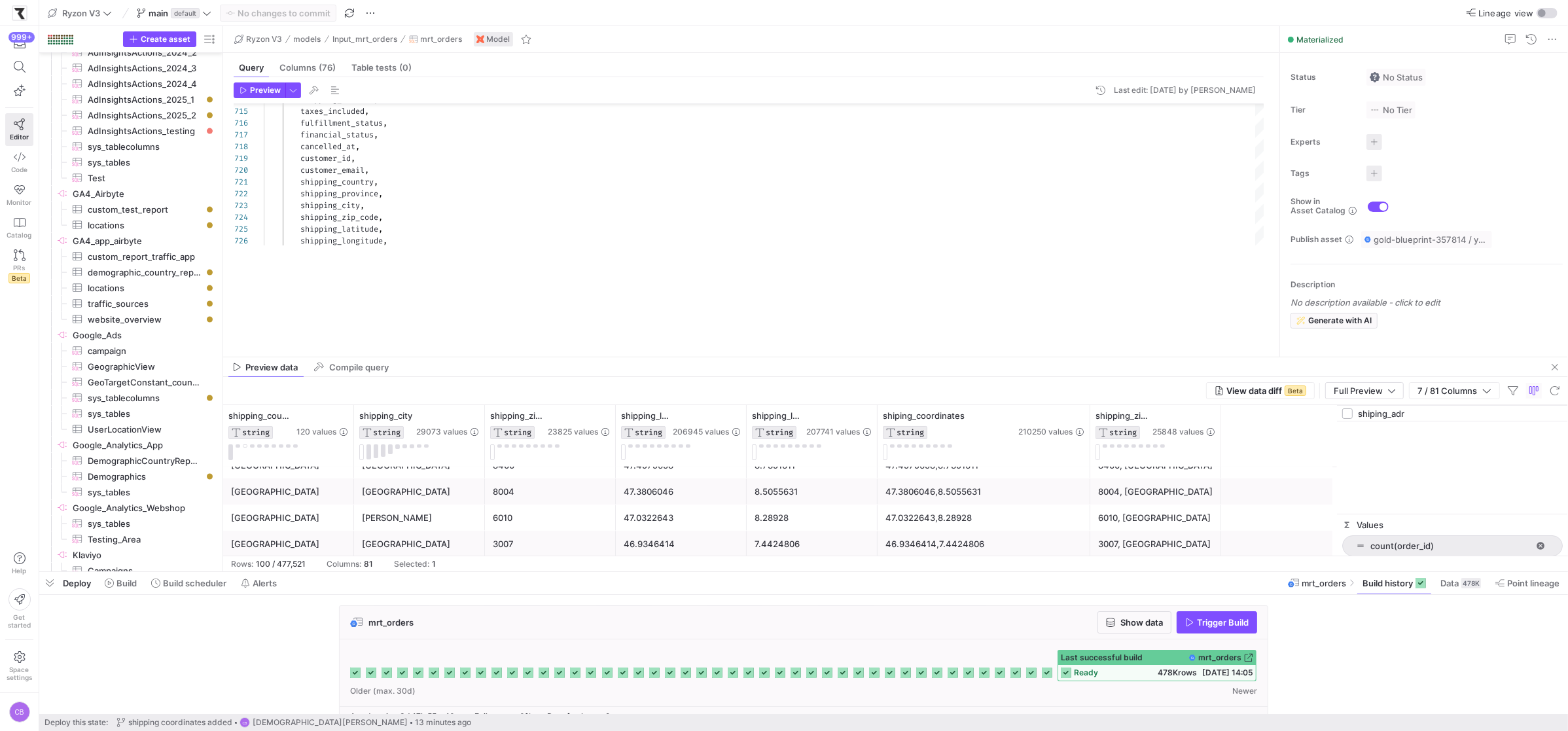
drag, startPoint x: 1296, startPoint y: 474, endPoint x: 1048, endPoint y: 296, distance: 305.3
click at [1335, 569] on div at bounding box center [804, 572] width 1529 height 5
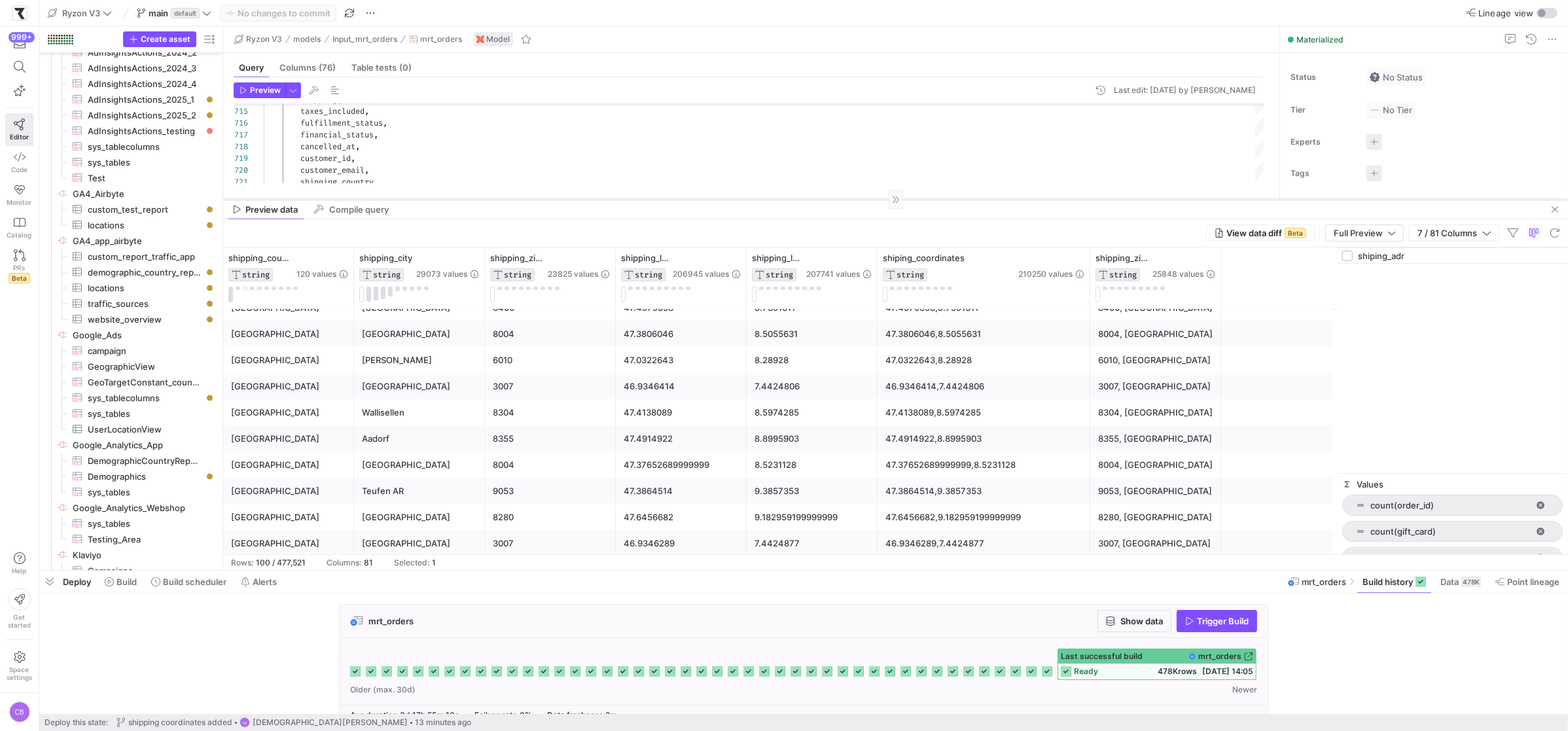
drag, startPoint x: 1091, startPoint y: 355, endPoint x: 1105, endPoint y: 200, distance: 155.6
click at [1105, 199] on div at bounding box center [895, 199] width 1345 height 1
type input "shiping_adr"
drag, startPoint x: 924, startPoint y: 360, endPoint x: 1006, endPoint y: 362, distance: 82.0
click at [1006, 362] on div "47.0322643,8.28928" at bounding box center [984, 361] width 197 height 26
